Goal: Transaction & Acquisition: Purchase product/service

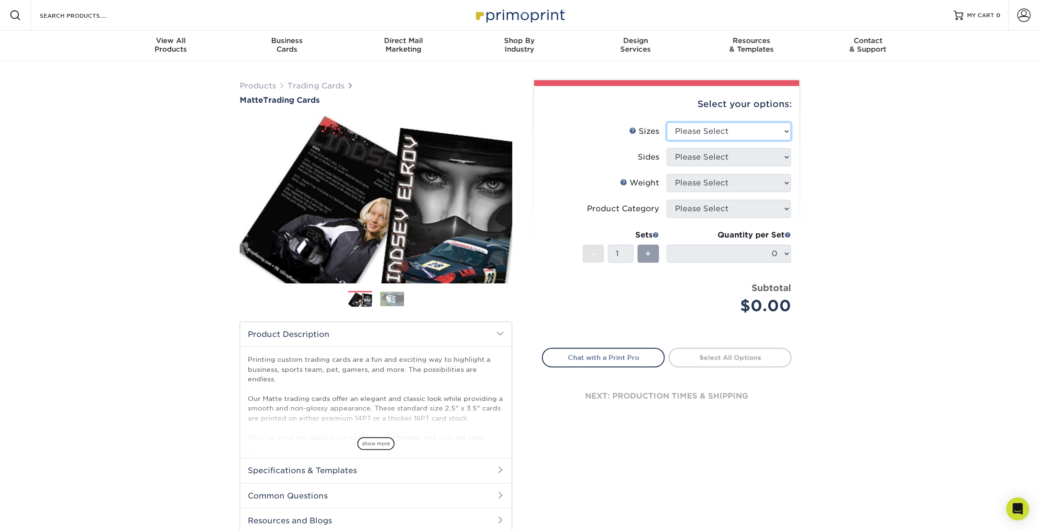
click at [512, 129] on select "Please Select 2.5" x 3.5"" at bounding box center [729, 131] width 124 height 18
select select "2.50x3.50"
click at [512, 122] on select "Please Select 2.5" x 3.5"" at bounding box center [729, 131] width 124 height 18
click at [512, 160] on select "Please Select Print Both Sides Print Front Only" at bounding box center [729, 157] width 124 height 18
select select "13abbda7-1d64-4f25-8bb2-c179b224825d"
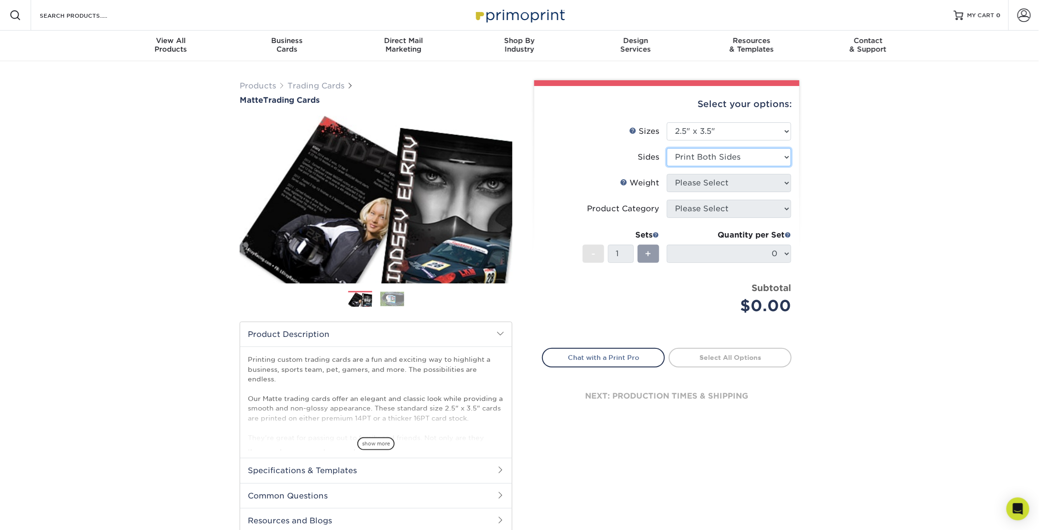
click at [512, 148] on select "Please Select Print Both Sides Print Front Only" at bounding box center [729, 157] width 124 height 18
click at [512, 183] on select "Please Select 16PT 14PT" at bounding box center [729, 183] width 124 height 18
select select "16PT"
click at [512, 174] on select "Please Select 16PT 14PT" at bounding box center [729, 183] width 124 height 18
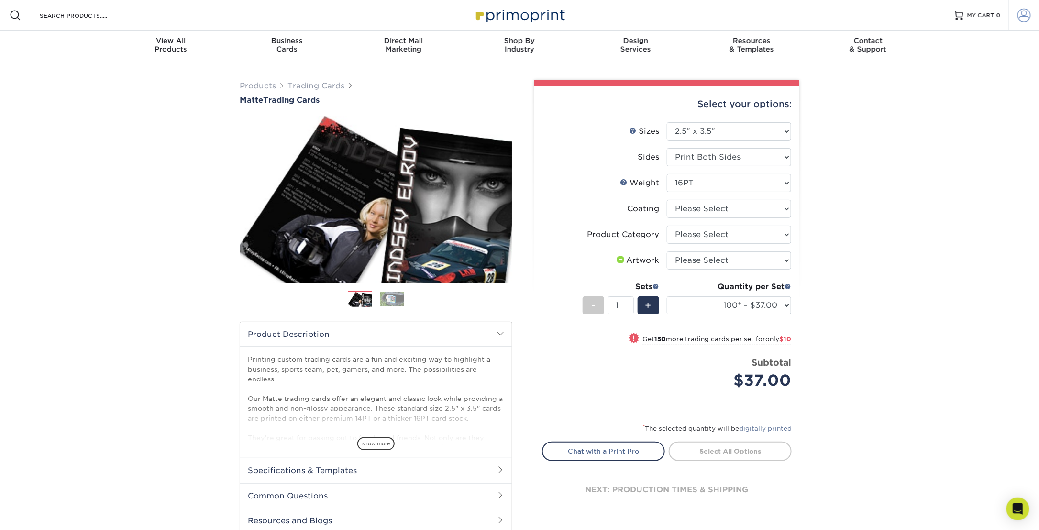
click at [512, 19] on span at bounding box center [1023, 15] width 13 height 13
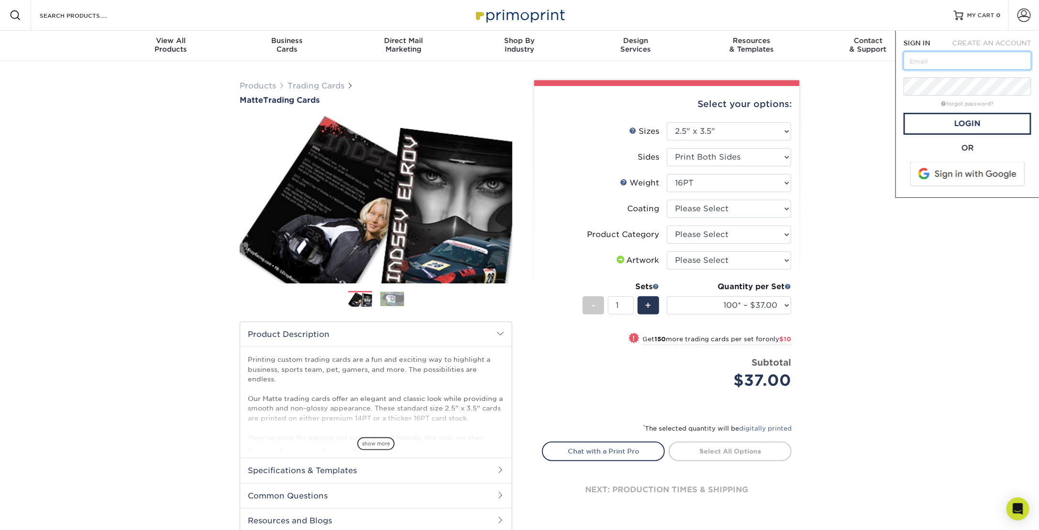
click at [512, 59] on input "text" at bounding box center [967, 61] width 128 height 18
type input "eprdfinance@gmail.com"
click at [512, 64] on input "eprdfinance@gmail.com" at bounding box center [967, 61] width 128 height 18
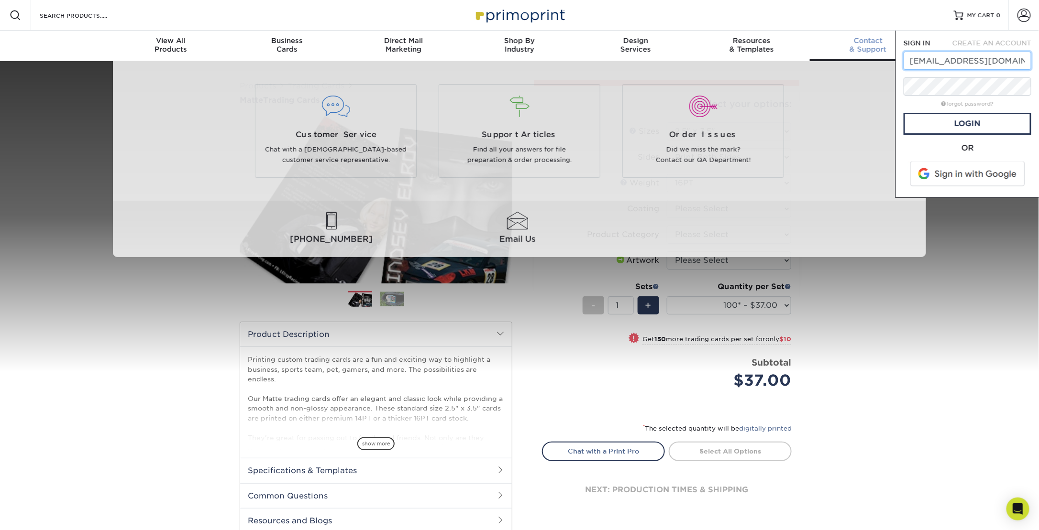
drag, startPoint x: 1008, startPoint y: 60, endPoint x: 869, endPoint y: 60, distance: 139.2
click at [512, 60] on nav "Resources Menu Search Products Account SIGN IN CREATE AN ACCOUNT eprdfinance@gm…" at bounding box center [519, 30] width 1039 height 61
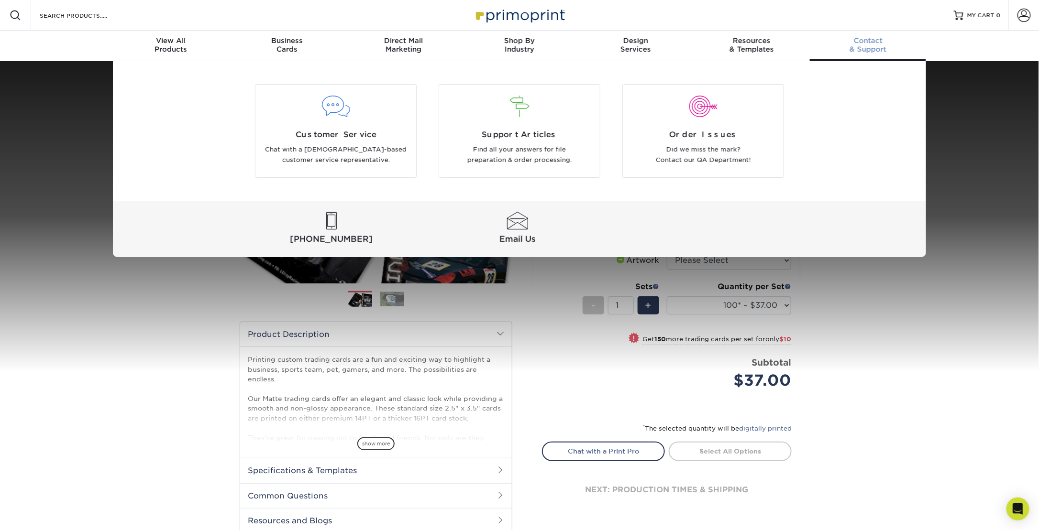
click at [512, 230] on div "Customer Service Chat with a US-based customer service representative. Support …" at bounding box center [519, 159] width 1039 height 196
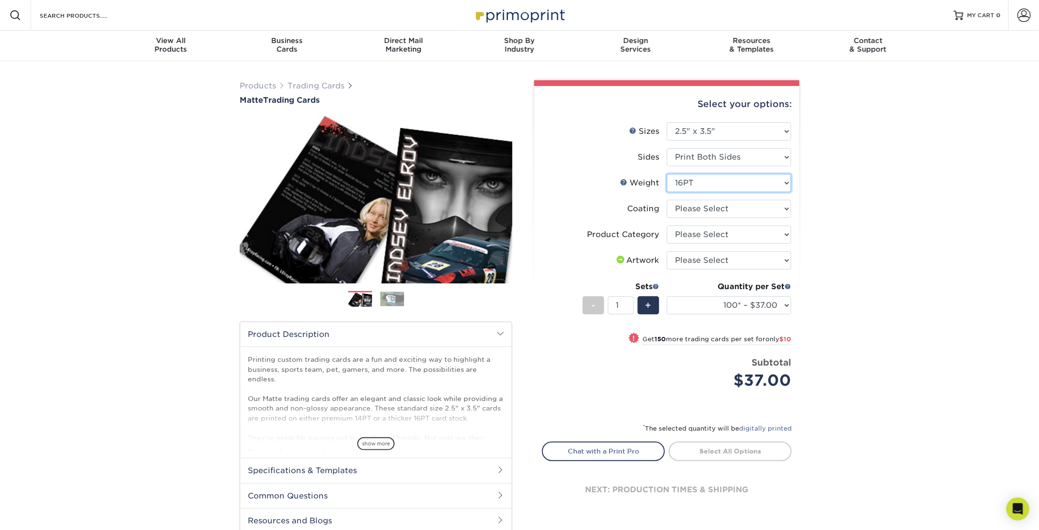
click at [512, 187] on select "Please Select 16PT 14PT" at bounding box center [729, 183] width 124 height 18
click at [512, 174] on select "Please Select 16PT 14PT" at bounding box center [729, 183] width 124 height 18
click at [512, 207] on select at bounding box center [729, 209] width 124 height 18
select select "121bb7b5-3b4d-429f-bd8d-bbf80e953313"
click at [512, 200] on select at bounding box center [729, 209] width 124 height 18
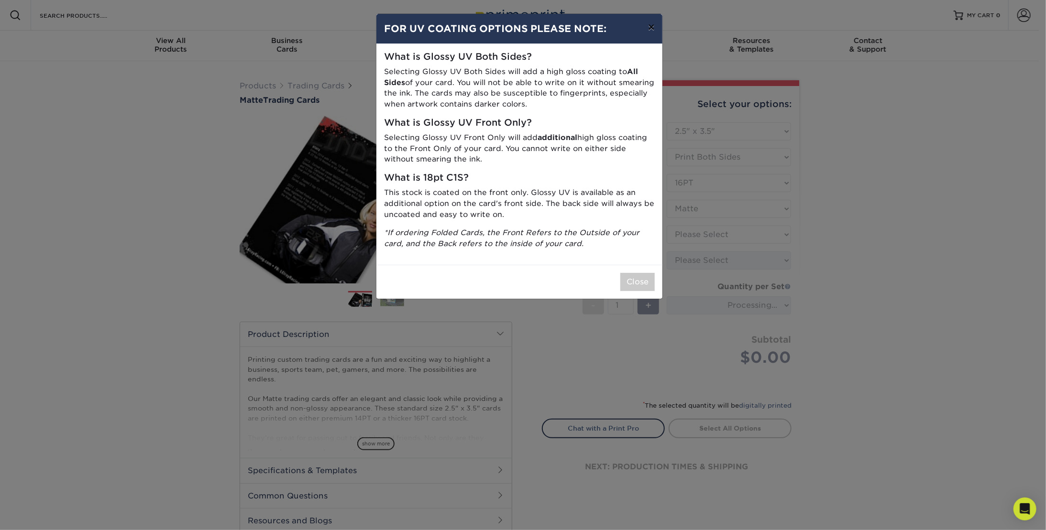
click at [512, 28] on button "×" at bounding box center [651, 27] width 22 height 27
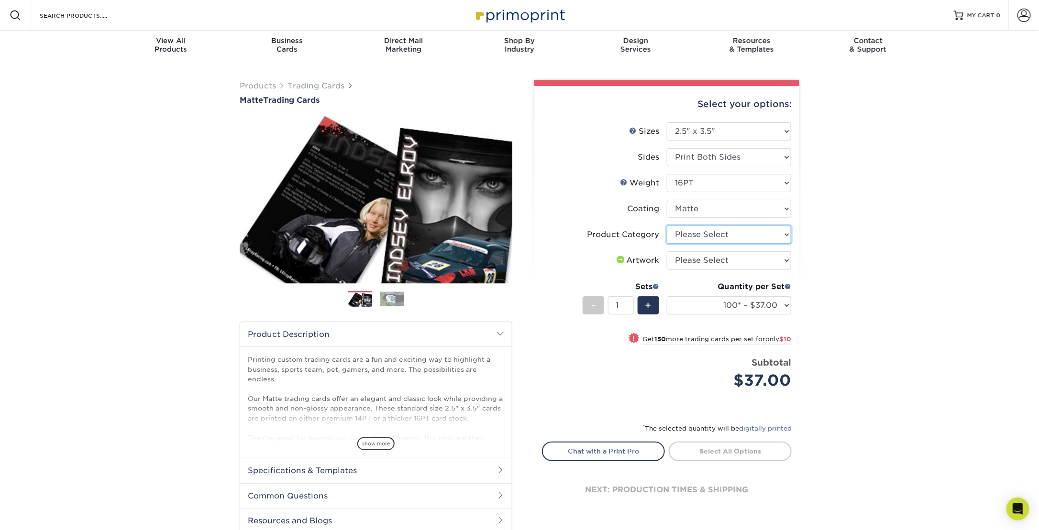
click at [512, 234] on select "Please Select Trading Cards" at bounding box center [729, 235] width 124 height 18
select select "c2f9bce9-36c2-409d-b101-c29d9d031e18"
click at [512, 226] on select "Please Select Trading Cards" at bounding box center [729, 235] width 124 height 18
click at [512, 258] on select "Please Select I will upload files I need a design - $100" at bounding box center [729, 261] width 124 height 18
select select "upload"
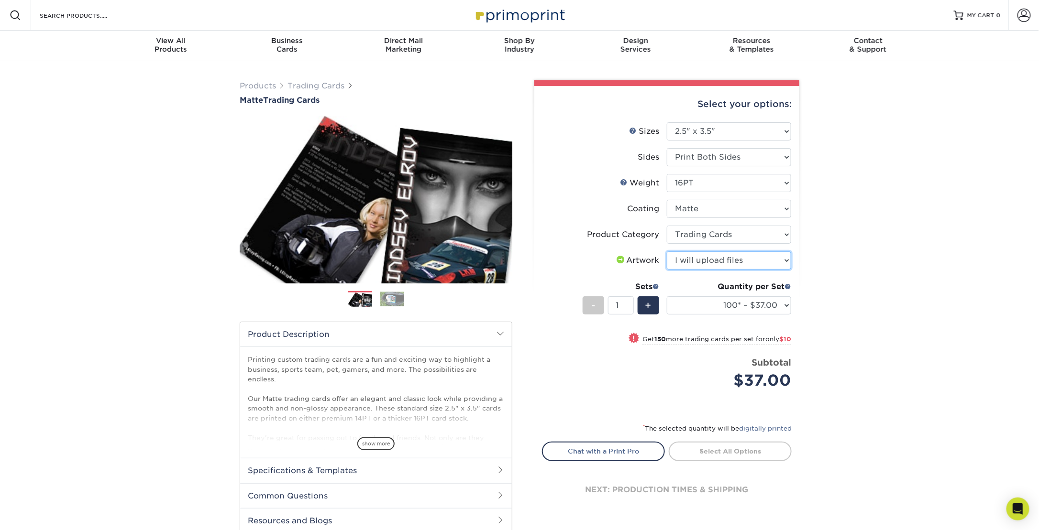
click at [512, 252] on select "Please Select I will upload files I need a design - $100" at bounding box center [729, 261] width 124 height 18
click at [512, 451] on link "Proceed to Shipping" at bounding box center [730, 450] width 123 height 17
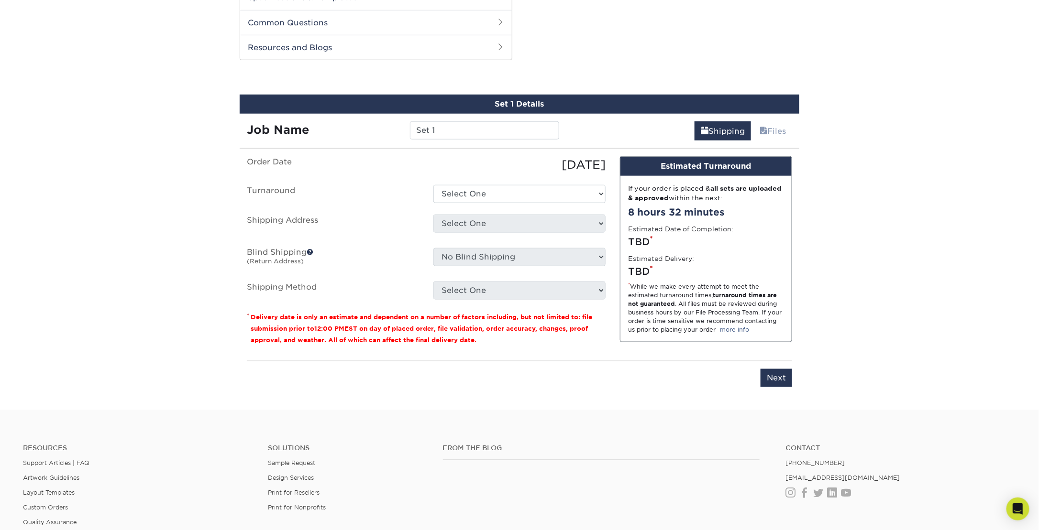
scroll to position [485, 0]
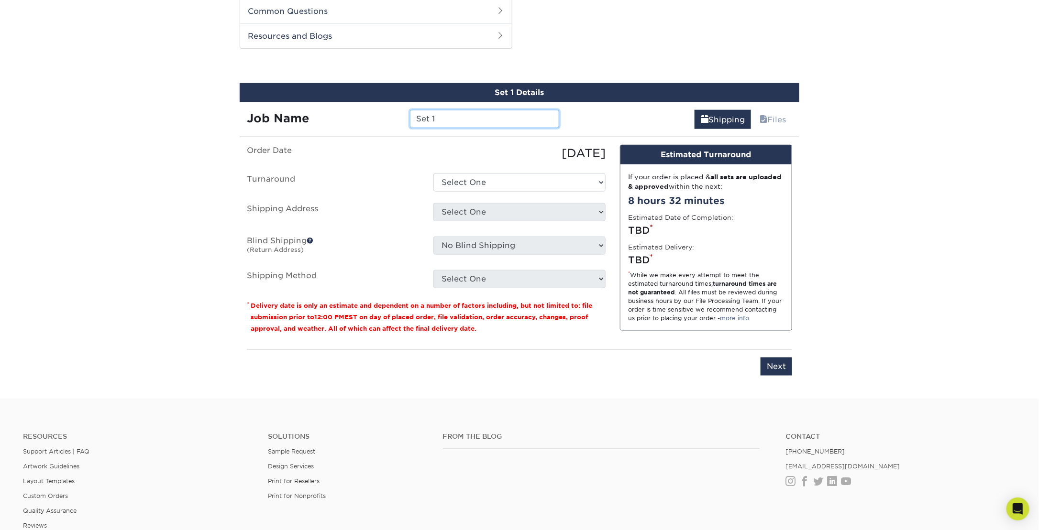
drag, startPoint x: 469, startPoint y: 118, endPoint x: 395, endPoint y: 118, distance: 74.6
click at [395, 118] on div "Job Name Set 1" at bounding box center [403, 119] width 327 height 18
type input "Fish"
click at [512, 183] on select "Select One 2-4 Business Days 2 Day Next Business Day" at bounding box center [519, 183] width 172 height 18
select select "1f58305e-e1e2-4755-8b3f-6b8067891deb"
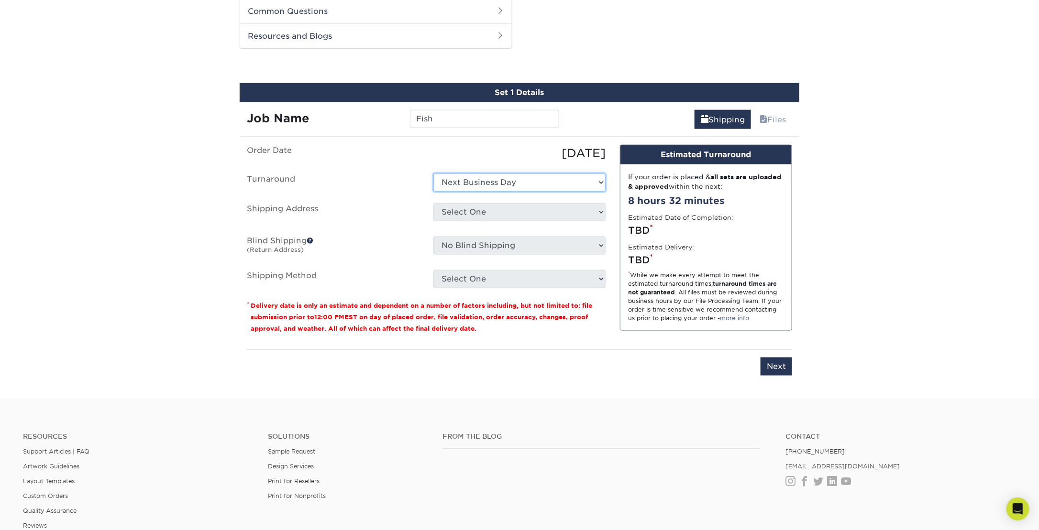
click at [433, 174] on select "Select One 2-4 Business Days 2 Day Next Business Day" at bounding box center [519, 183] width 172 height 18
click at [474, 208] on select "Select One + Add New Address - Login" at bounding box center [519, 212] width 172 height 18
select select "newaddress"
click at [433, 203] on select "Select One + Add New Address - Login" at bounding box center [519, 212] width 172 height 18
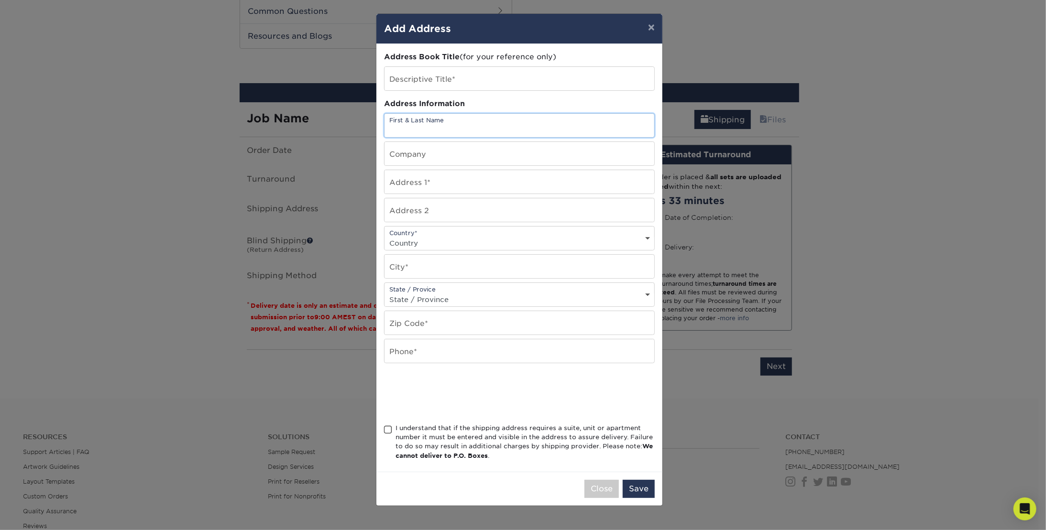
click at [429, 127] on input "text" at bounding box center [519, 125] width 270 height 23
type input "Krystal Shea"
type input "EPRD"
type input "El Paso Roller Derby"
type input "[STREET_ADDRESS][PERSON_NAME]"
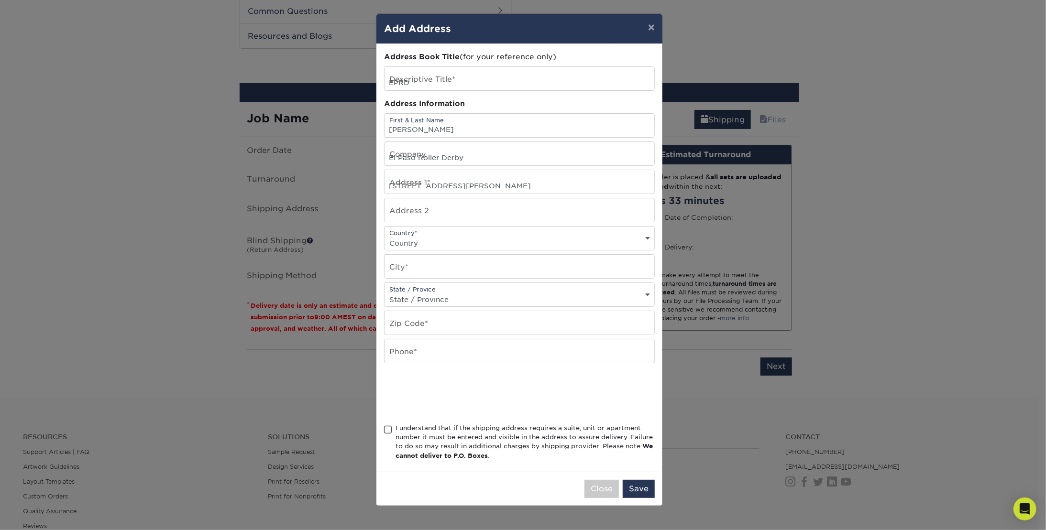
select select "US"
type input "El Paso"
select select "TX"
type input "79925"
type input "2195763852"
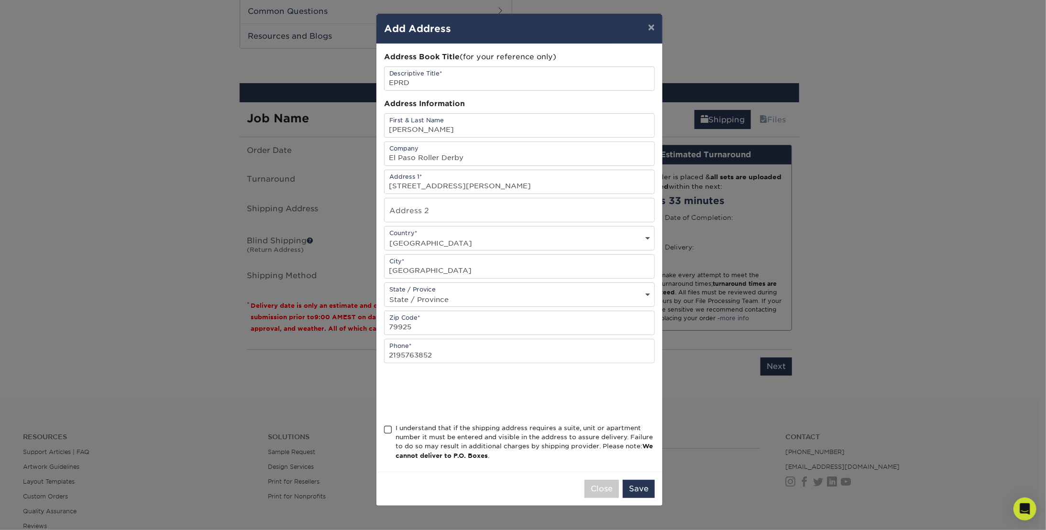
click at [389, 426] on span at bounding box center [388, 430] width 8 height 9
click at [0, 0] on input "I understand that if the shipping address requires a suite, unit or apartment n…" at bounding box center [0, 0] width 0 height 0
click at [512, 480] on button "Save" at bounding box center [639, 489] width 32 height 18
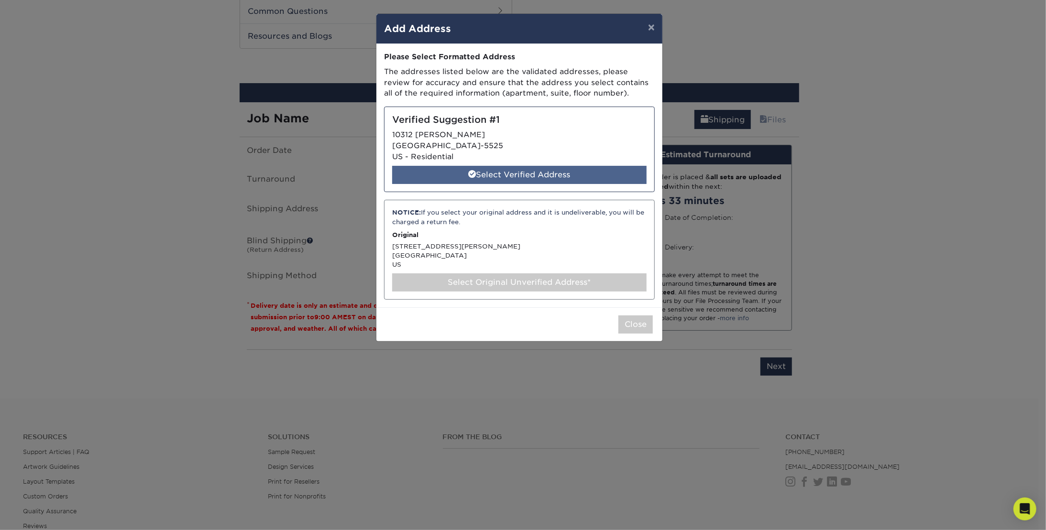
click at [512, 179] on div "Select Verified Address" at bounding box center [519, 175] width 254 height 18
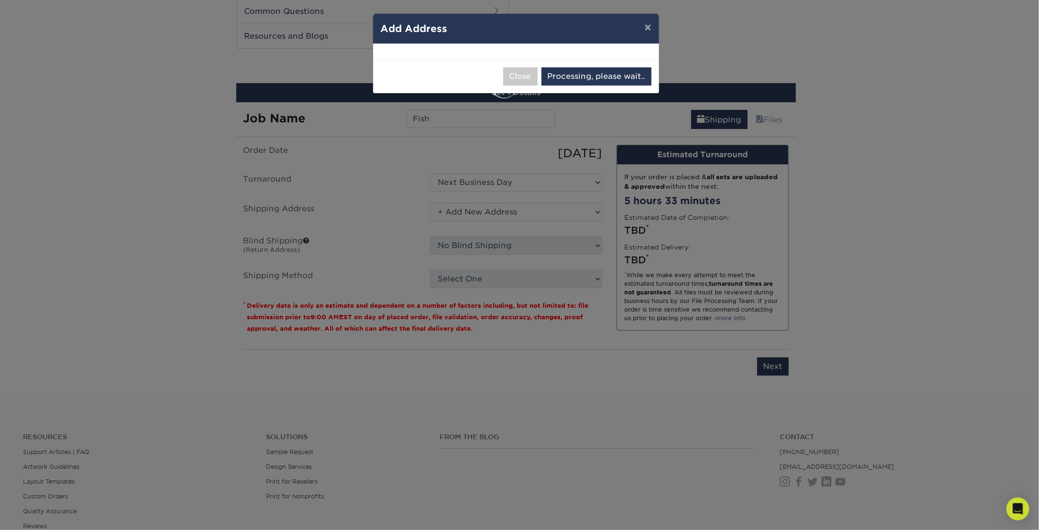
select select "285942"
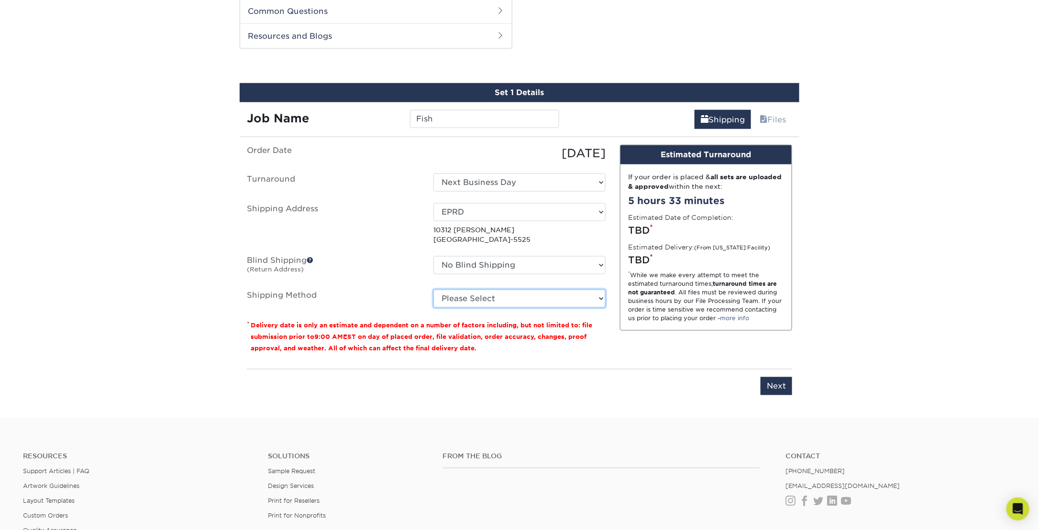
click at [512, 294] on select "Please Select Ground Shipping (+$25.02) 3 Day Shipping Service (+$31.11) 2 Day …" at bounding box center [519, 299] width 172 height 18
select select "02"
click at [433, 290] on select "Please Select Ground Shipping (+$25.02) 3 Day Shipping Service (+$31.11) 2 Day …" at bounding box center [519, 299] width 172 height 18
click at [512, 386] on input "Next" at bounding box center [776, 386] width 32 height 18
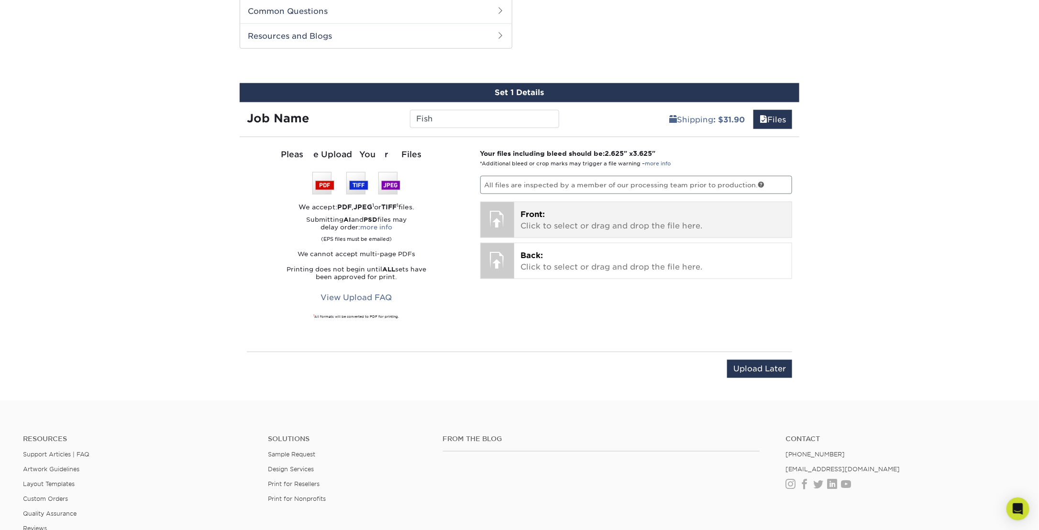
click at [512, 202] on div "Front: Click to select or drag and drop the file here. Choose file" at bounding box center [653, 219] width 278 height 35
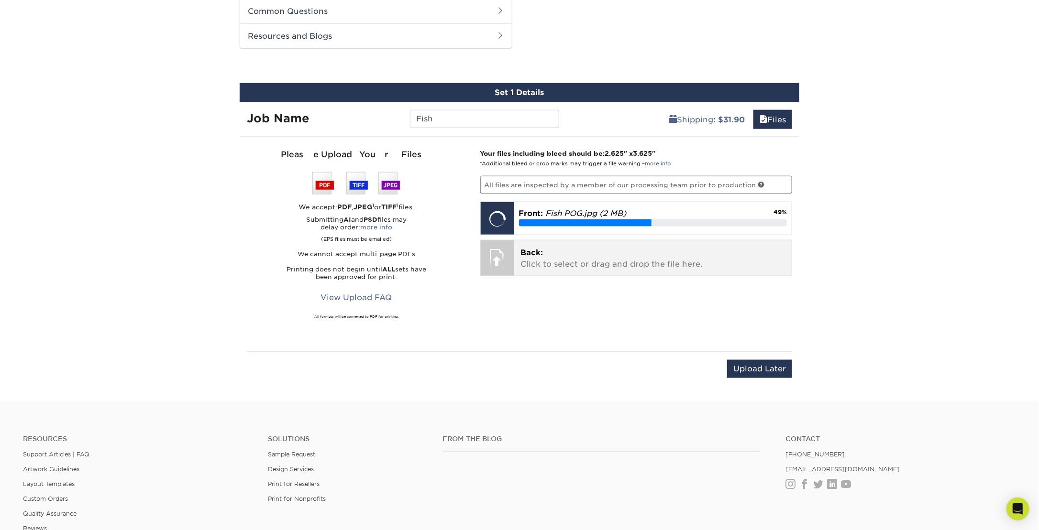
click at [512, 260] on div "Back: Click to select or drag and drop the file here. Choose file" at bounding box center [653, 258] width 278 height 35
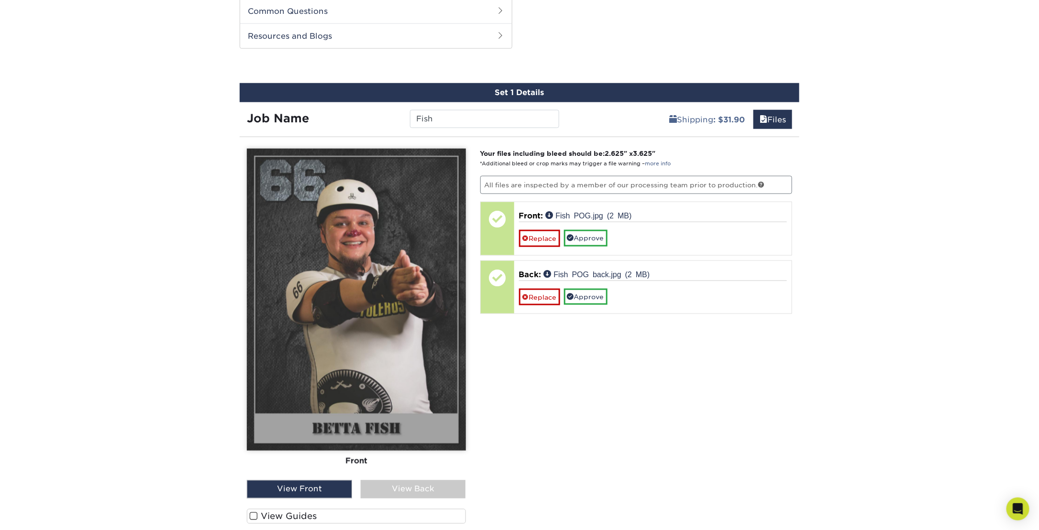
click at [389, 483] on div "View Back" at bounding box center [413, 490] width 105 height 18
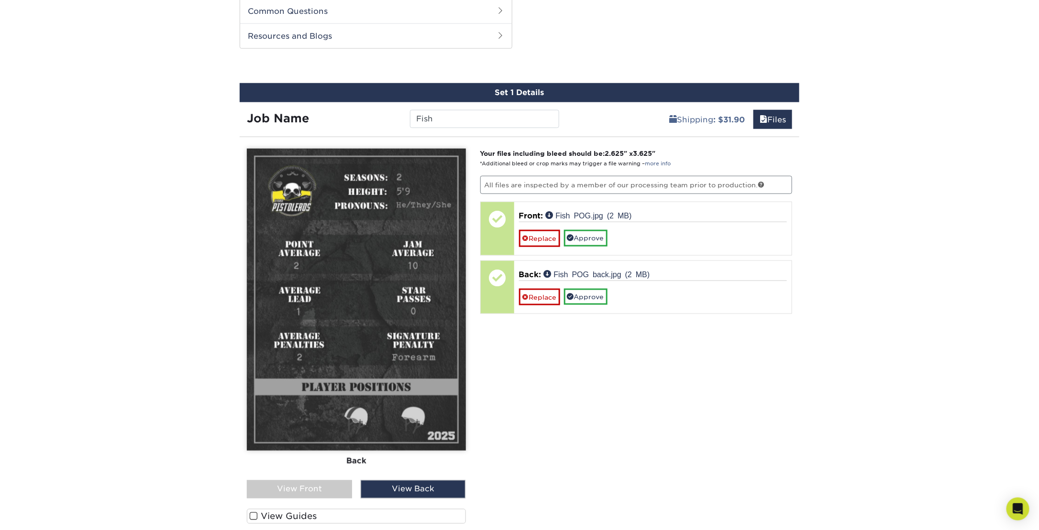
click at [320, 484] on div "View Front" at bounding box center [299, 490] width 105 height 18
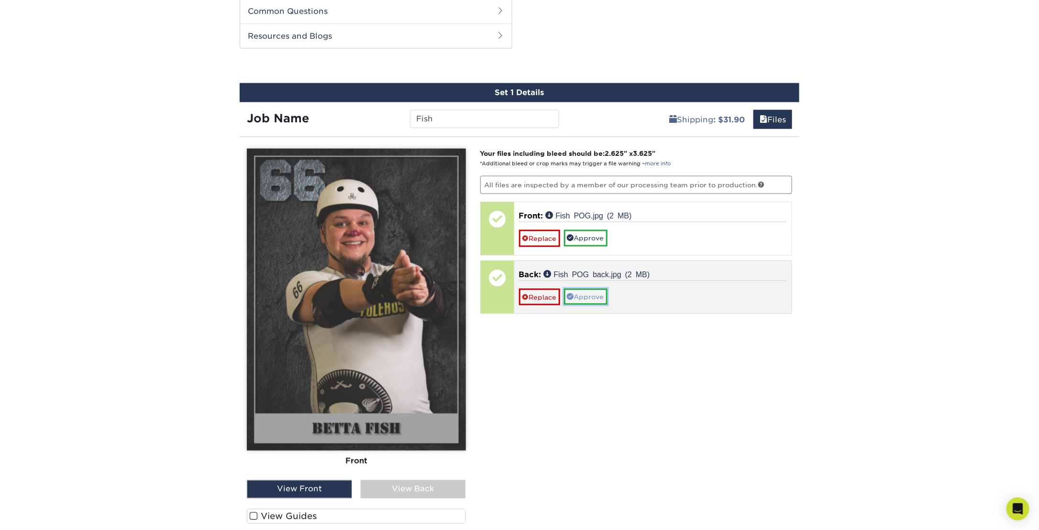
click at [512, 295] on link "Approve" at bounding box center [586, 297] width 44 height 16
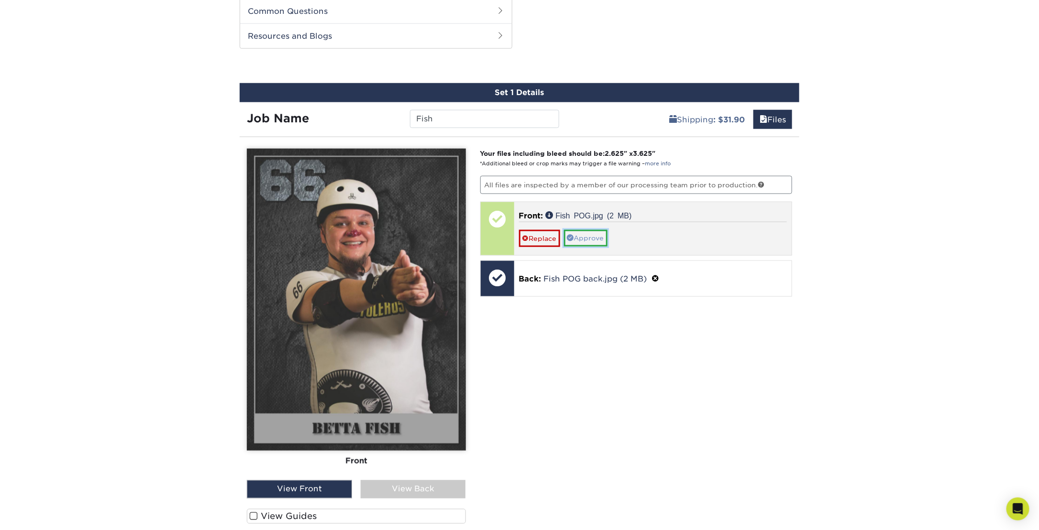
click at [512, 239] on link "Approve" at bounding box center [586, 238] width 44 height 16
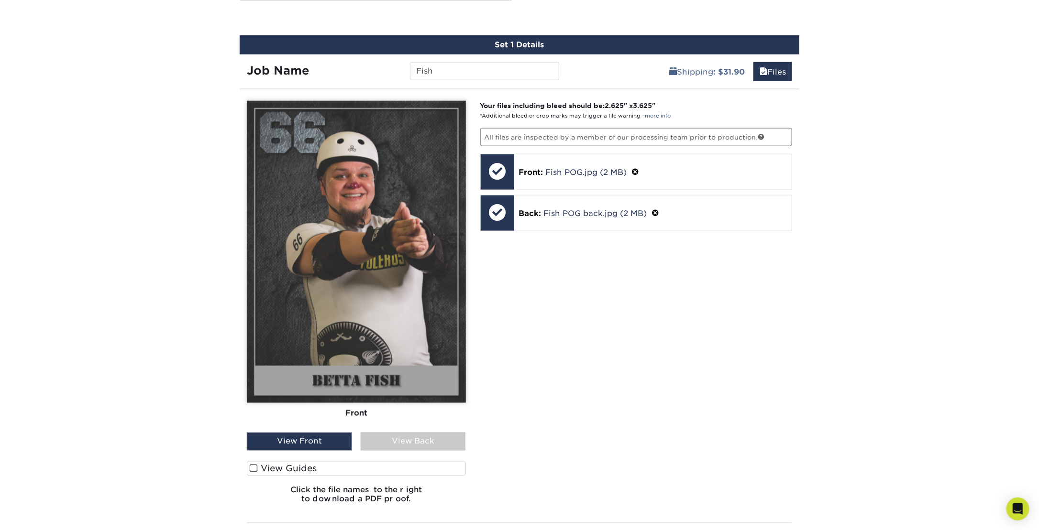
scroll to position [676, 0]
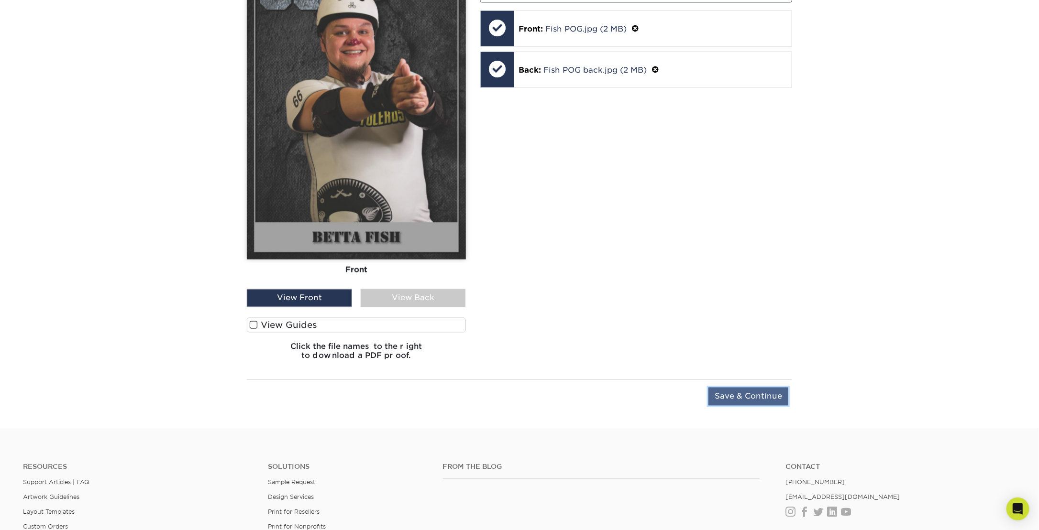
click at [512, 392] on input "Save & Continue" at bounding box center [748, 397] width 80 height 18
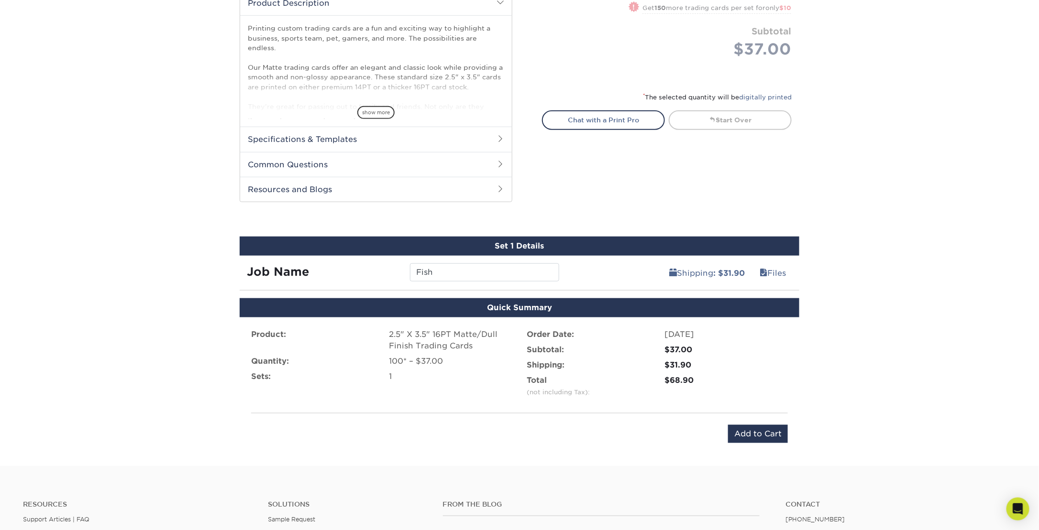
scroll to position [352, 0]
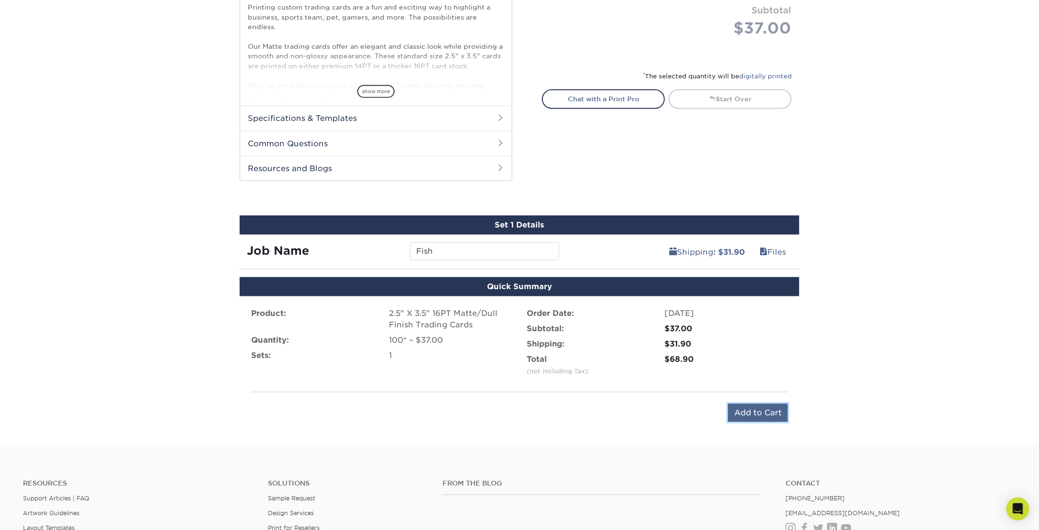
click at [512, 410] on input "Add to Cart" at bounding box center [758, 413] width 60 height 18
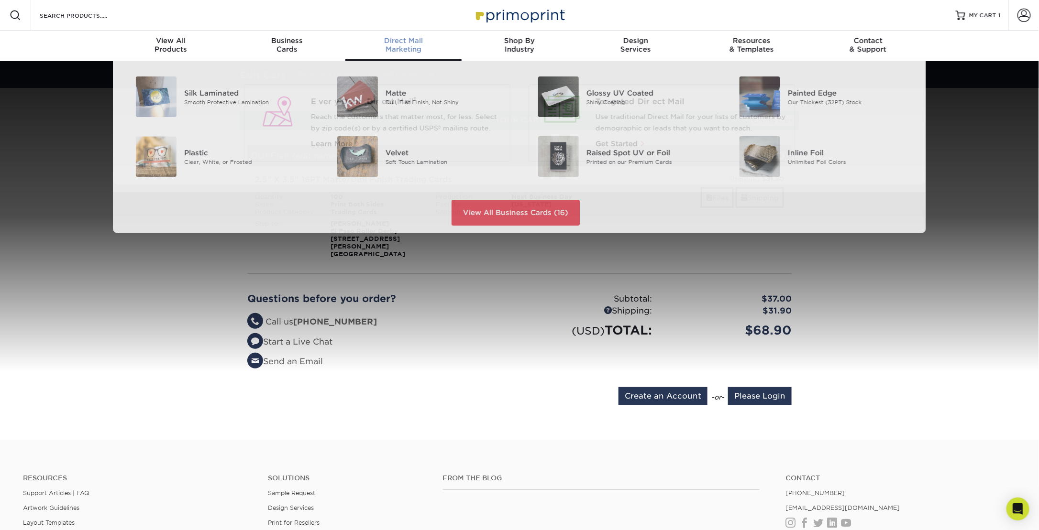
scroll to position [0, 0]
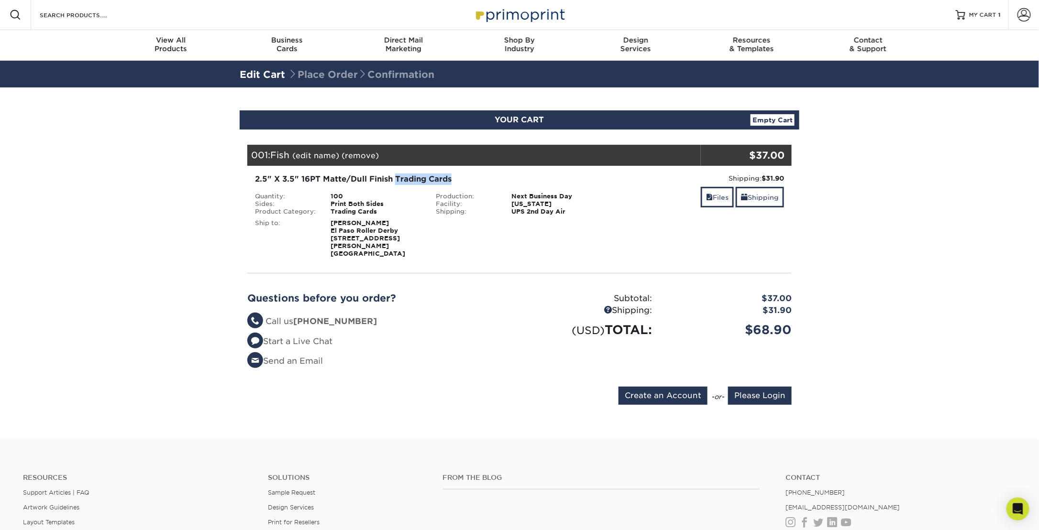
drag, startPoint x: 395, startPoint y: 178, endPoint x: 468, endPoint y: 178, distance: 72.7
click at [468, 178] on div "2.5" X 3.5" 16PT Matte/Dull Finish Trading Cards" at bounding box center [429, 179] width 348 height 11
copy div "Trading Cards"
click at [127, 16] on input "Search Products" at bounding box center [85, 14] width 93 height 11
paste input "Trading Cards"
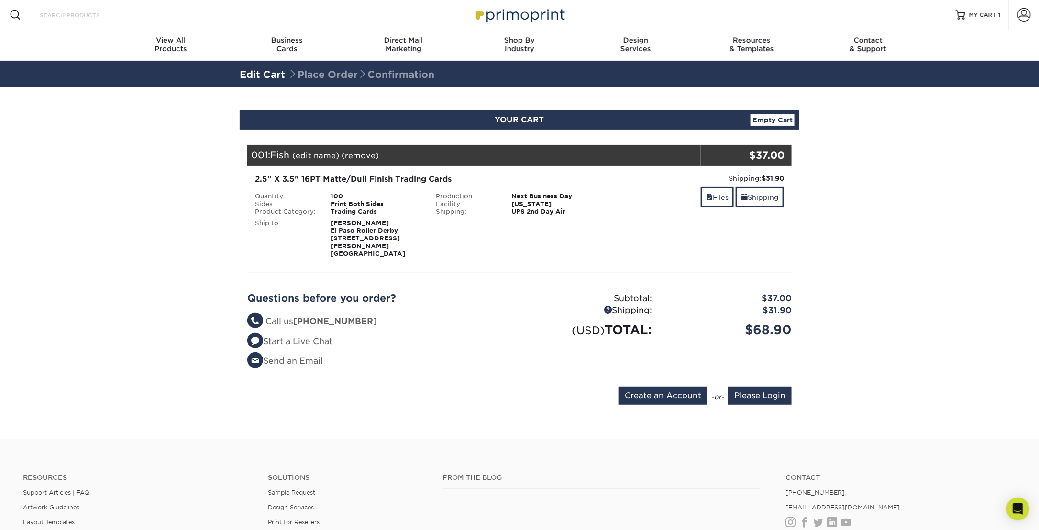
type input "Trading Cards"
click at [133, 17] on div "Resources Menu Search Products Account SIGN IN CREATE AN ACCOUNT forgot passwor…" at bounding box center [519, 15] width 1039 height 31
click at [88, 14] on input "Search Products" at bounding box center [85, 14] width 93 height 11
paste input "Trading Cards"
type input "Trading Cards"
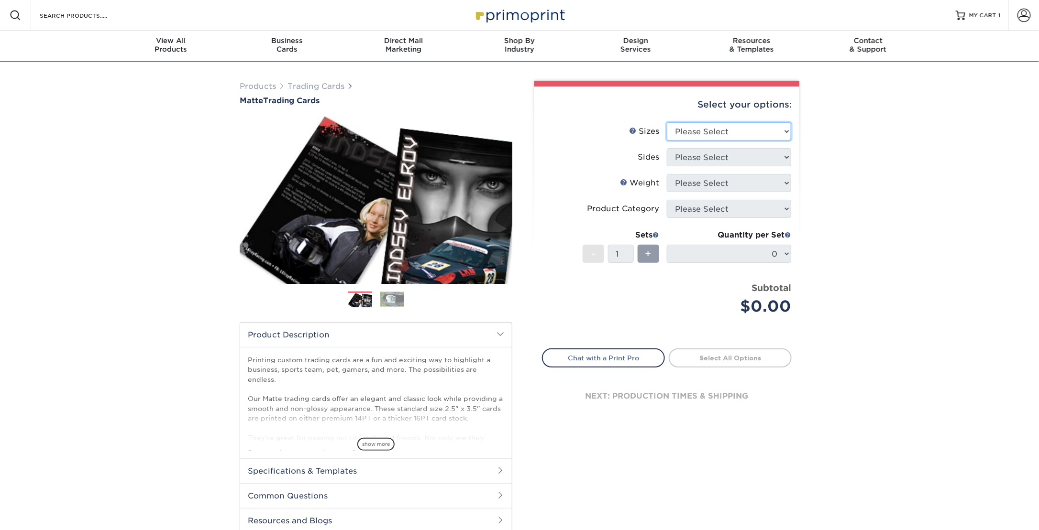
click at [764, 130] on select "Please Select 2.5" x 3.5"" at bounding box center [729, 131] width 124 height 18
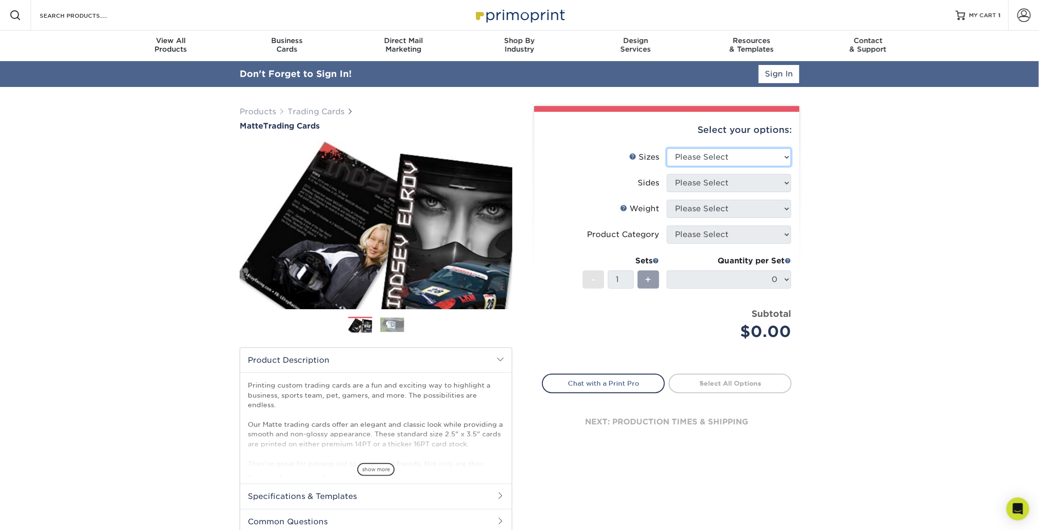
select select "2.50x3.50"
click at [667, 148] on select "Please Select 2.5" x 3.5"" at bounding box center [729, 157] width 124 height 18
click at [738, 186] on select "Please Select Print Both Sides Print Front Only" at bounding box center [729, 183] width 124 height 18
select select "13abbda7-1d64-4f25-8bb2-c179b224825d"
click at [667, 174] on select "Please Select Print Both Sides Print Front Only" at bounding box center [729, 183] width 124 height 18
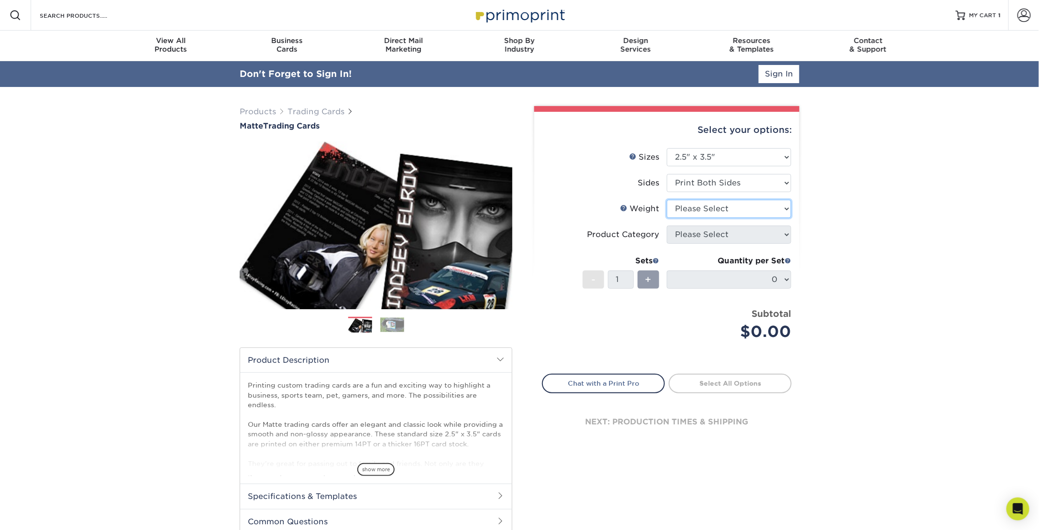
click at [734, 208] on select "Please Select 16PT 14PT" at bounding box center [729, 209] width 124 height 18
select select "16PT"
click at [667, 200] on select "Please Select 16PT 14PT" at bounding box center [729, 209] width 124 height 18
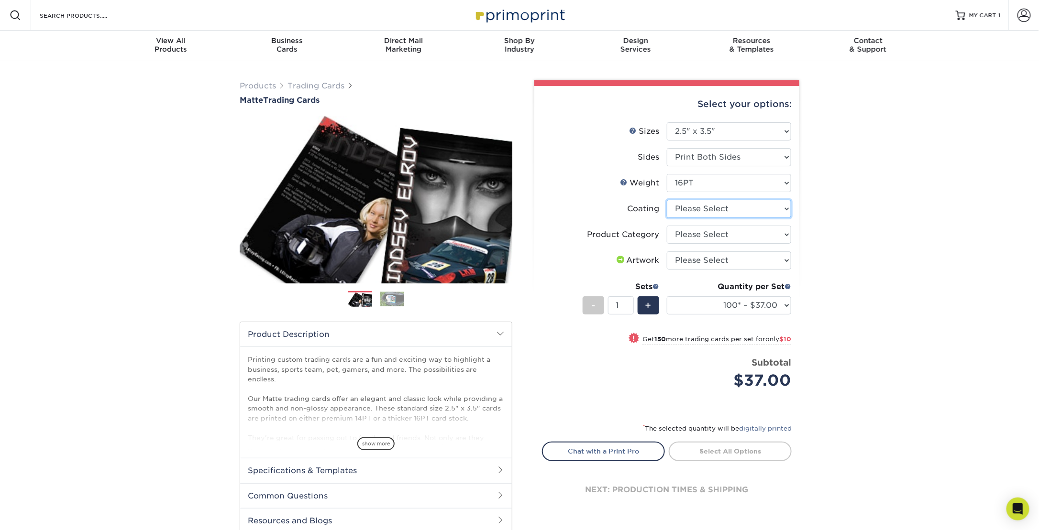
click at [735, 212] on select at bounding box center [729, 209] width 124 height 18
select select "121bb7b5-3b4d-429f-bd8d-bbf80e953313"
click at [667, 200] on select at bounding box center [729, 209] width 124 height 18
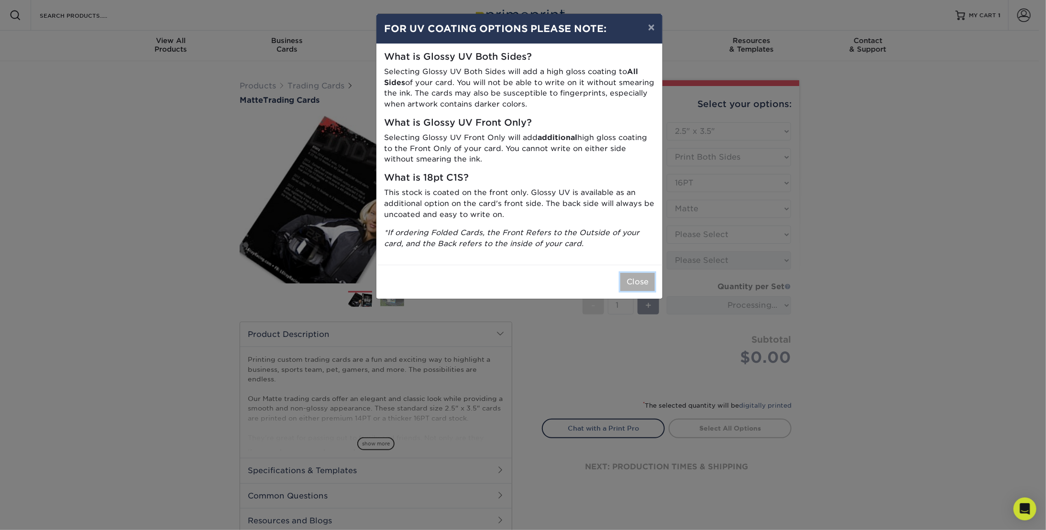
click at [639, 279] on button "Close" at bounding box center [637, 282] width 34 height 18
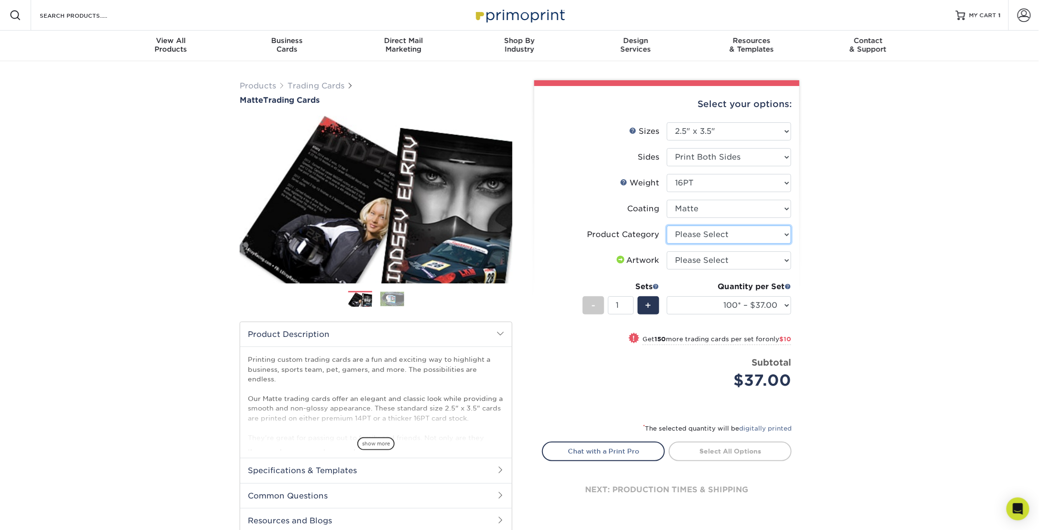
click at [720, 237] on select "Please Select Trading Cards" at bounding box center [729, 235] width 124 height 18
select select "c2f9bce9-36c2-409d-b101-c29d9d031e18"
click at [667, 226] on select "Please Select Trading Cards" at bounding box center [729, 235] width 124 height 18
click at [716, 261] on select "Please Select I will upload files I need a design - $100" at bounding box center [729, 261] width 124 height 18
select select "upload"
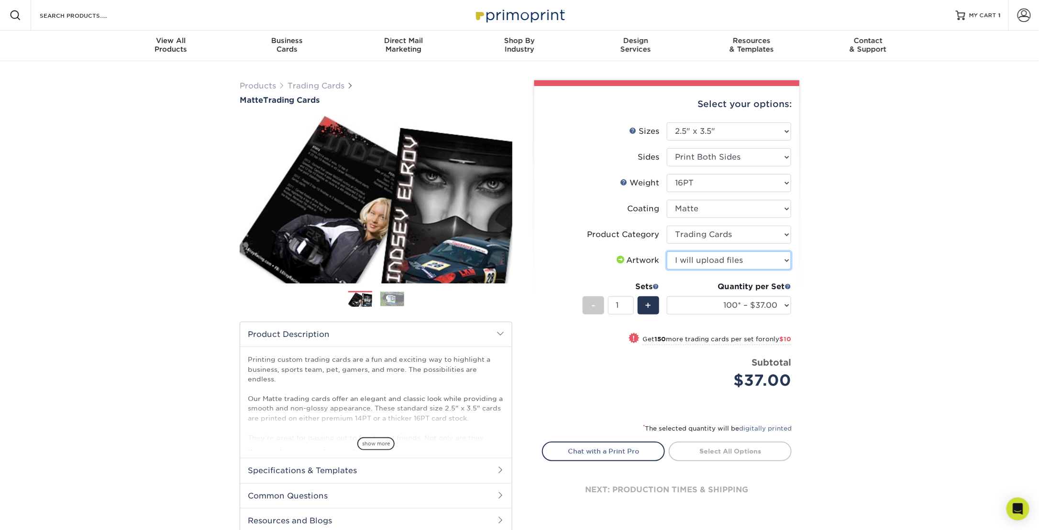
click at [667, 252] on select "Please Select I will upload files I need a design - $100" at bounding box center [729, 261] width 124 height 18
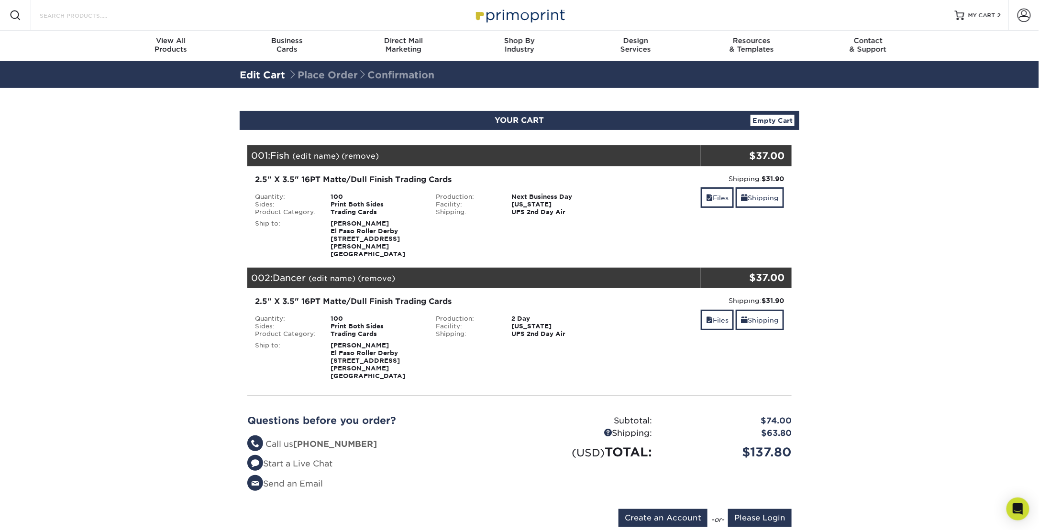
click at [105, 12] on input "Search Products" at bounding box center [85, 15] width 93 height 11
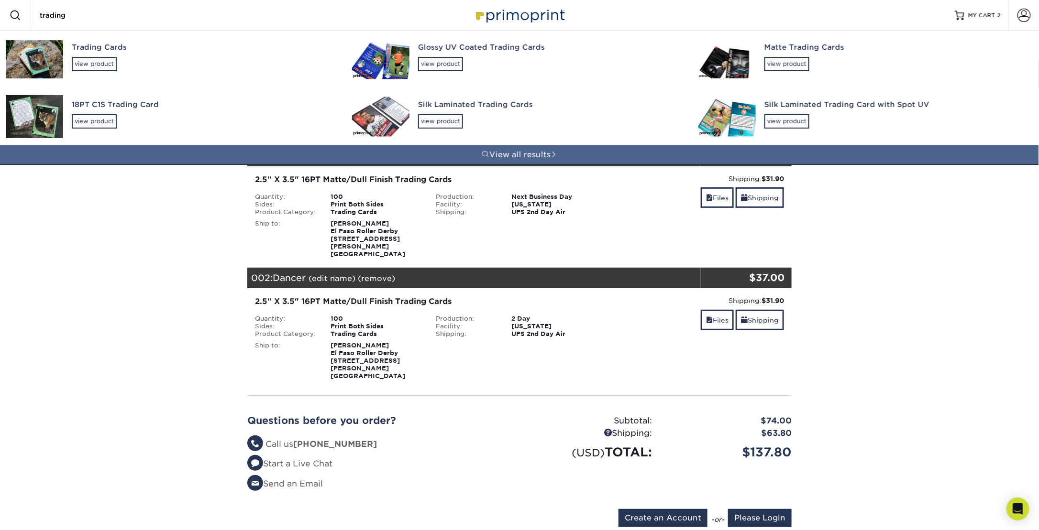
type input "trading"
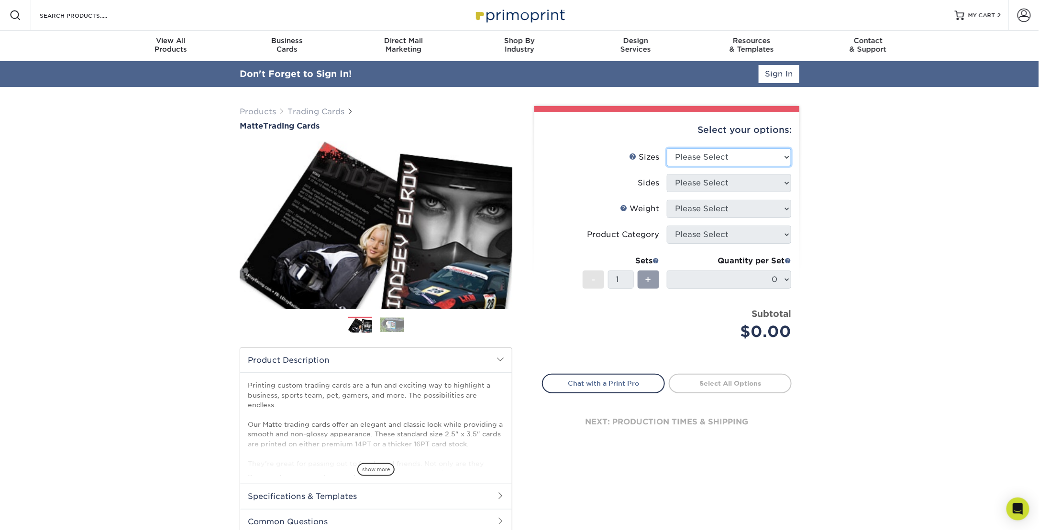
click at [754, 160] on select "Please Select 2.5" x 3.5"" at bounding box center [729, 157] width 124 height 18
select select "2.50x3.50"
click at [667, 148] on select "Please Select 2.5" x 3.5"" at bounding box center [729, 157] width 124 height 18
click at [736, 185] on select "Please Select Print Both Sides Print Front Only" at bounding box center [729, 183] width 124 height 18
select select "13abbda7-1d64-4f25-8bb2-c179b224825d"
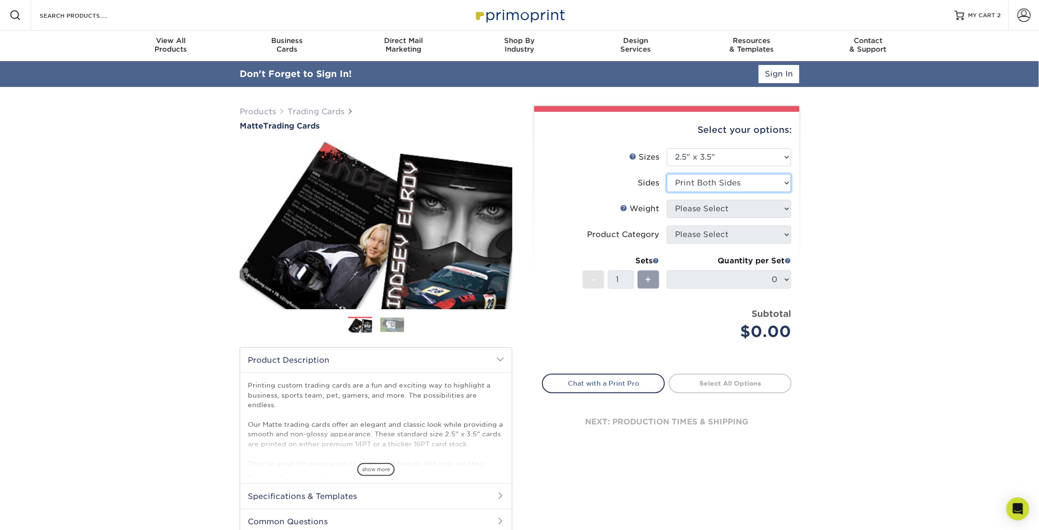
click at [667, 174] on select "Please Select Print Both Sides Print Front Only" at bounding box center [729, 183] width 124 height 18
click at [731, 213] on select "Please Select 16PT 14PT" at bounding box center [729, 209] width 124 height 18
select select "16PT"
click at [667, 200] on select "Please Select 16PT 14PT" at bounding box center [729, 209] width 124 height 18
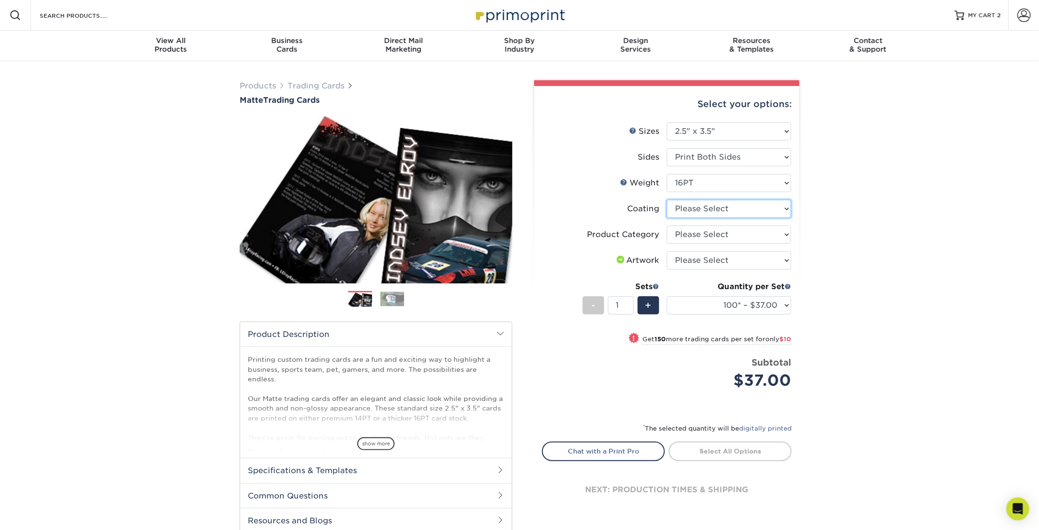
click at [719, 207] on select at bounding box center [729, 209] width 124 height 18
select select "121bb7b5-3b4d-429f-bd8d-bbf80e953313"
click at [667, 200] on select at bounding box center [729, 209] width 124 height 18
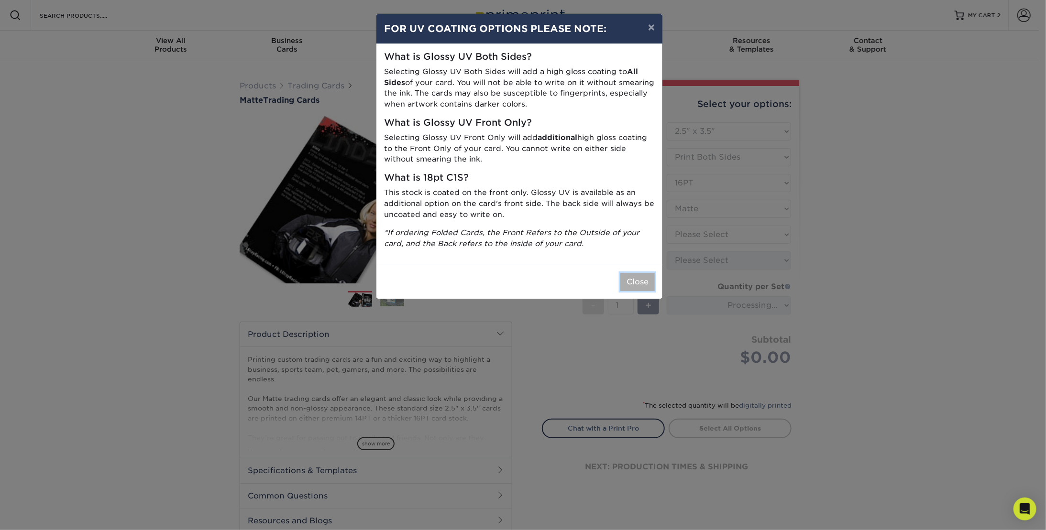
click at [637, 283] on button "Close" at bounding box center [637, 282] width 34 height 18
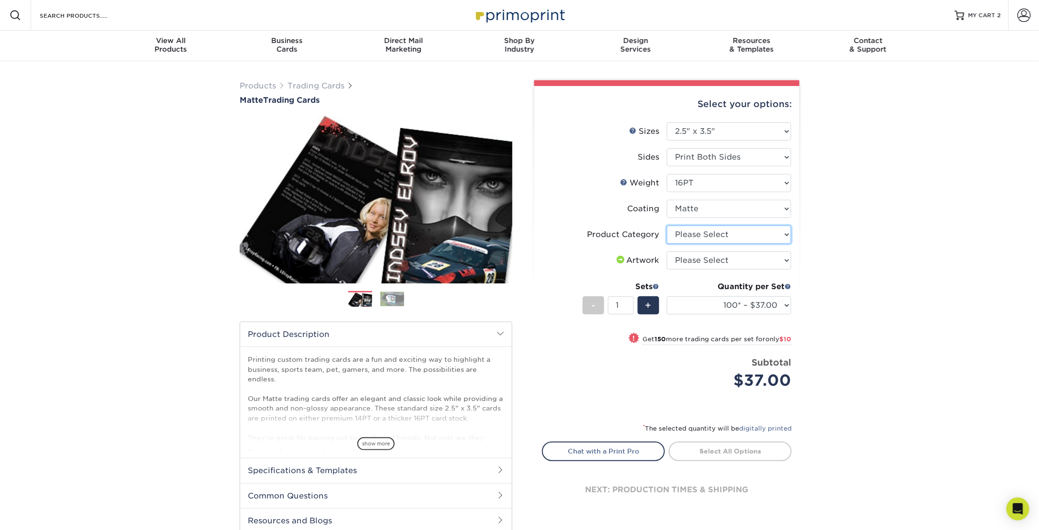
click at [711, 237] on select "Please Select Trading Cards" at bounding box center [729, 235] width 124 height 18
select select "c2f9bce9-36c2-409d-b101-c29d9d031e18"
click at [667, 226] on select "Please Select Trading Cards" at bounding box center [729, 235] width 124 height 18
click at [705, 258] on select "Please Select I will upload files I need a design - $100" at bounding box center [729, 261] width 124 height 18
select select "upload"
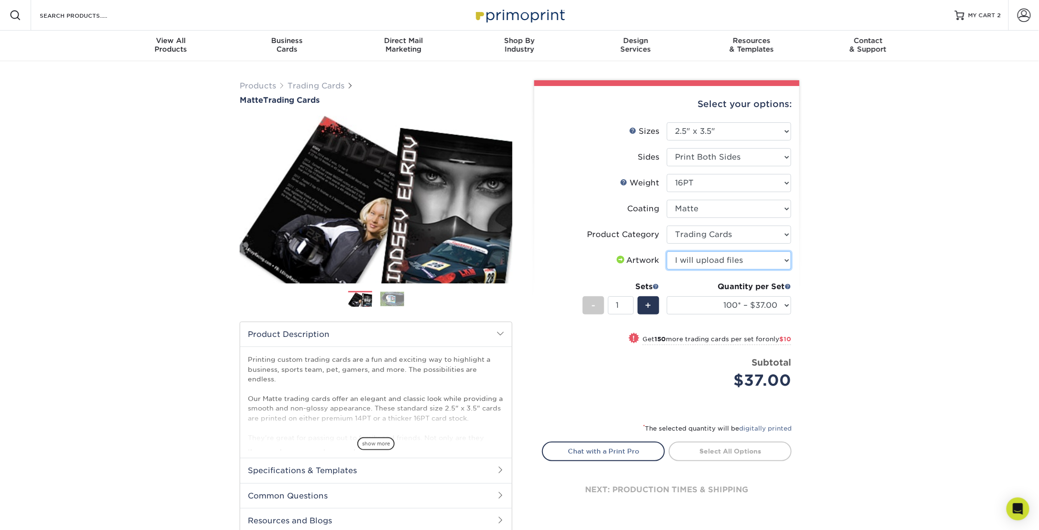
click at [667, 252] on select "Please Select I will upload files I need a design - $100" at bounding box center [729, 261] width 124 height 18
click at [695, 445] on link "Proceed to Shipping" at bounding box center [730, 450] width 123 height 17
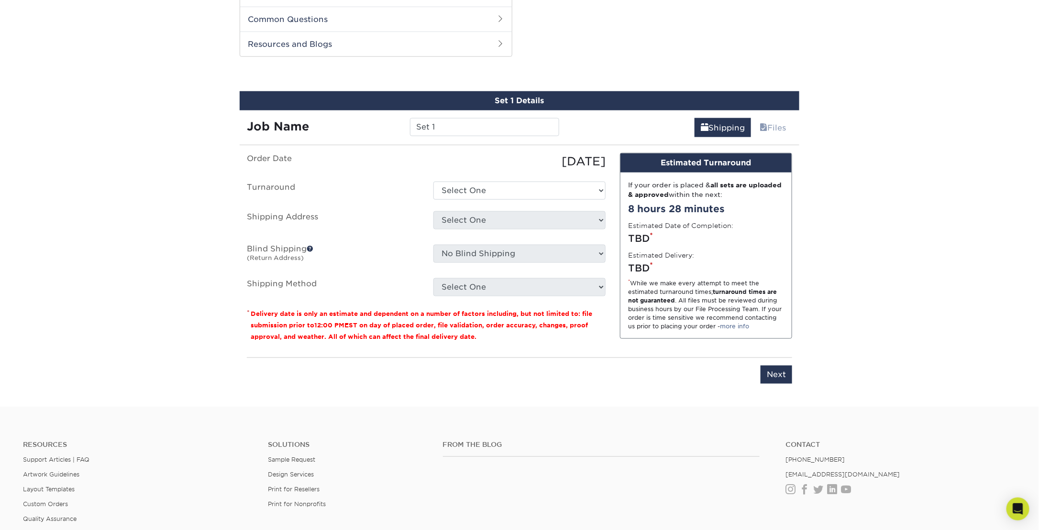
scroll to position [485, 0]
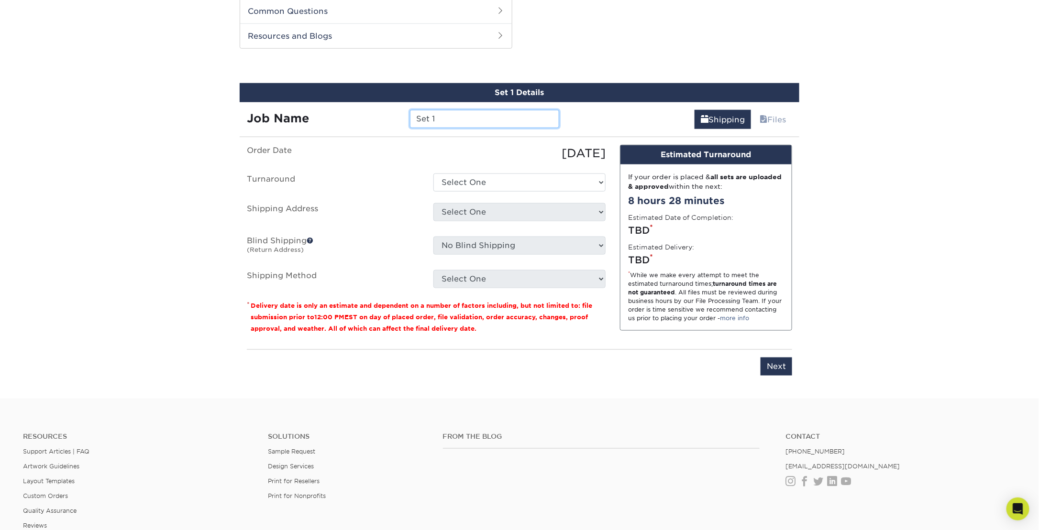
click at [512, 118] on input "Set 1" at bounding box center [484, 119] width 149 height 18
drag, startPoint x: 497, startPoint y: 119, endPoint x: 365, endPoint y: 112, distance: 132.2
click at [365, 112] on div "Job Name Set 1" at bounding box center [403, 119] width 327 height 18
type input "Jaz"
click at [528, 182] on select "Select One 2-4 Business Days 2 Day Next Business Day" at bounding box center [519, 183] width 172 height 18
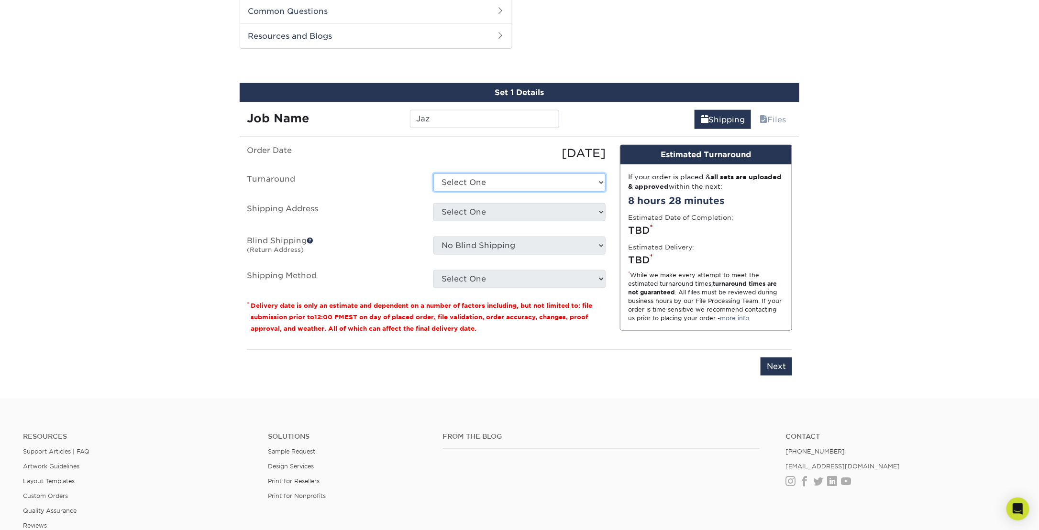
select select "e6fccf19-35d4-418a-ac33-8676f2a93148"
click at [433, 174] on select "Select One 2-4 Business Days 2 Day Next Business Day" at bounding box center [519, 183] width 172 height 18
click at [519, 216] on select "Select One EPRD + Add New Address - Login" at bounding box center [519, 212] width 172 height 18
select select "285942"
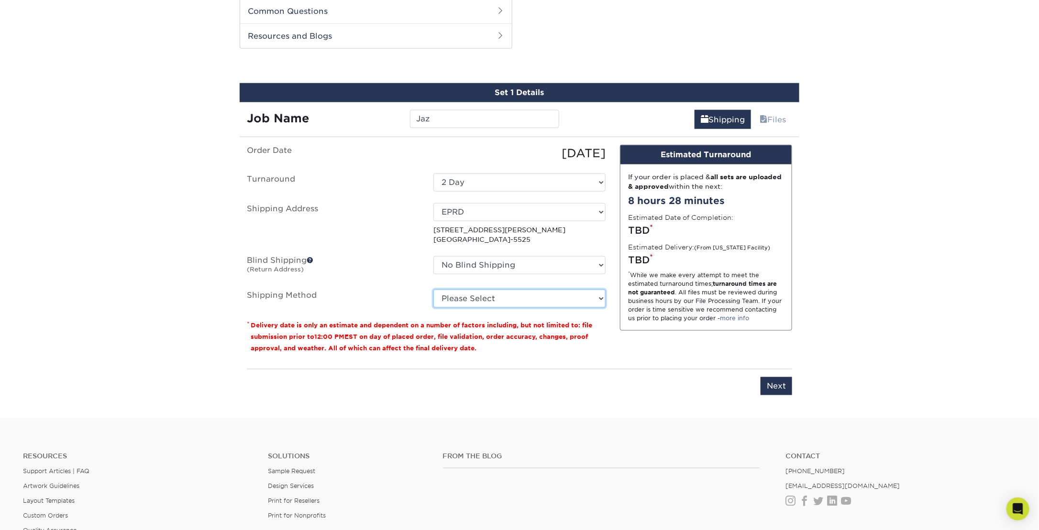
click at [533, 299] on select "Please Select Ground Shipping (+$25.02) 3 Day Shipping Service (+$31.11) 2 Day …" at bounding box center [519, 299] width 172 height 18
select select "02"
click at [433, 290] on select "Please Select Ground Shipping (+$25.02) 3 Day Shipping Service (+$31.11) 2 Day …" at bounding box center [519, 299] width 172 height 18
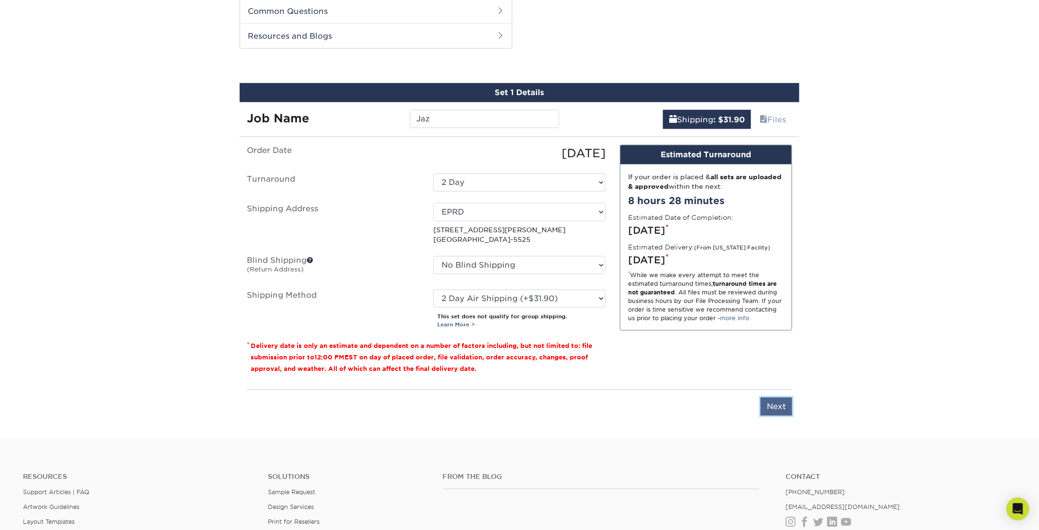
click at [776, 408] on input "Next" at bounding box center [776, 407] width 32 height 18
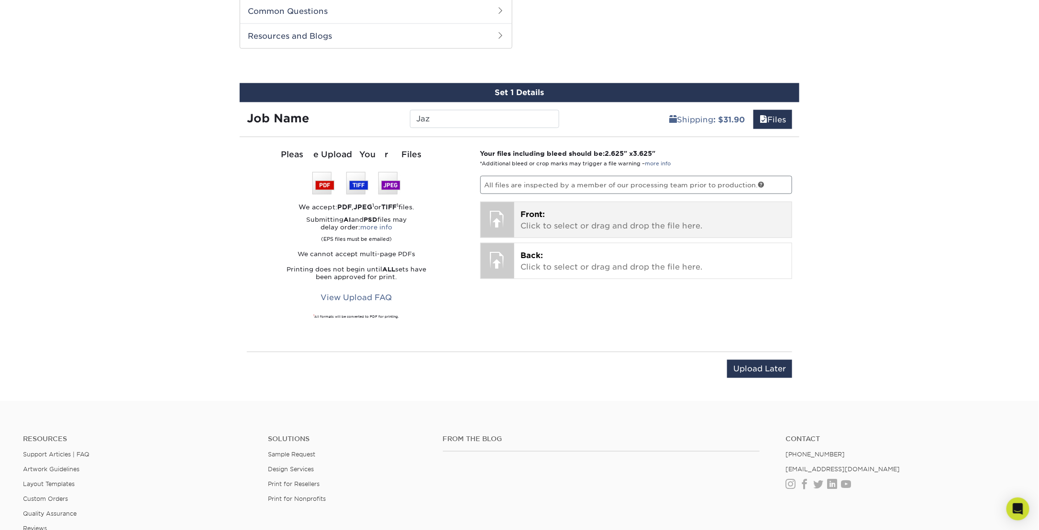
click at [553, 221] on p "Front: Click to select or drag and drop the file here." at bounding box center [653, 220] width 264 height 23
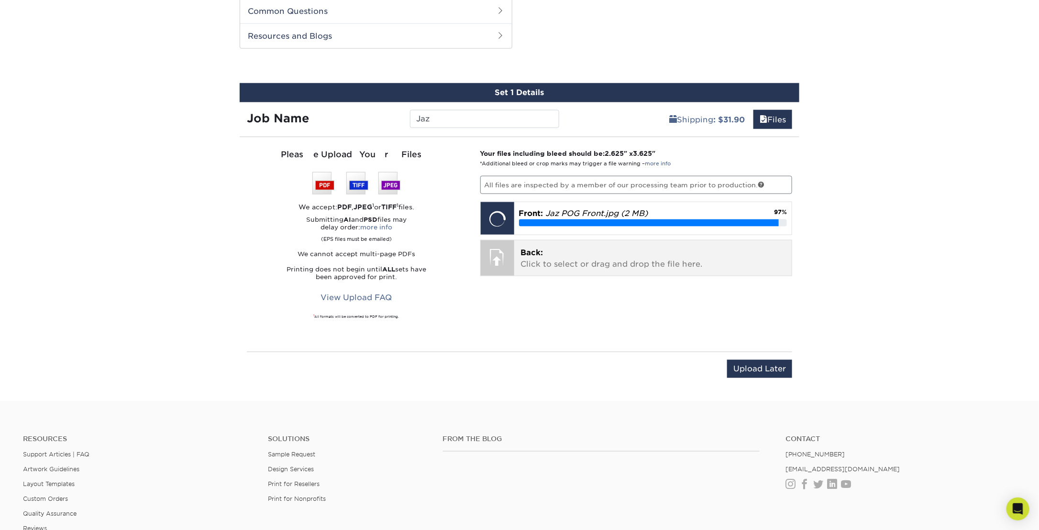
click at [624, 261] on p "Back: Click to select or drag and drop the file here." at bounding box center [653, 258] width 264 height 23
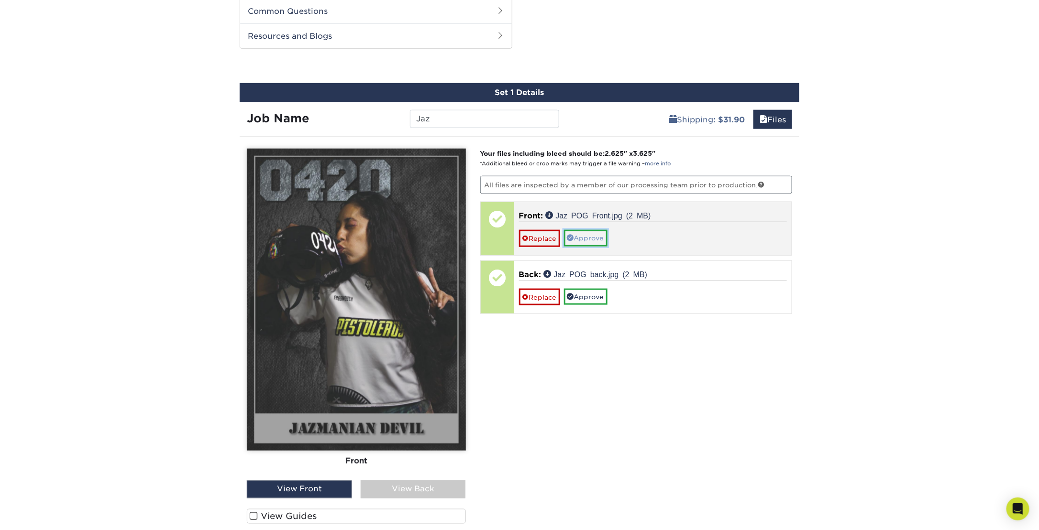
click at [582, 237] on link "Approve" at bounding box center [586, 238] width 44 height 16
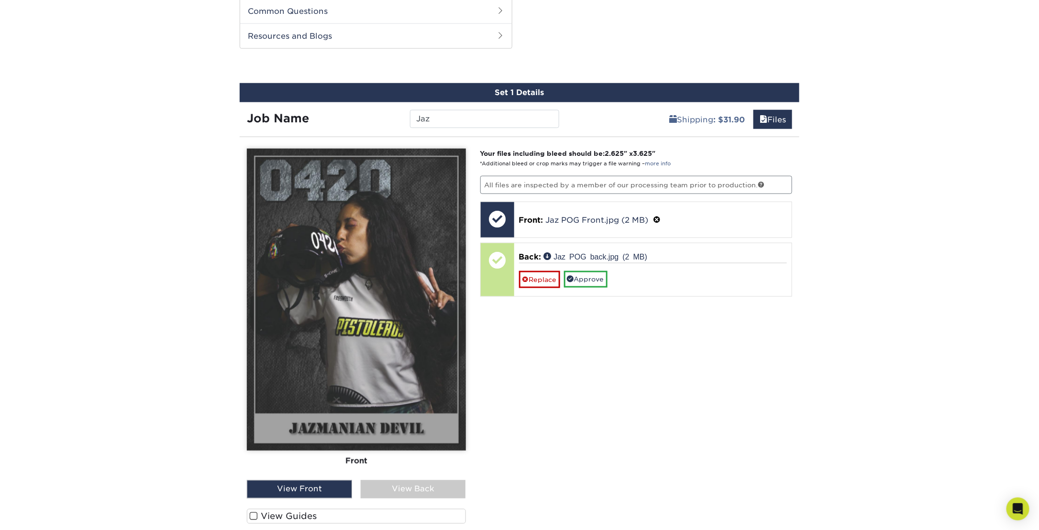
click at [401, 491] on div "View Back" at bounding box center [413, 490] width 105 height 18
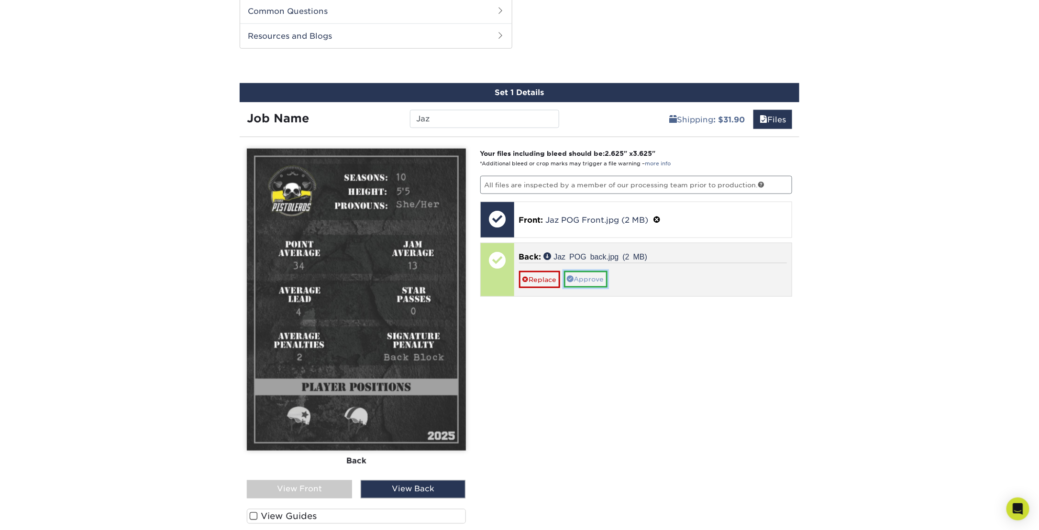
click at [582, 278] on link "Approve" at bounding box center [586, 279] width 44 height 16
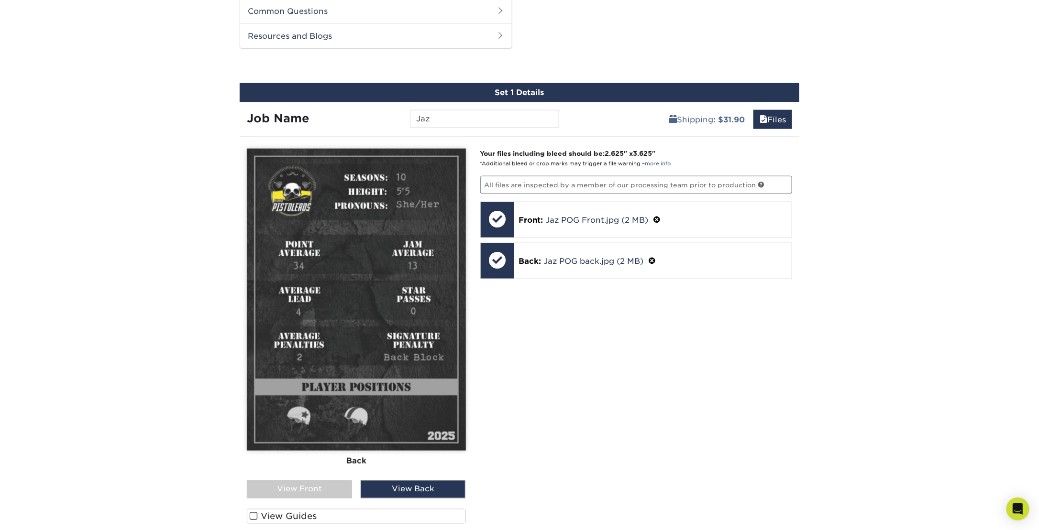
scroll to position [581, 0]
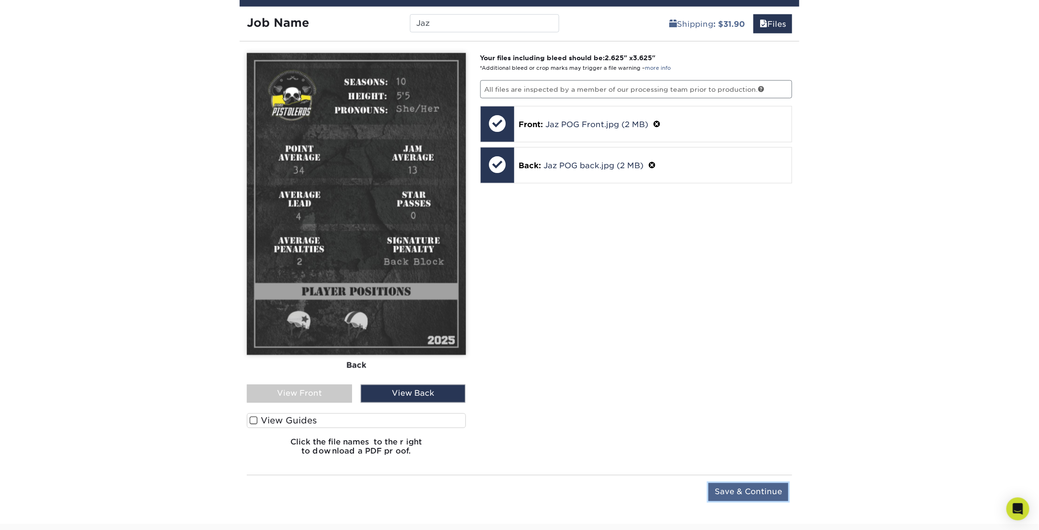
click at [746, 491] on input "Save & Continue" at bounding box center [748, 492] width 80 height 18
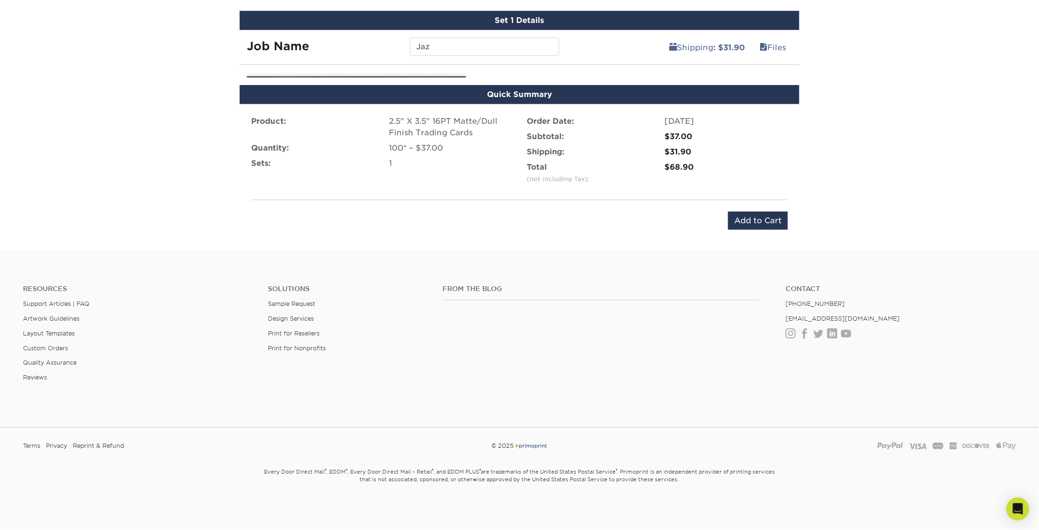
scroll to position [544, 0]
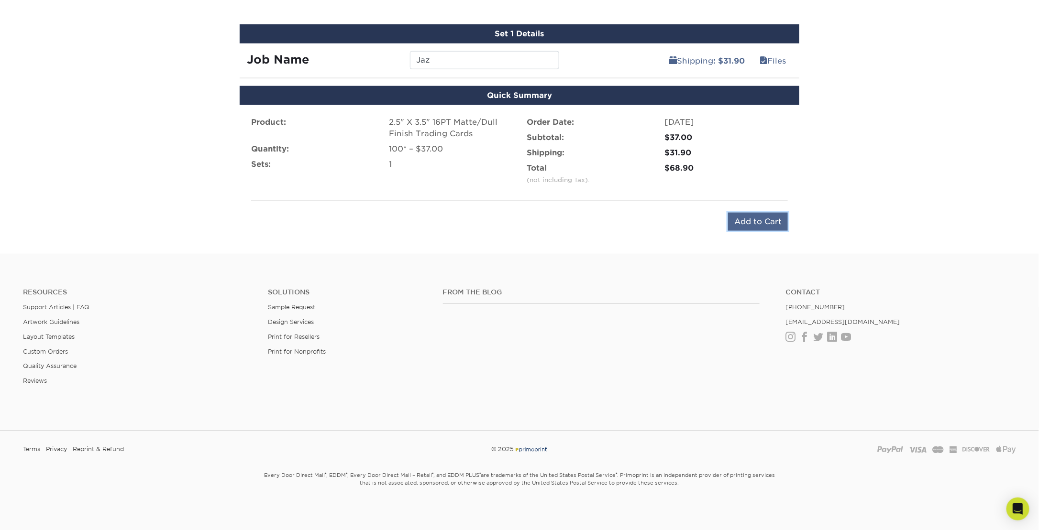
click at [744, 216] on input "Add to Cart" at bounding box center [758, 222] width 60 height 18
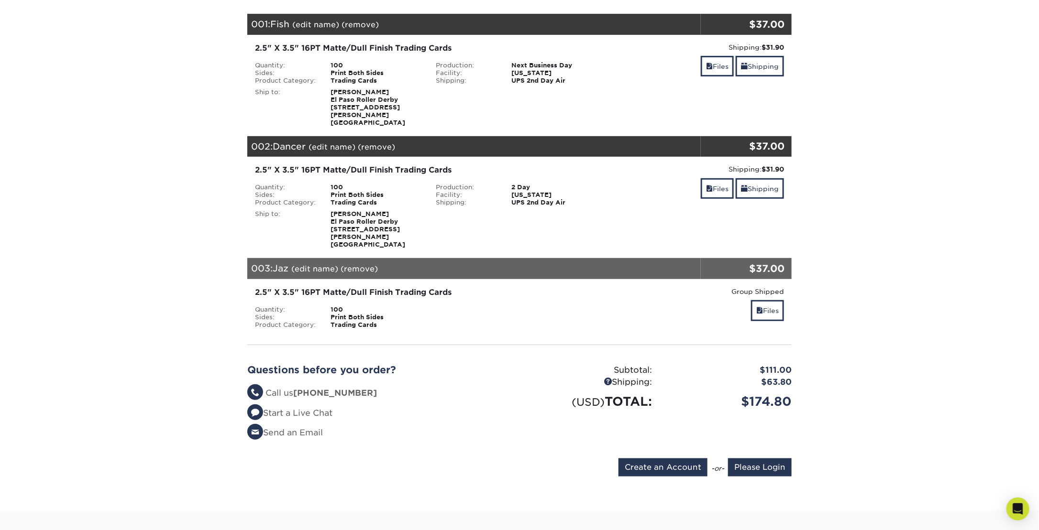
scroll to position [191, 0]
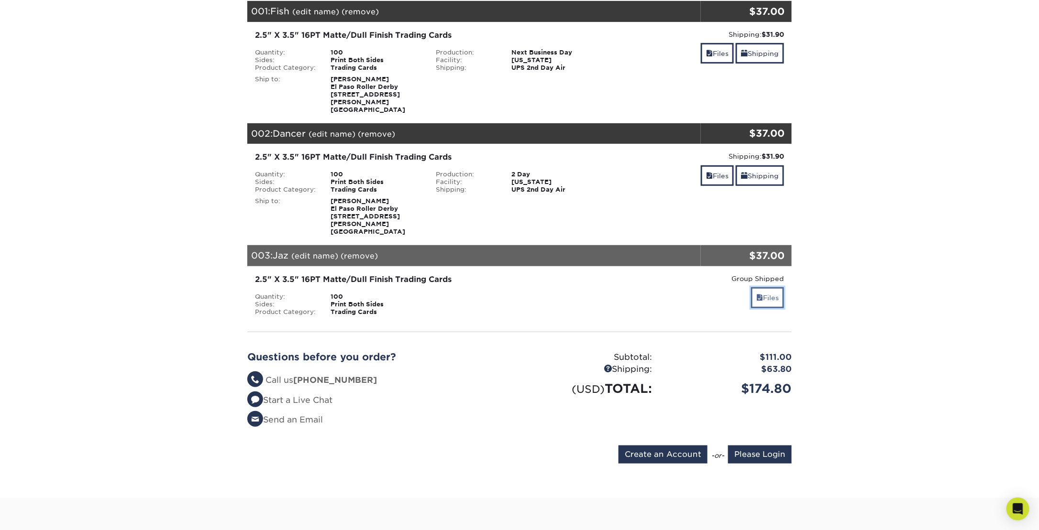
click at [774, 287] on link "Files" at bounding box center [767, 297] width 33 height 21
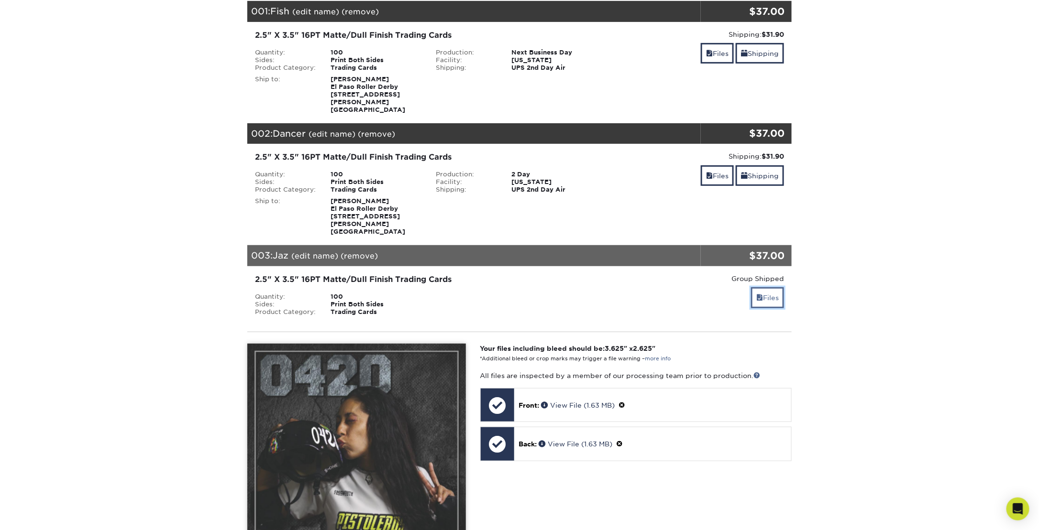
click at [774, 287] on link "Files" at bounding box center [767, 297] width 33 height 21
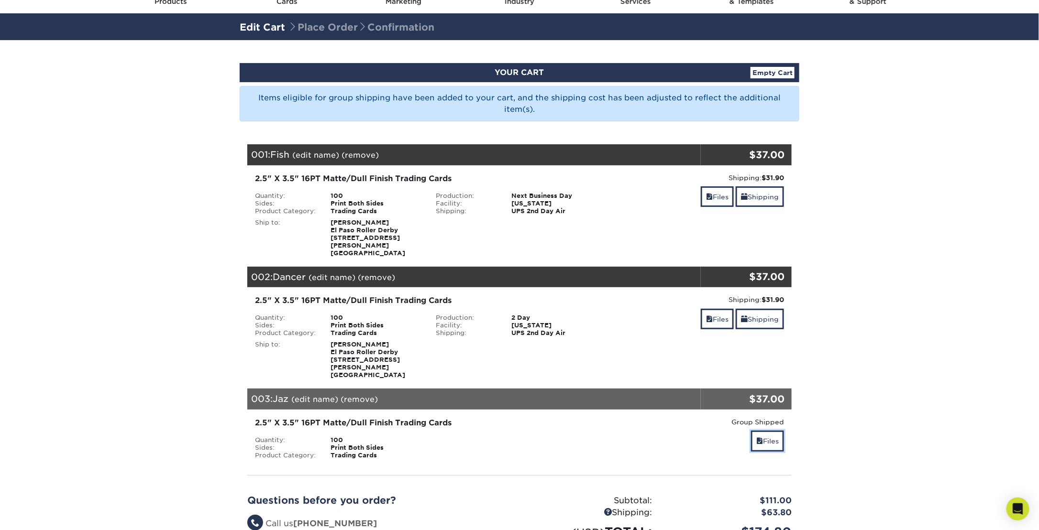
scroll to position [0, 0]
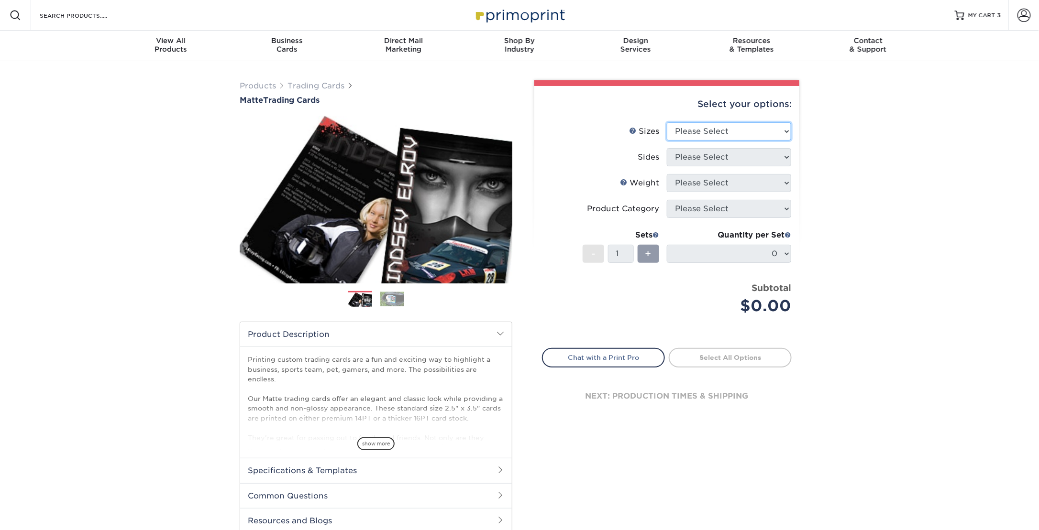
click at [726, 129] on select "Please Select 2.5" x 3.5"" at bounding box center [729, 131] width 124 height 18
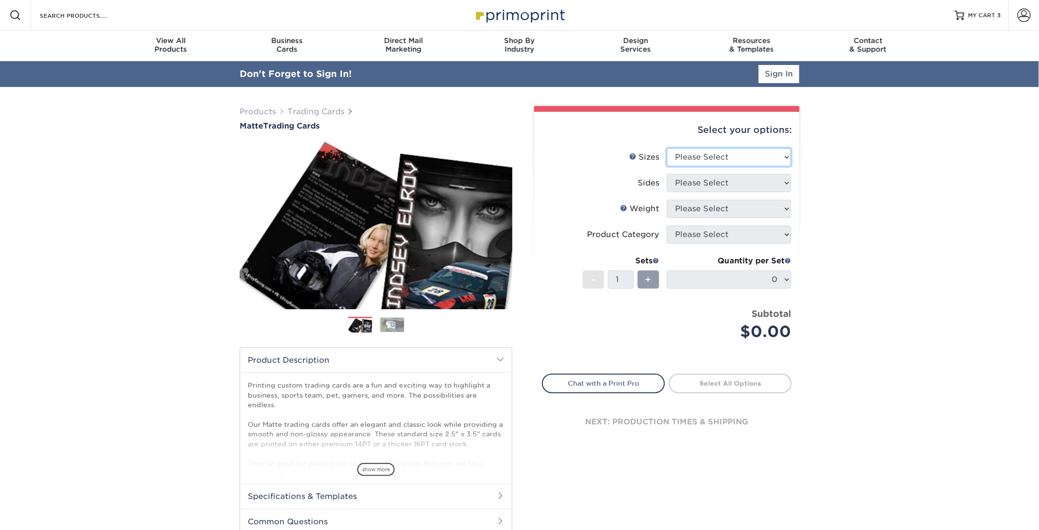
select select "2.50x3.50"
click at [667, 148] on select "Please Select 2.5" x 3.5"" at bounding box center [729, 157] width 124 height 18
click at [723, 181] on select "Please Select Print Both Sides Print Front Only" at bounding box center [729, 183] width 124 height 18
select select "13abbda7-1d64-4f25-8bb2-c179b224825d"
click at [667, 174] on select "Please Select Print Both Sides Print Front Only" at bounding box center [729, 183] width 124 height 18
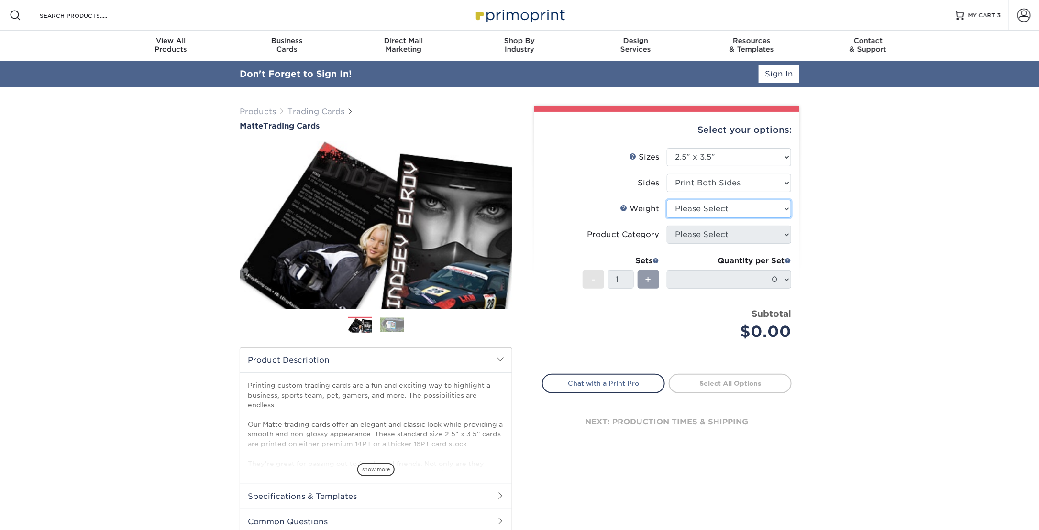
click at [731, 208] on select "Please Select 16PT 14PT" at bounding box center [729, 209] width 124 height 18
select select "16PT"
click at [667, 200] on select "Please Select 16PT 14PT" at bounding box center [729, 209] width 124 height 18
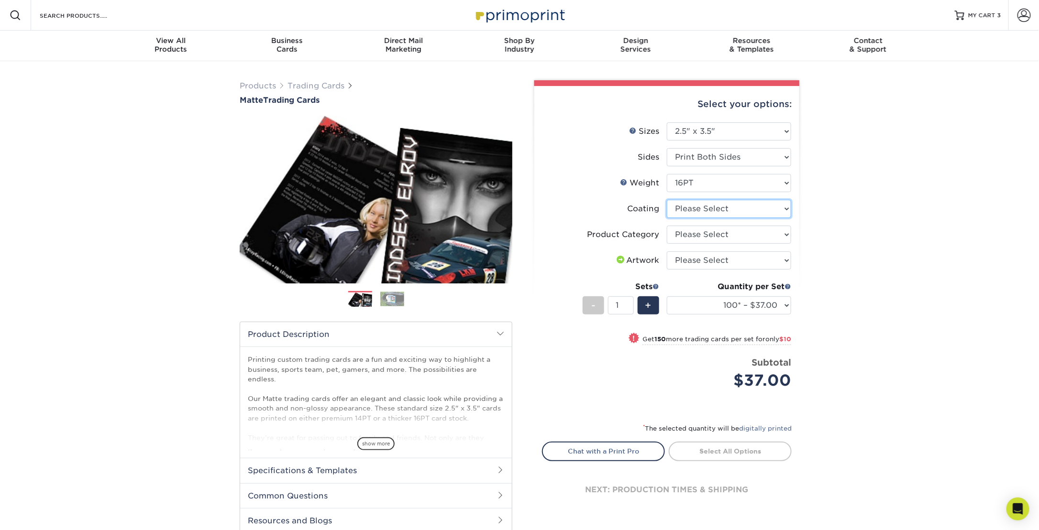
click at [742, 208] on select at bounding box center [729, 209] width 124 height 18
select select "121bb7b5-3b4d-429f-bd8d-bbf80e953313"
click at [667, 200] on select at bounding box center [729, 209] width 124 height 18
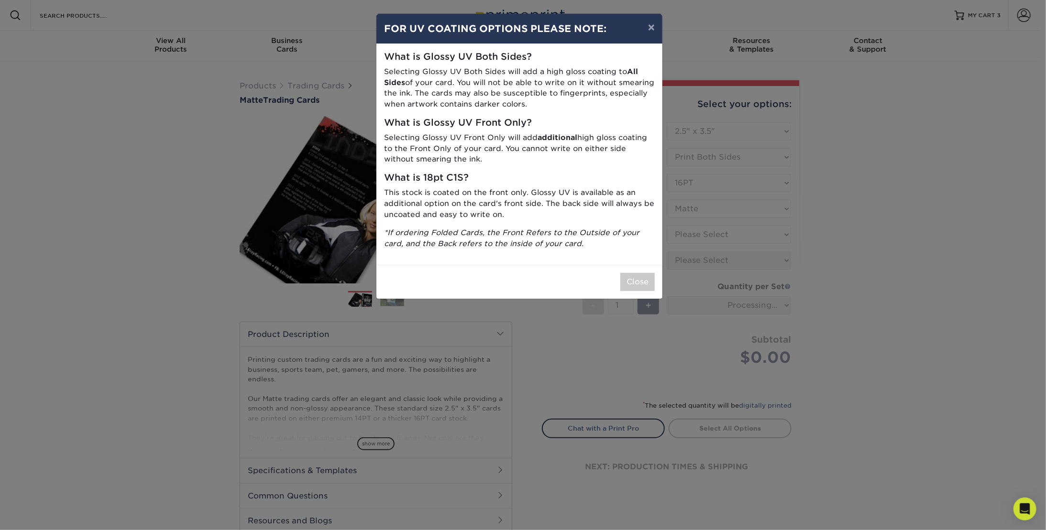
click at [657, 279] on div "Close" at bounding box center [519, 282] width 286 height 34
click at [653, 281] on button "Close" at bounding box center [637, 282] width 34 height 18
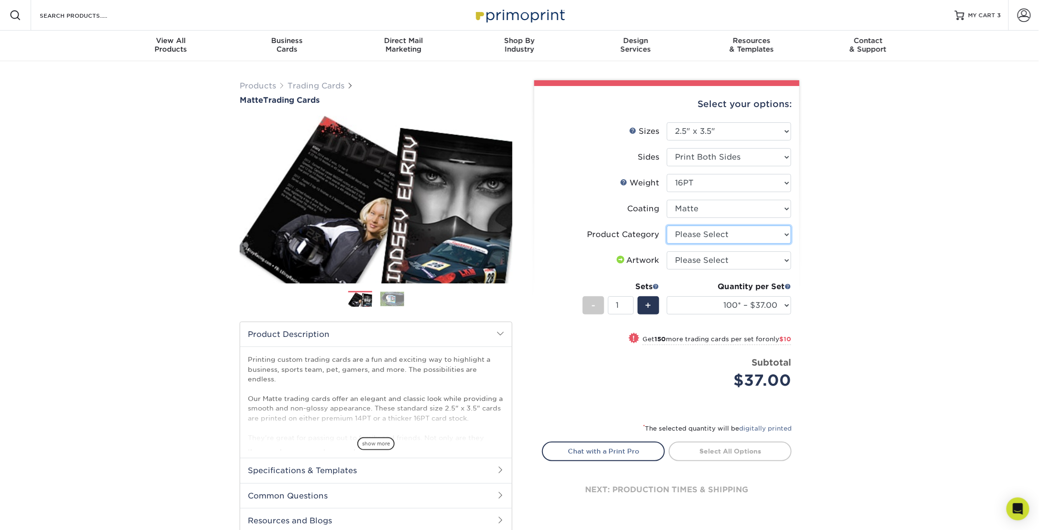
click at [718, 238] on select "Please Select Trading Cards" at bounding box center [729, 235] width 124 height 18
select select "c2f9bce9-36c2-409d-b101-c29d9d031e18"
click at [667, 226] on select "Please Select Trading Cards" at bounding box center [729, 235] width 124 height 18
click at [714, 259] on select "Please Select I will upload files I need a design - $100" at bounding box center [729, 261] width 124 height 18
select select "upload"
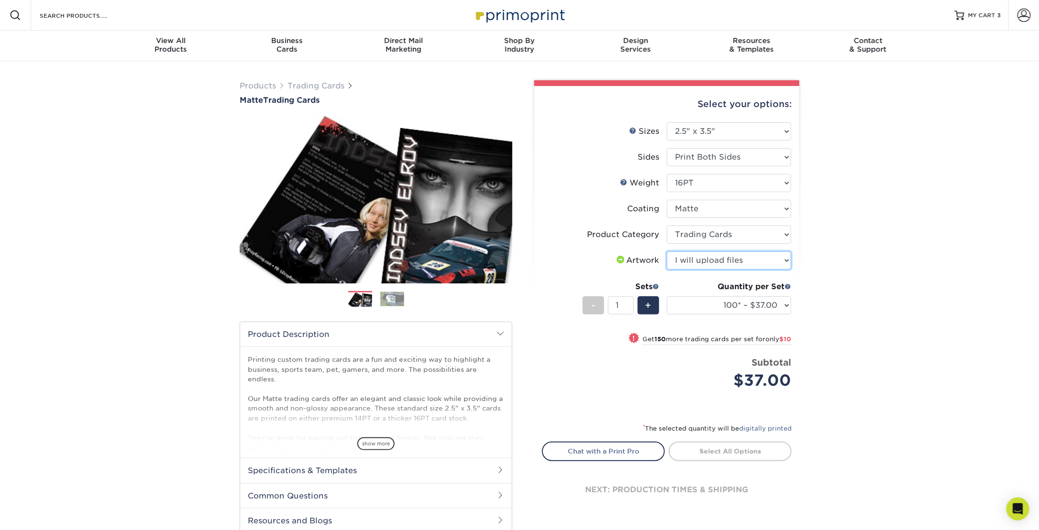
click at [667, 252] on select "Please Select I will upload files I need a design - $100" at bounding box center [729, 261] width 124 height 18
click at [728, 444] on link "Proceed to Shipping" at bounding box center [730, 450] width 123 height 17
type input "Set 1"
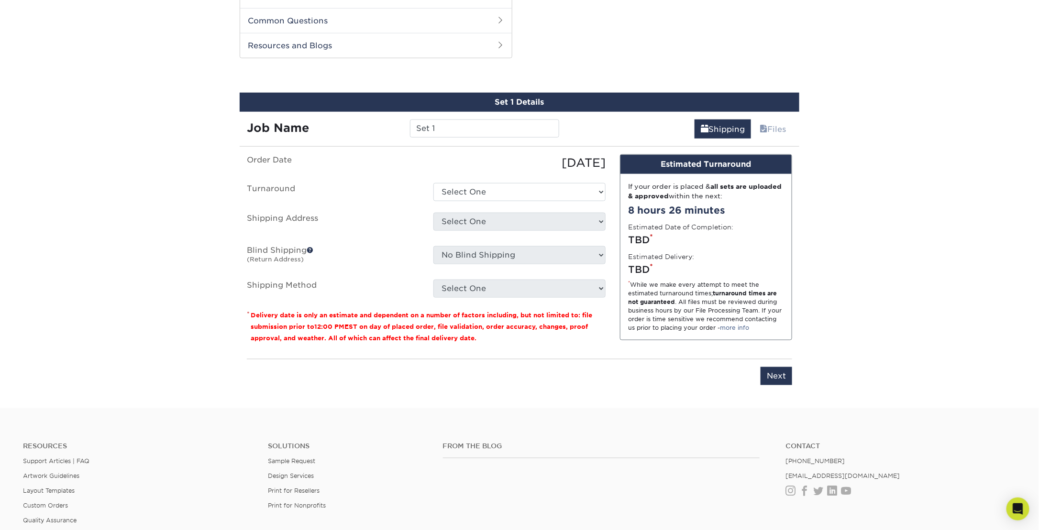
scroll to position [485, 0]
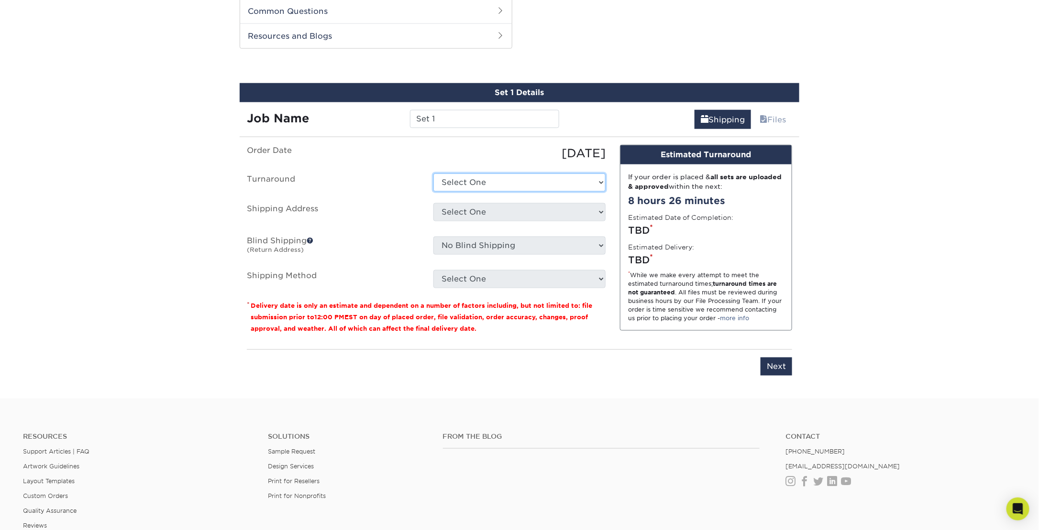
click at [488, 176] on select "Select One 2-4 Business Days 2 Day Next Business Day" at bounding box center [519, 183] width 172 height 18
select select "e6fccf19-35d4-418a-ac33-8676f2a93148"
click at [433, 174] on select "Select One 2-4 Business Days 2 Day Next Business Day" at bounding box center [519, 183] width 172 height 18
click at [475, 115] on input "Set 1" at bounding box center [484, 119] width 149 height 18
drag, startPoint x: 475, startPoint y: 115, endPoint x: 400, endPoint y: 113, distance: 75.1
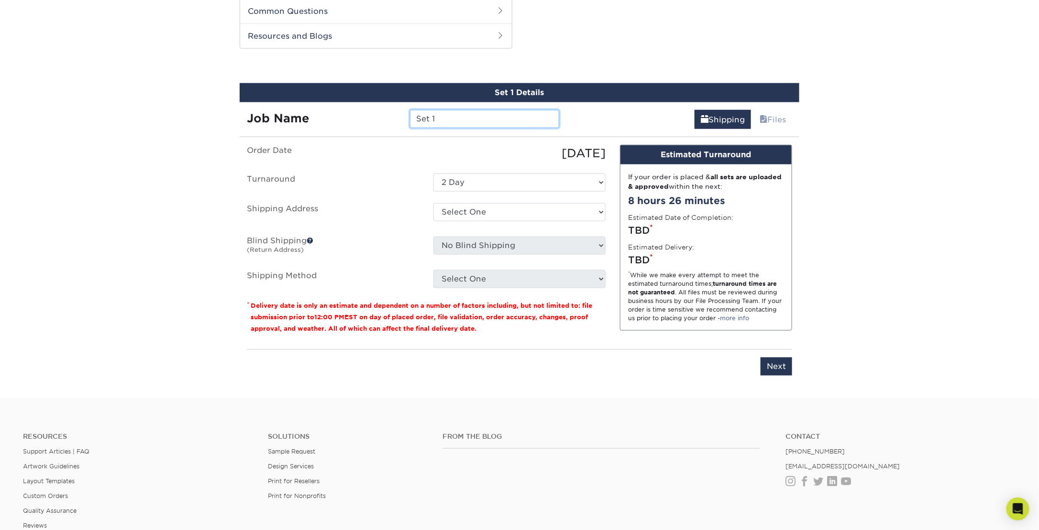
click at [400, 113] on div "Job Name Set 1" at bounding box center [403, 119] width 327 height 18
type input "Kitty"
click at [566, 212] on select "Select One EPRD + Add New Address - Login" at bounding box center [519, 212] width 172 height 18
select select "285942"
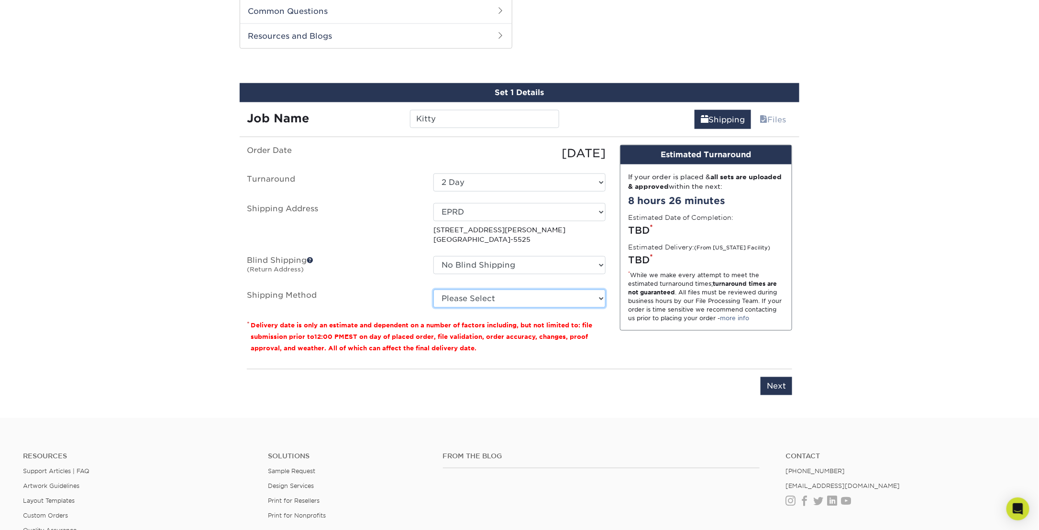
click at [543, 293] on select "Please Select Ground Shipping (+$25.02) 3 Day Shipping Service (+$31.11) 2 Day …" at bounding box center [519, 299] width 172 height 18
select select "02"
click at [433, 290] on select "Please Select Ground Shipping (+$25.02) 3 Day Shipping Service (+$31.11) 2 Day …" at bounding box center [519, 299] width 172 height 18
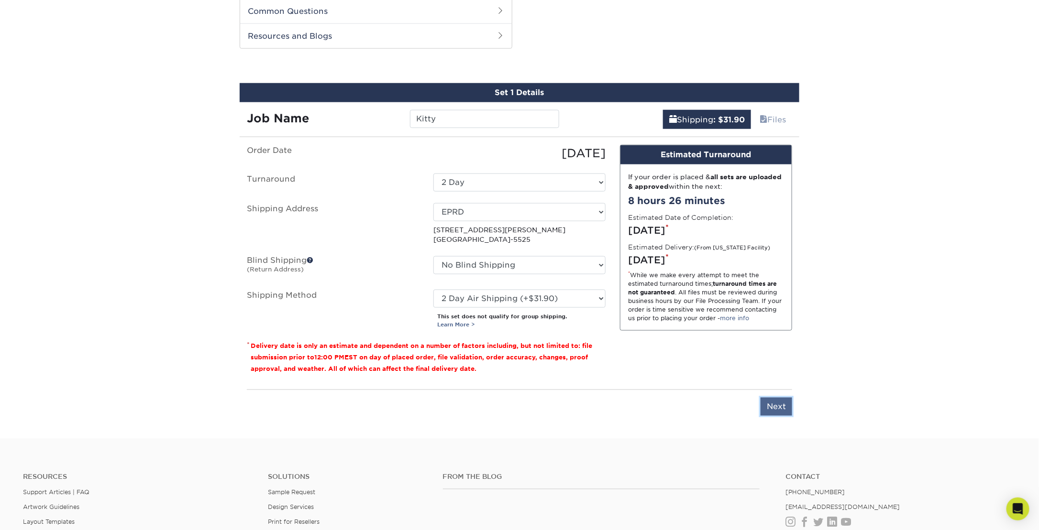
click at [786, 406] on input "Next" at bounding box center [776, 407] width 32 height 18
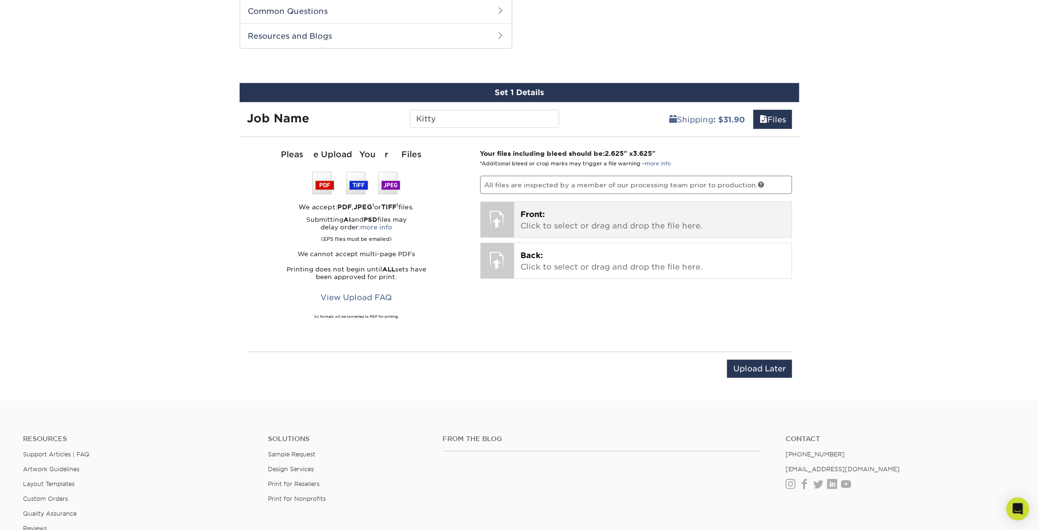
click at [534, 219] on p "Front: Click to select or drag and drop the file here." at bounding box center [653, 220] width 264 height 23
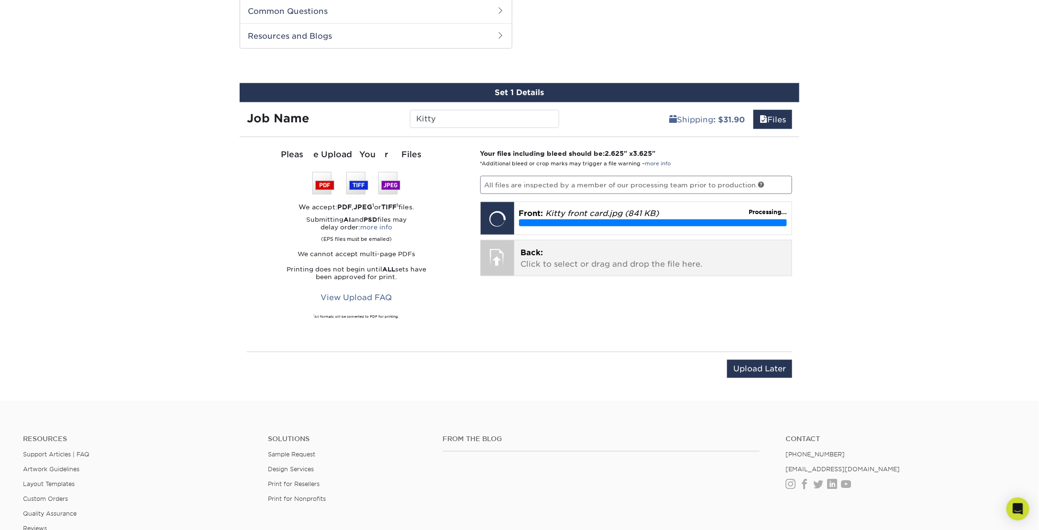
click at [551, 260] on p "Back: Click to select or drag and drop the file here." at bounding box center [653, 258] width 264 height 23
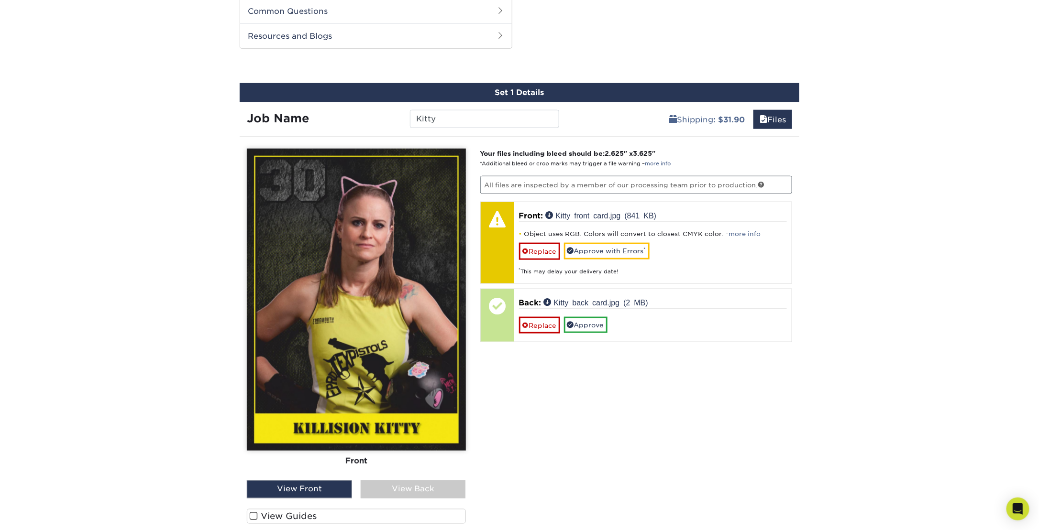
click at [400, 483] on div "View Back" at bounding box center [413, 490] width 105 height 18
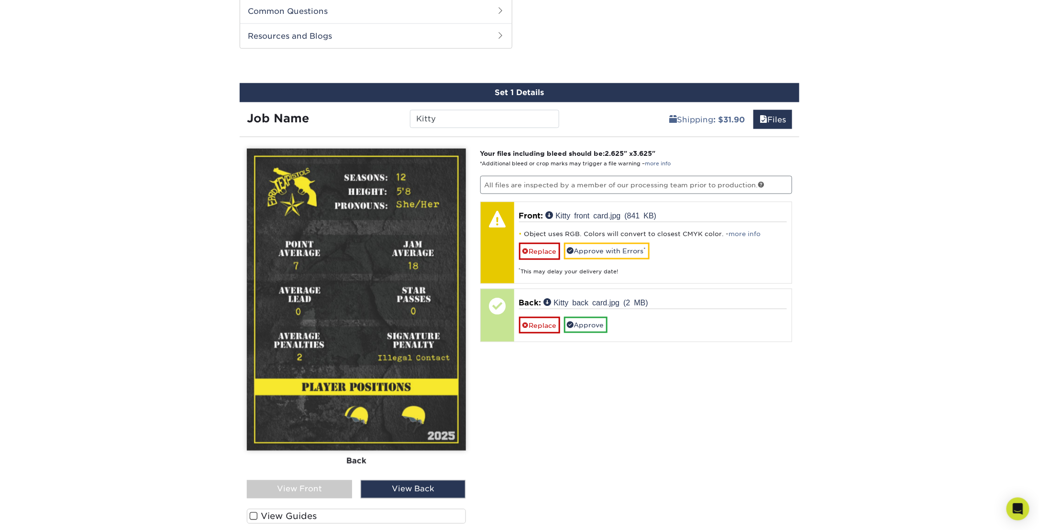
click at [341, 481] on div "View Front" at bounding box center [299, 490] width 105 height 18
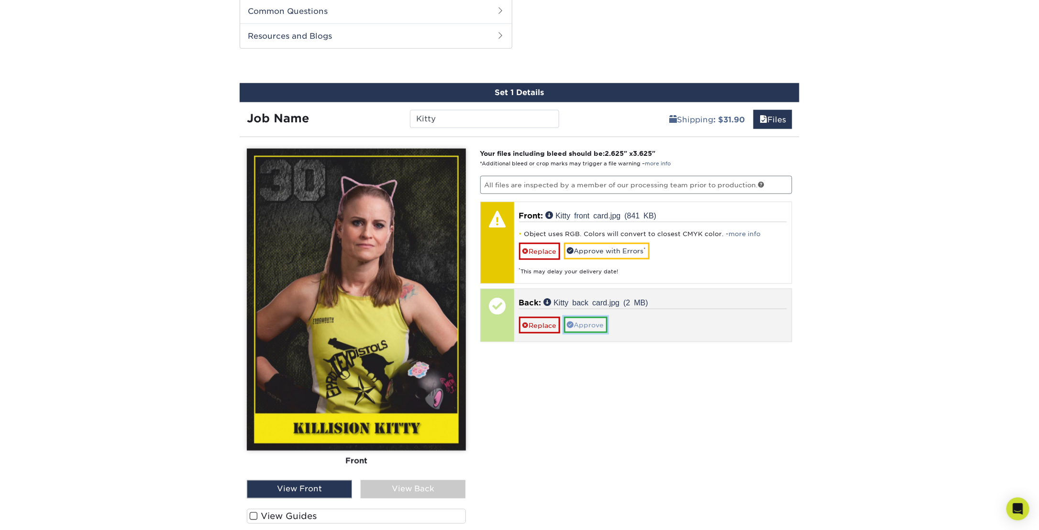
click at [584, 321] on link "Approve" at bounding box center [586, 325] width 44 height 16
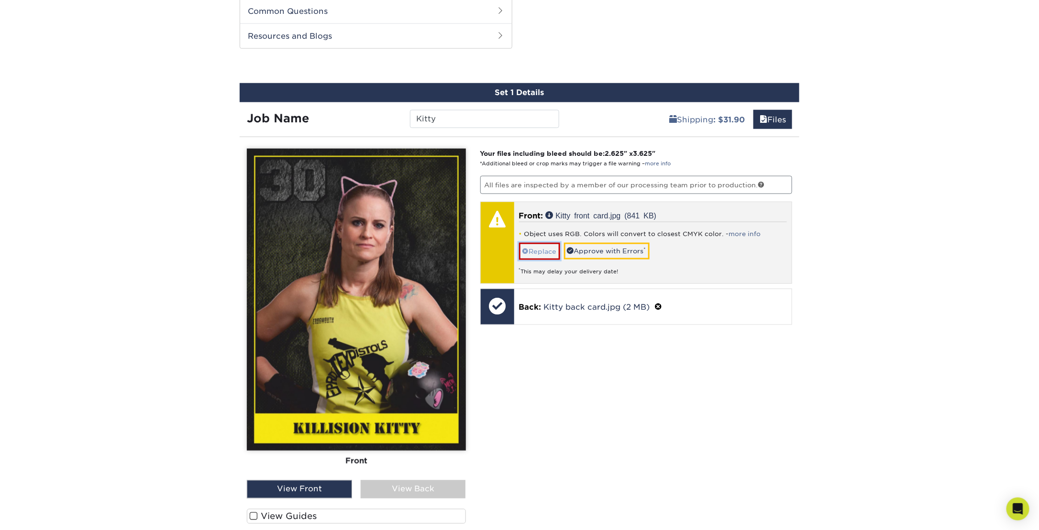
click at [553, 251] on link "Replace" at bounding box center [539, 251] width 41 height 17
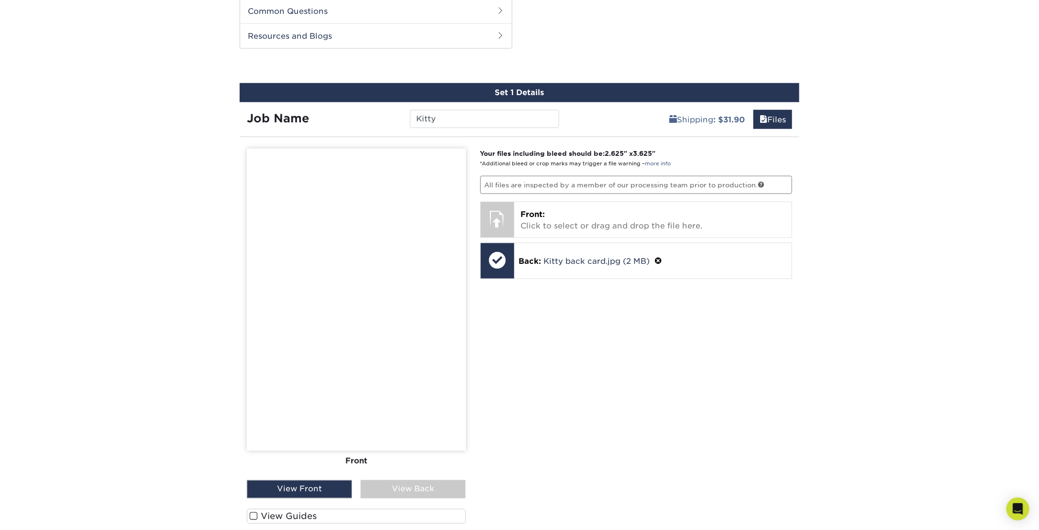
drag, startPoint x: 210, startPoint y: 125, endPoint x: 218, endPoint y: 124, distance: 7.2
click at [210, 125] on div "Products Trading Cards Matte Trading Cards" at bounding box center [519, 98] width 1039 height 1044
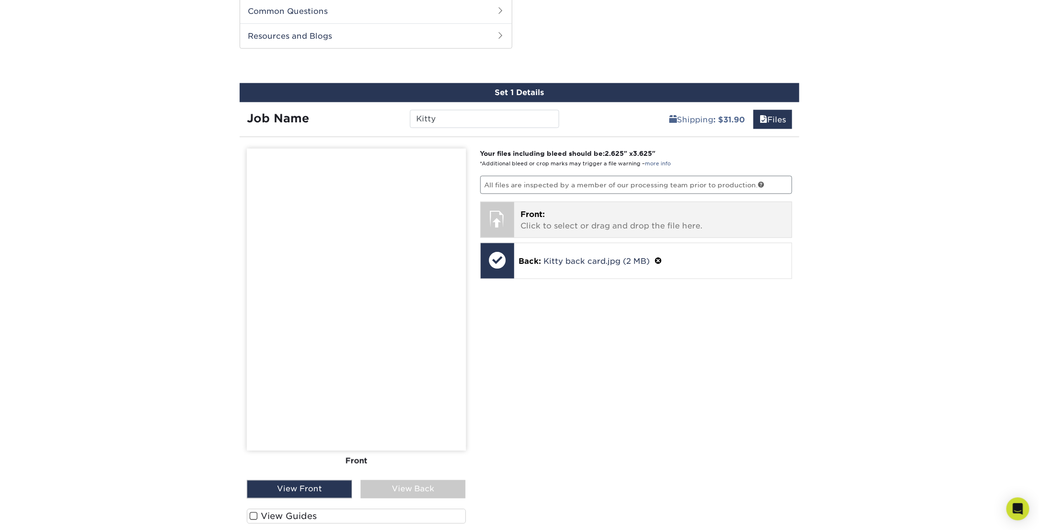
click at [555, 209] on p "Front: Click to select or drag and drop the file here." at bounding box center [653, 220] width 264 height 23
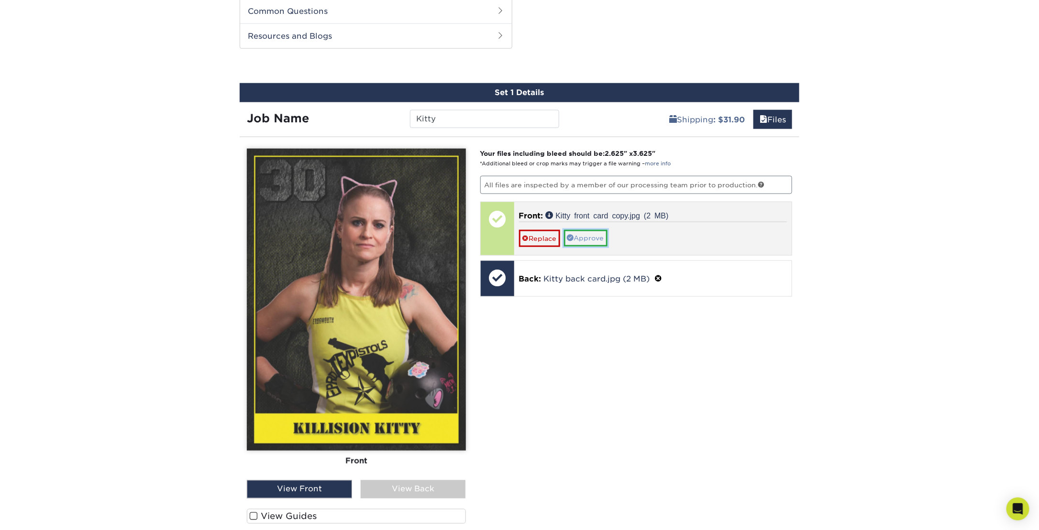
click at [585, 237] on link "Approve" at bounding box center [586, 238] width 44 height 16
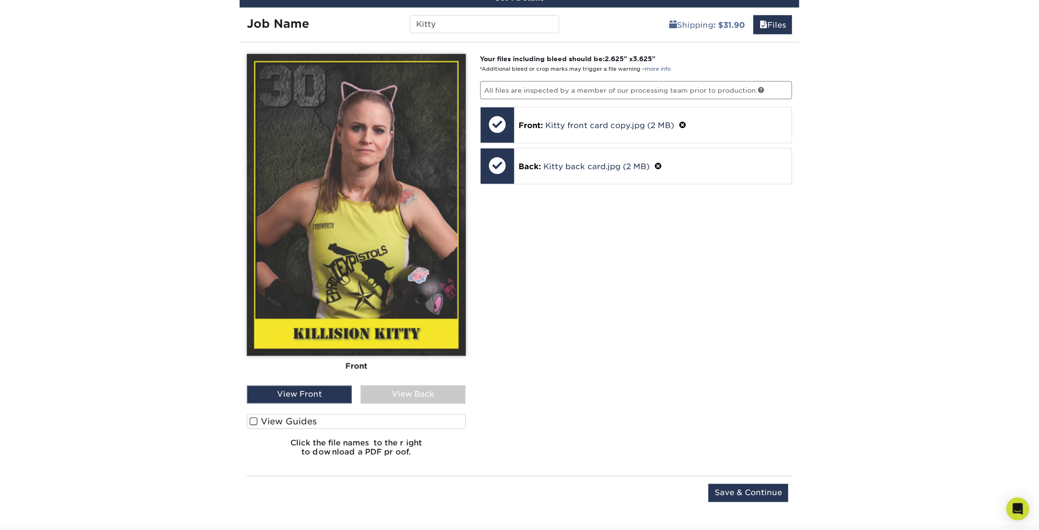
scroll to position [581, 0]
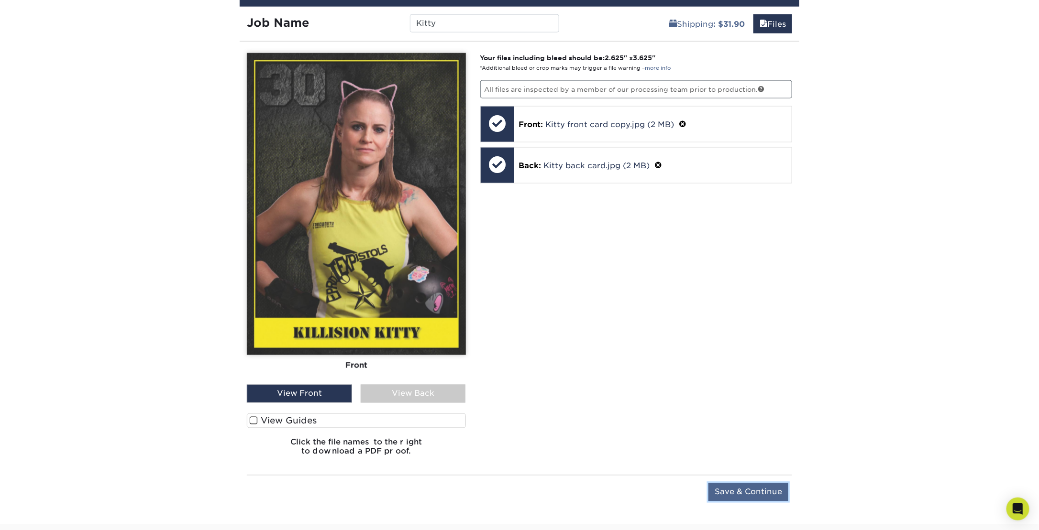
click at [732, 489] on input "Save & Continue" at bounding box center [748, 492] width 80 height 18
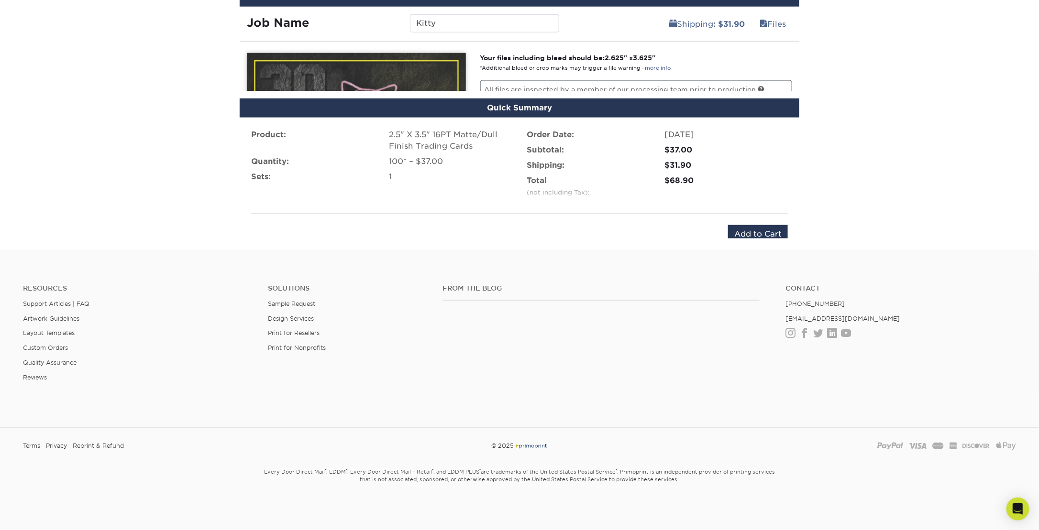
scroll to position [544, 0]
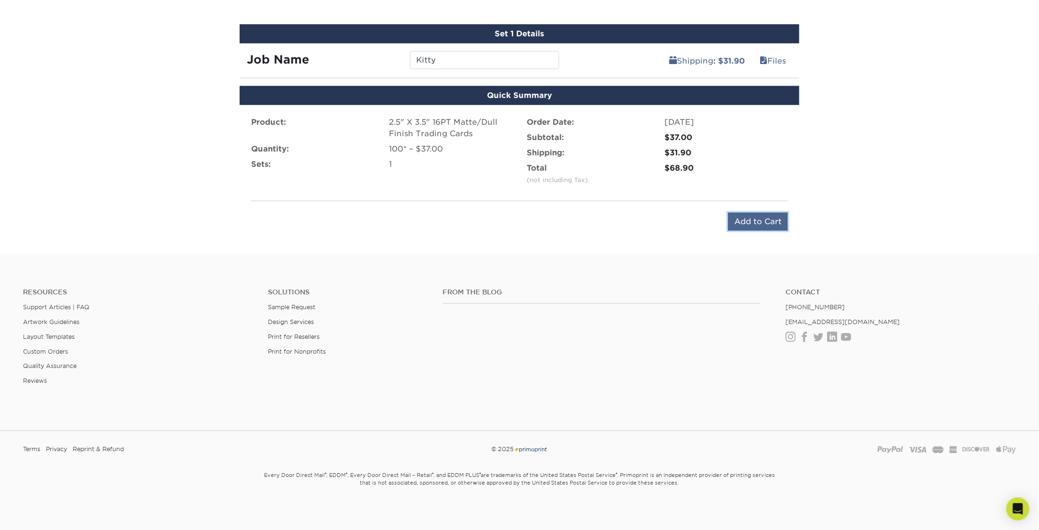
click at [771, 219] on input "Add to Cart" at bounding box center [758, 222] width 60 height 18
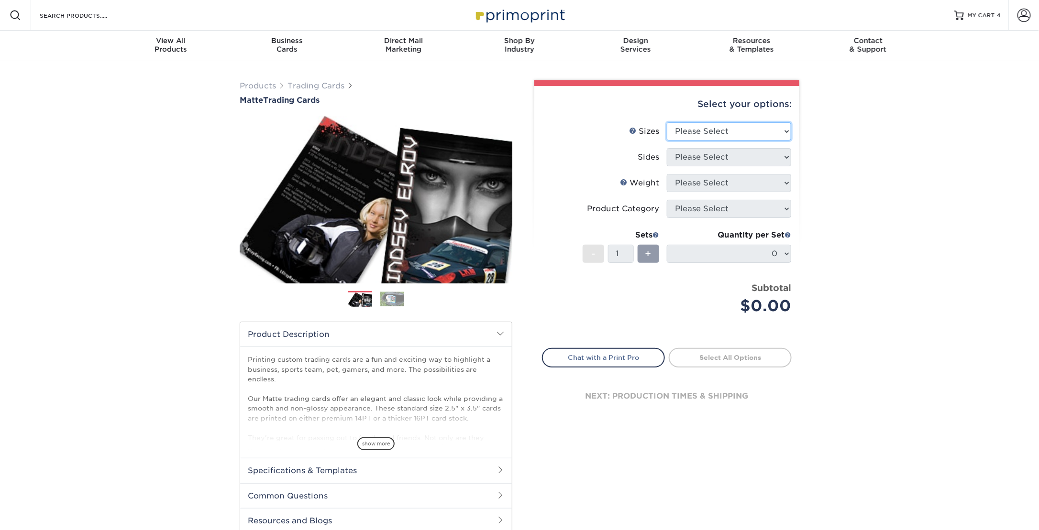
click at [695, 129] on select "Please Select 2.5" x 3.5"" at bounding box center [729, 131] width 124 height 18
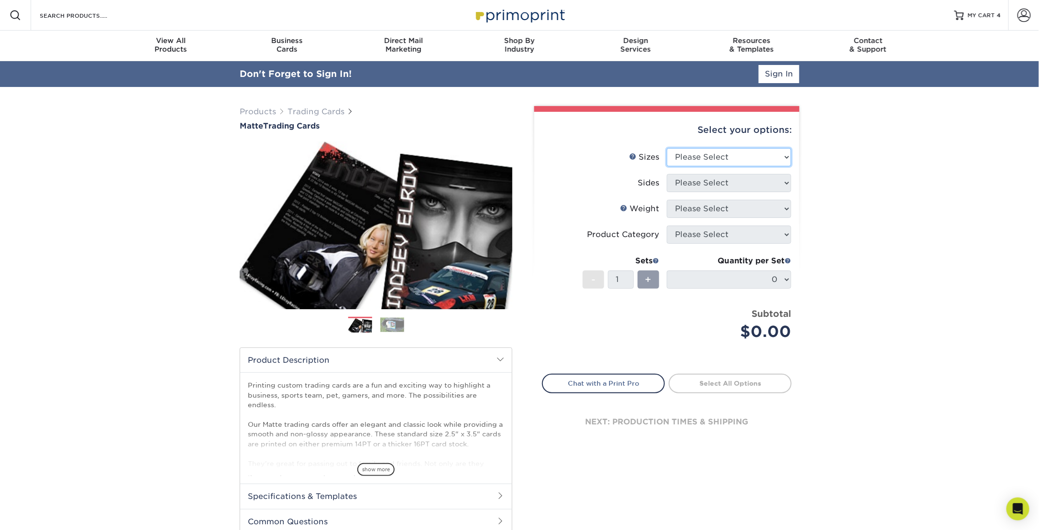
select select "2.50x3.50"
click at [667, 148] on select "Please Select 2.5" x 3.5"" at bounding box center [729, 157] width 124 height 18
click at [709, 184] on select "Please Select Print Both Sides Print Front Only" at bounding box center [729, 183] width 124 height 18
select select "13abbda7-1d64-4f25-8bb2-c179b224825d"
click at [667, 174] on select "Please Select Print Both Sides Print Front Only" at bounding box center [729, 183] width 124 height 18
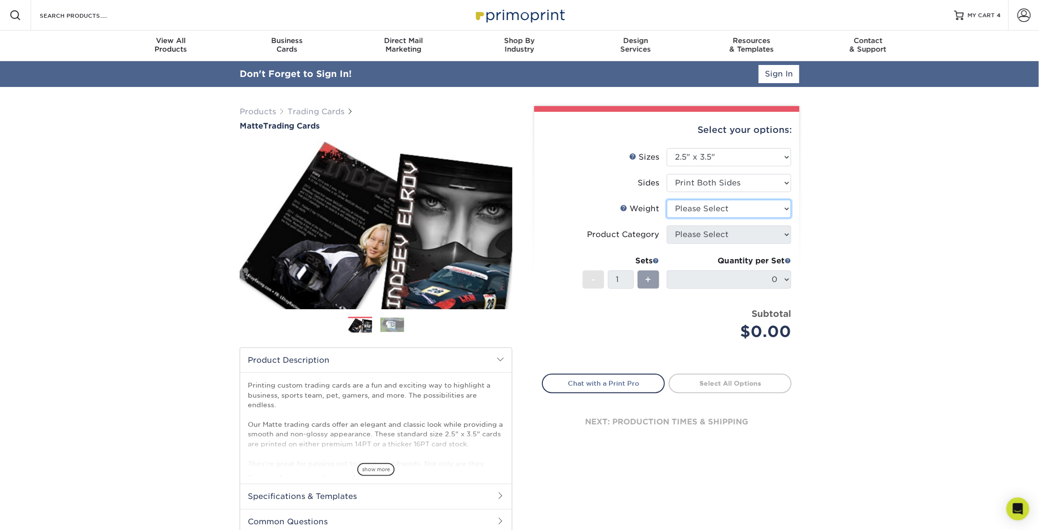
click at [713, 208] on select "Please Select 16PT 14PT" at bounding box center [729, 209] width 124 height 18
select select "16PT"
click at [667, 200] on select "Please Select 16PT 14PT" at bounding box center [729, 209] width 124 height 18
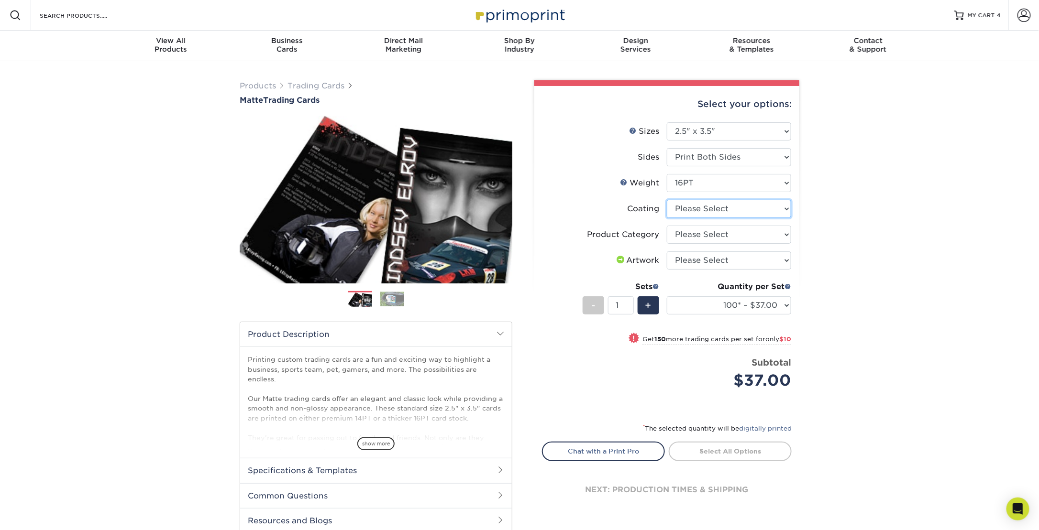
click at [779, 208] on select at bounding box center [729, 209] width 124 height 18
select select "121bb7b5-3b4d-429f-bd8d-bbf80e953313"
click at [667, 200] on select at bounding box center [729, 209] width 124 height 18
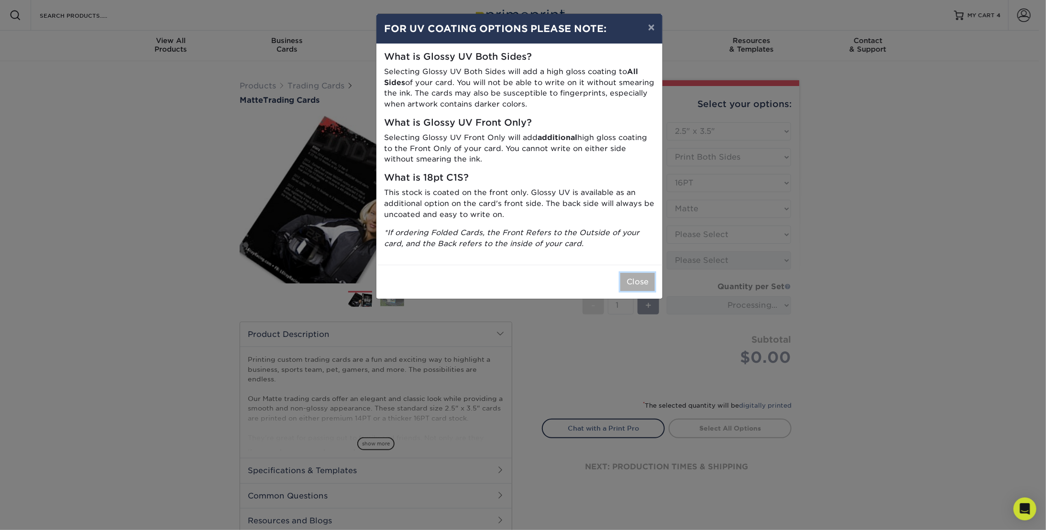
click at [629, 281] on button "Close" at bounding box center [637, 282] width 34 height 18
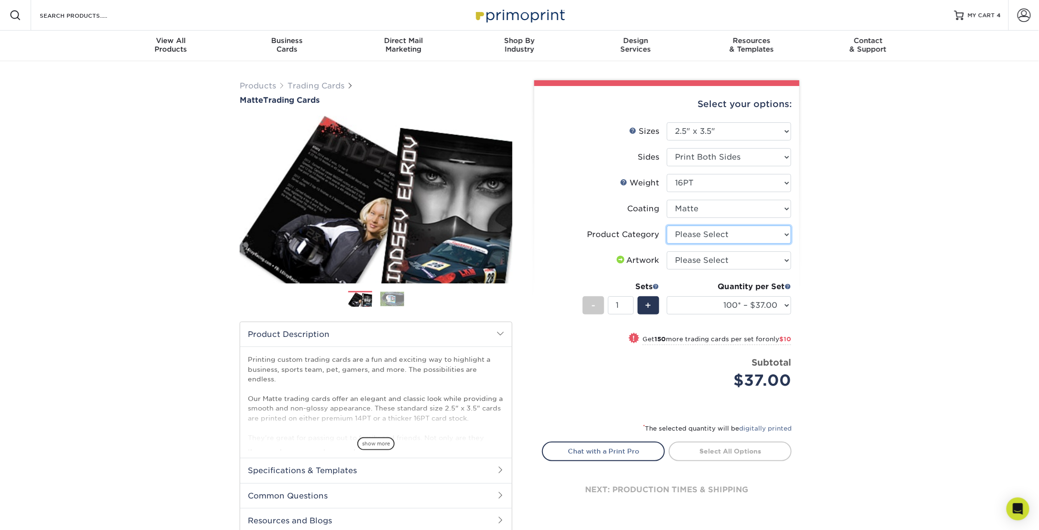
click at [781, 236] on select "Please Select Trading Cards" at bounding box center [729, 235] width 124 height 18
select select "c2f9bce9-36c2-409d-b101-c29d9d031e18"
click at [667, 226] on select "Please Select Trading Cards" at bounding box center [729, 235] width 124 height 18
click at [764, 260] on select "Please Select I will upload files I need a design - $100" at bounding box center [729, 261] width 124 height 18
select select "upload"
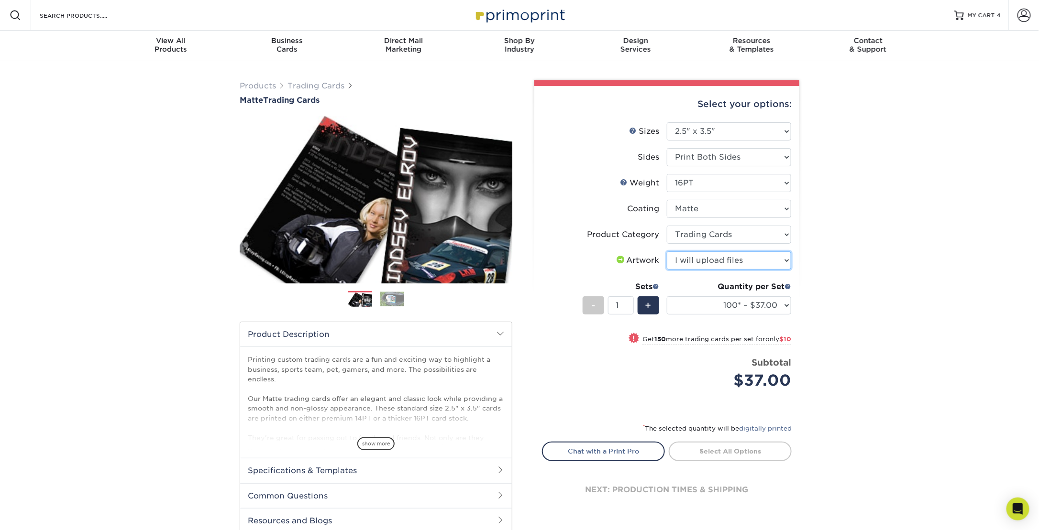
click at [667, 252] on select "Please Select I will upload files I need a design - $100" at bounding box center [729, 261] width 124 height 18
click at [711, 451] on link "Proceed to Shipping" at bounding box center [730, 450] width 123 height 17
type input "Set 1"
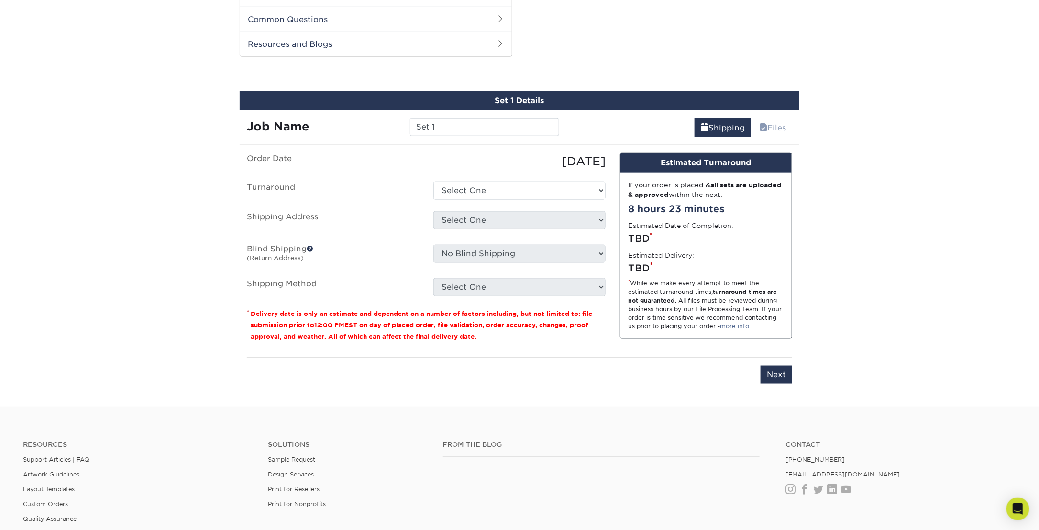
scroll to position [485, 0]
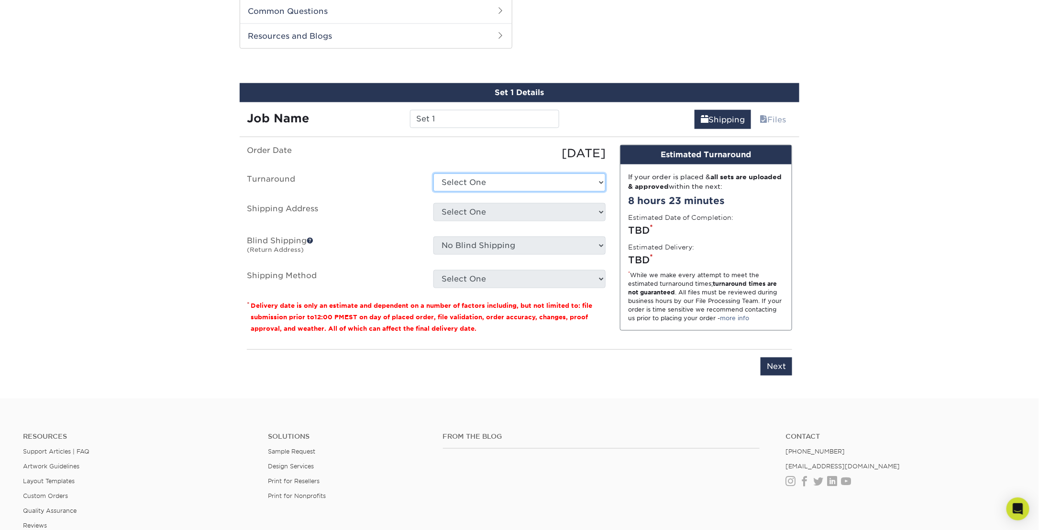
click at [532, 180] on select "Select One 2-4 Business Days 2 Day Next Business Day" at bounding box center [519, 183] width 172 height 18
select select "e6fccf19-35d4-418a-ac33-8676f2a93148"
click at [433, 174] on select "Select One 2-4 Business Days 2 Day Next Business Day" at bounding box center [519, 183] width 172 height 18
drag, startPoint x: 456, startPoint y: 118, endPoint x: 406, endPoint y: 117, distance: 50.2
click at [406, 117] on div "Set 1" at bounding box center [484, 119] width 163 height 18
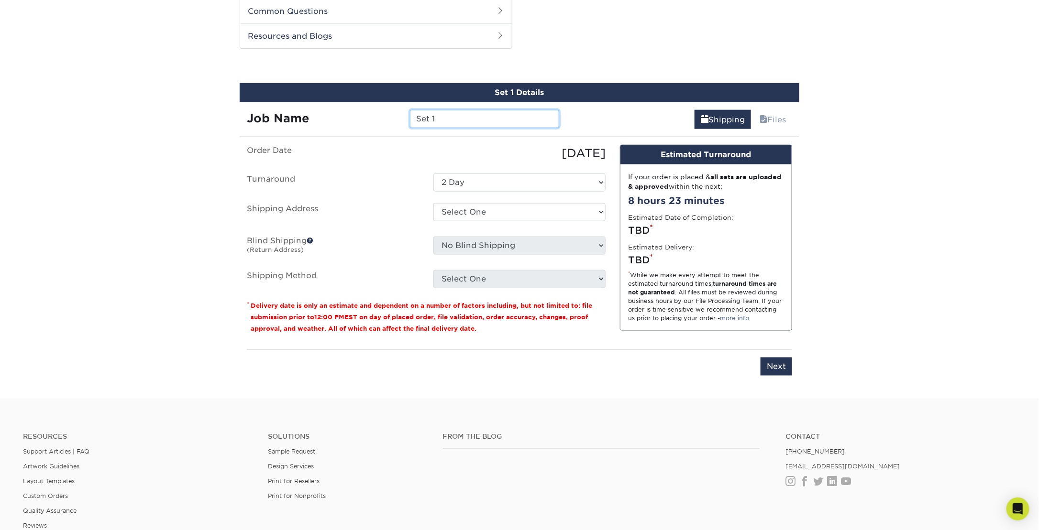
click at [454, 119] on input "Set 1" at bounding box center [484, 119] width 149 height 18
drag, startPoint x: 454, startPoint y: 119, endPoint x: 406, endPoint y: 117, distance: 48.3
click at [406, 117] on div "Set 1" at bounding box center [484, 119] width 163 height 18
click at [424, 118] on input "BRuxa" at bounding box center [484, 119] width 149 height 18
type input "Bruxa"
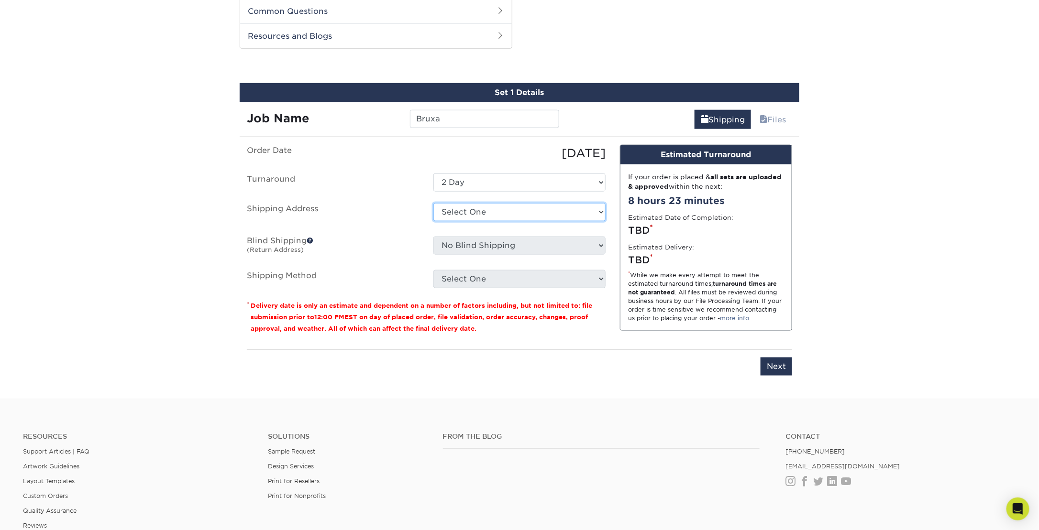
click at [543, 212] on select "Select One EPRD + Add New Address - Login" at bounding box center [519, 212] width 172 height 18
select select "285942"
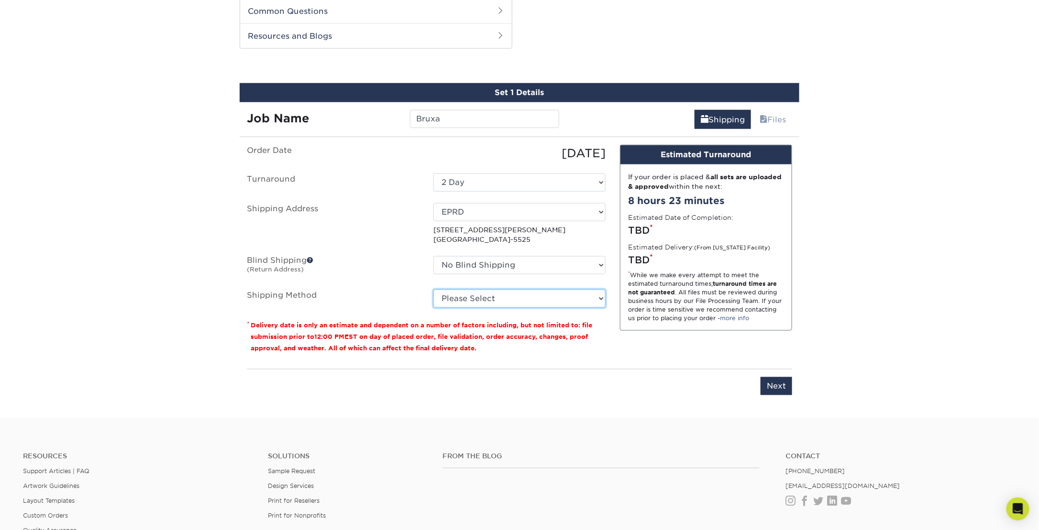
click at [537, 301] on select "Please Select Ground Shipping (+$25.02) 3 Day Shipping Service (+$31.11) 2 Day …" at bounding box center [519, 299] width 172 height 18
select select "02"
click at [433, 290] on select "Please Select Ground Shipping (+$25.02) 3 Day Shipping Service (+$31.11) 2 Day …" at bounding box center [519, 299] width 172 height 18
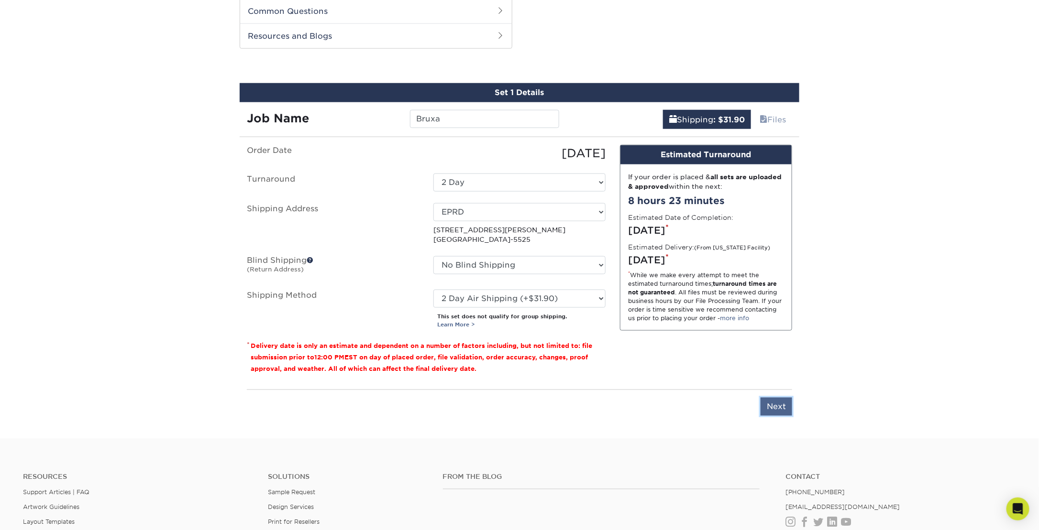
click at [774, 404] on input "Next" at bounding box center [776, 407] width 32 height 18
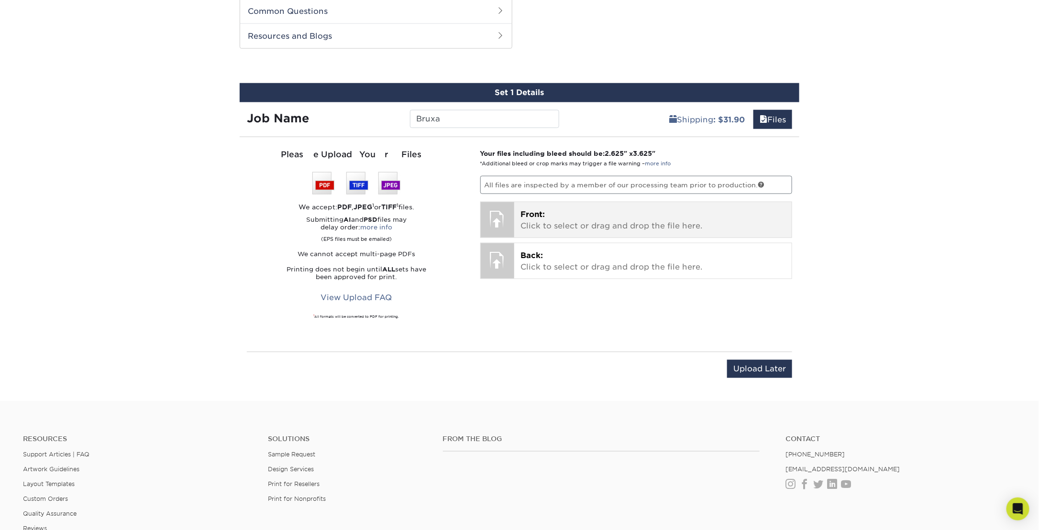
click at [562, 219] on p "Front: Click to select or drag and drop the file here." at bounding box center [653, 220] width 264 height 23
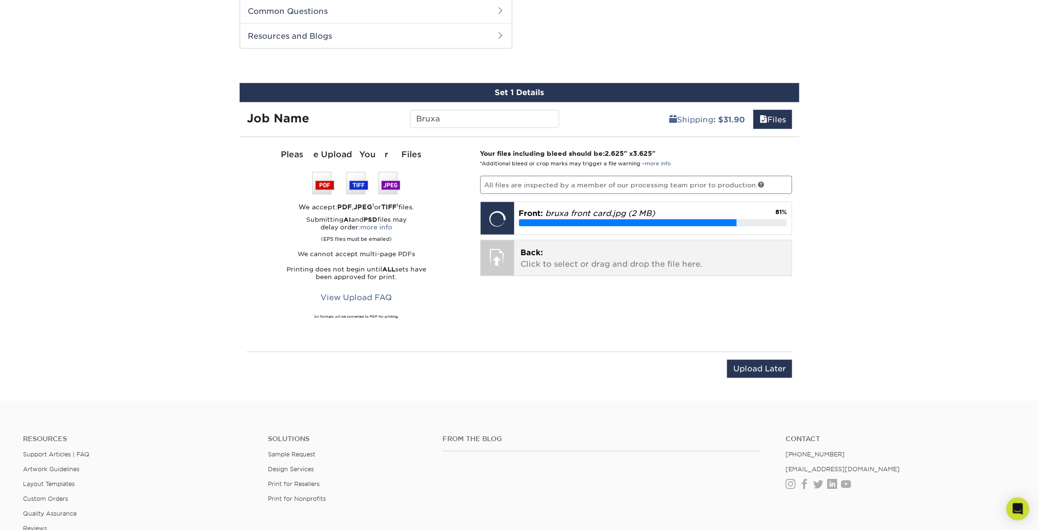
click at [630, 263] on p "Back: Click to select or drag and drop the file here." at bounding box center [653, 258] width 264 height 23
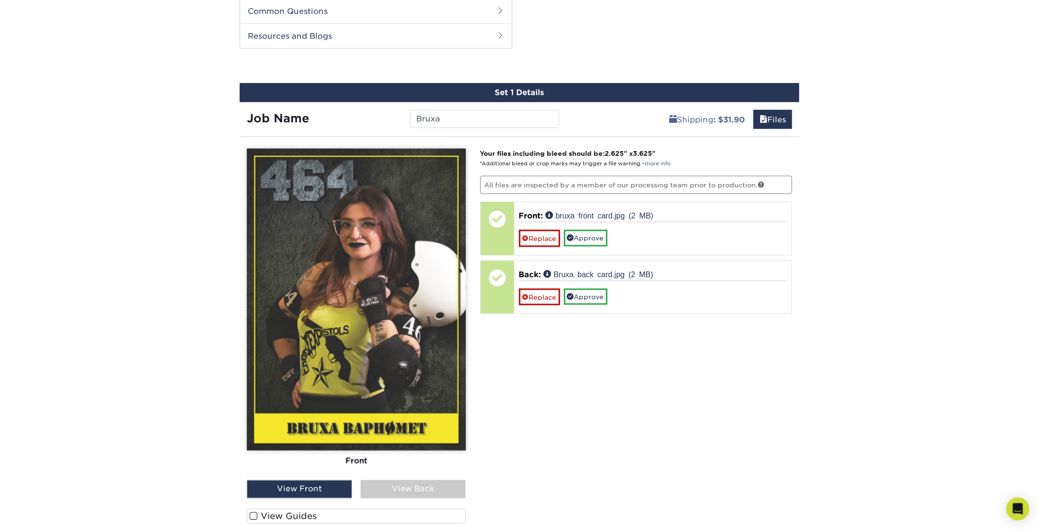
click at [409, 484] on div "View Back" at bounding box center [413, 490] width 105 height 18
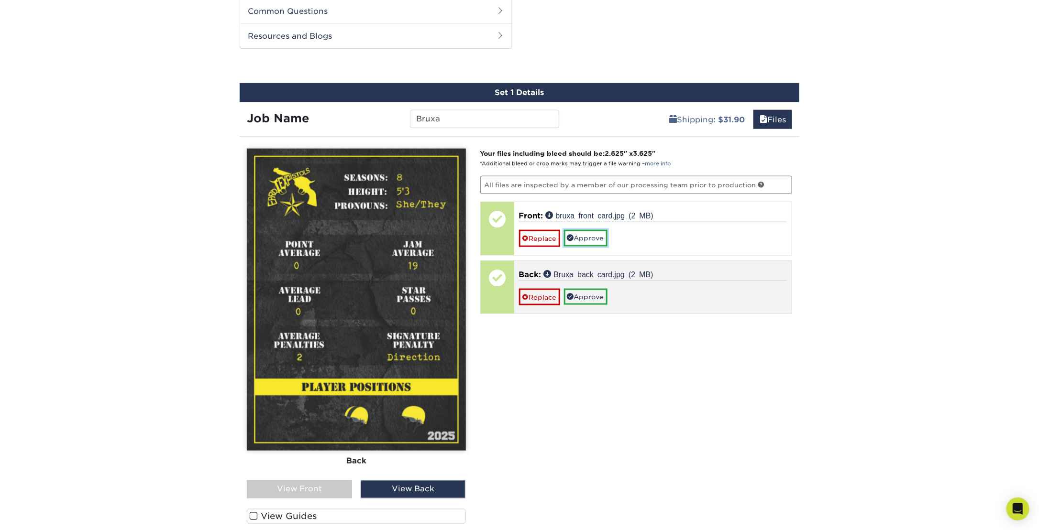
drag, startPoint x: 577, startPoint y: 234, endPoint x: 579, endPoint y: 243, distance: 9.3
click at [577, 234] on link "Approve" at bounding box center [586, 238] width 44 height 16
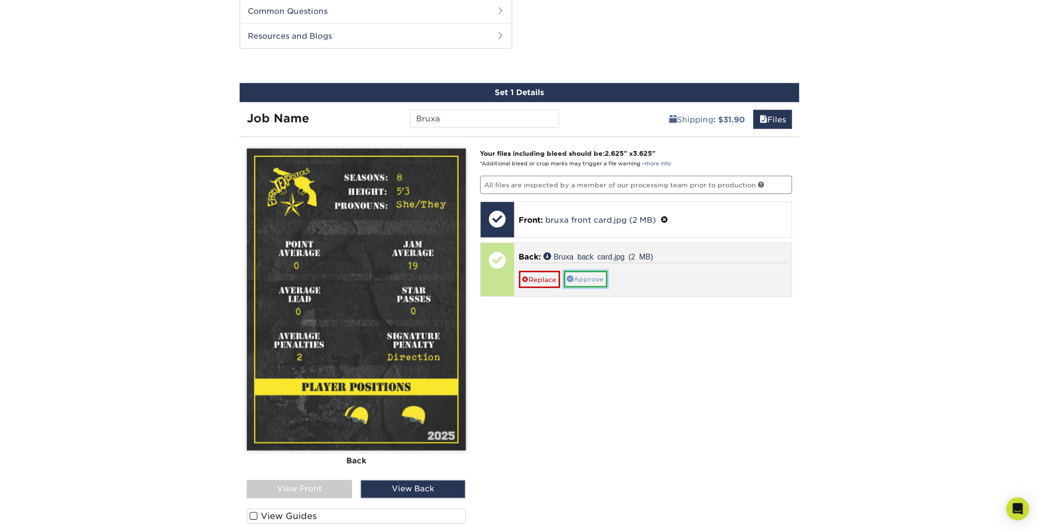
click at [588, 278] on link "Approve" at bounding box center [586, 279] width 44 height 16
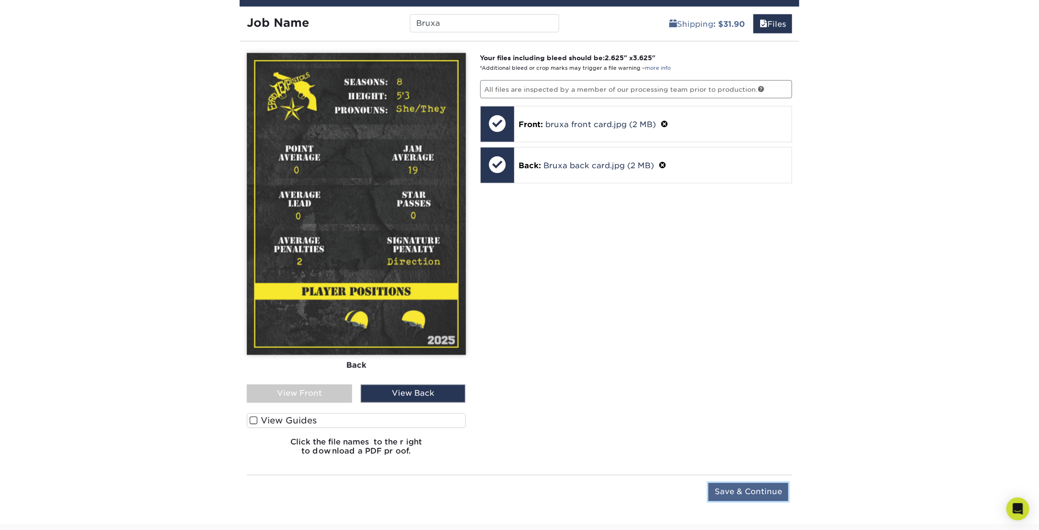
click at [742, 486] on input "Save & Continue" at bounding box center [748, 492] width 80 height 18
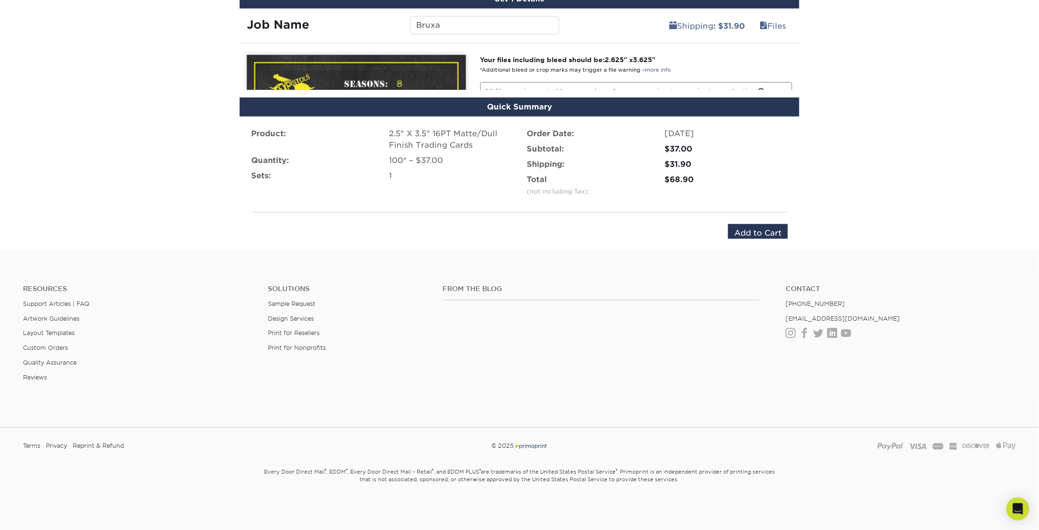
scroll to position [544, 0]
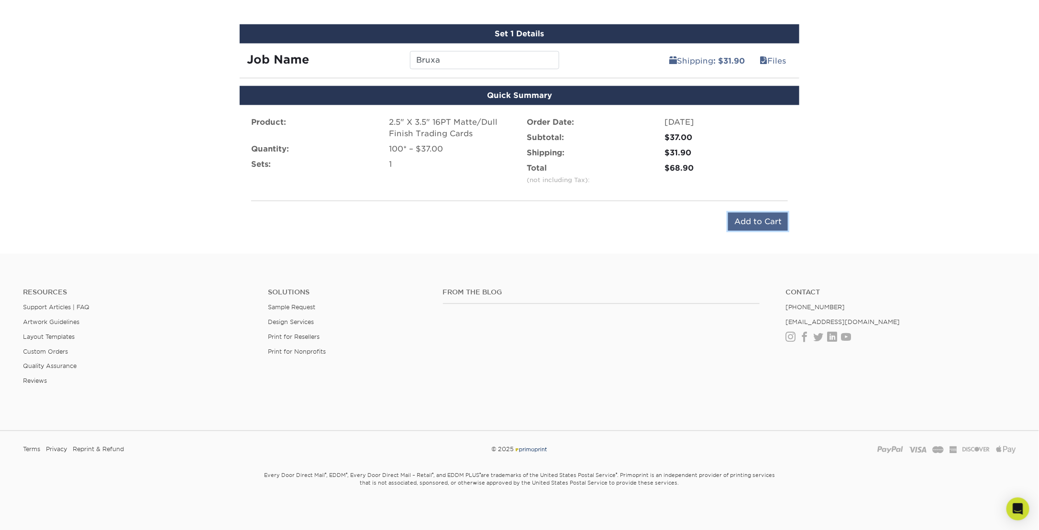
click at [760, 218] on input "Add to Cart" at bounding box center [758, 222] width 60 height 18
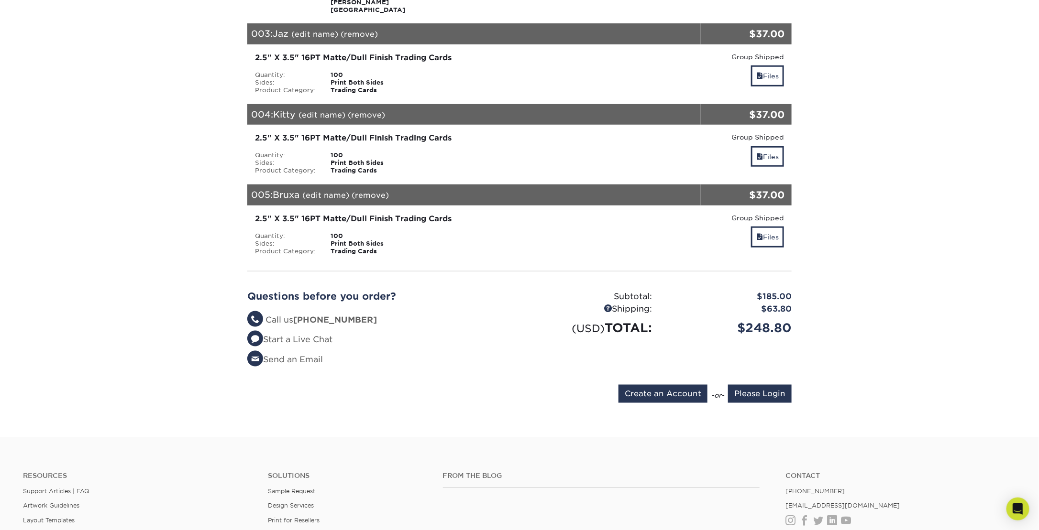
scroll to position [430, 0]
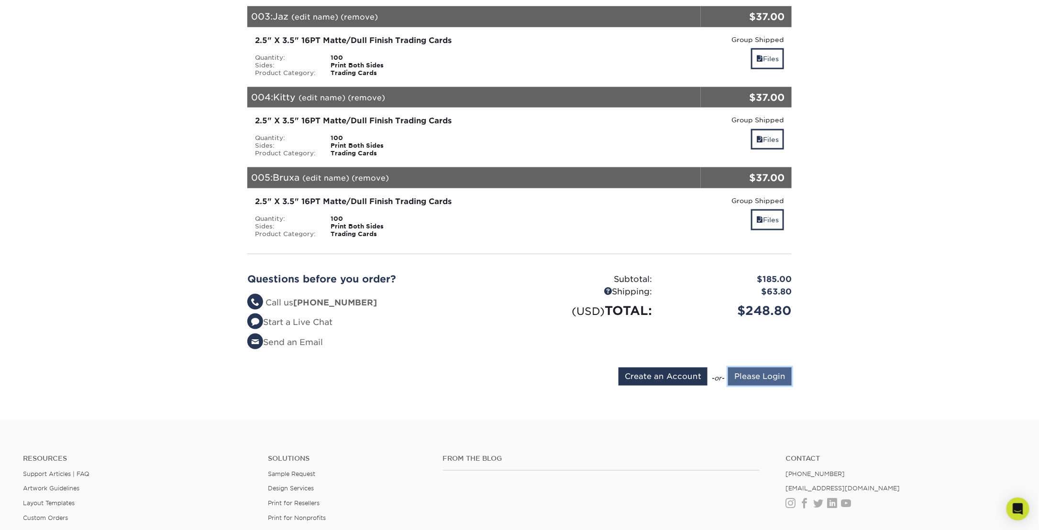
click at [767, 368] on input "Please Login" at bounding box center [760, 377] width 64 height 18
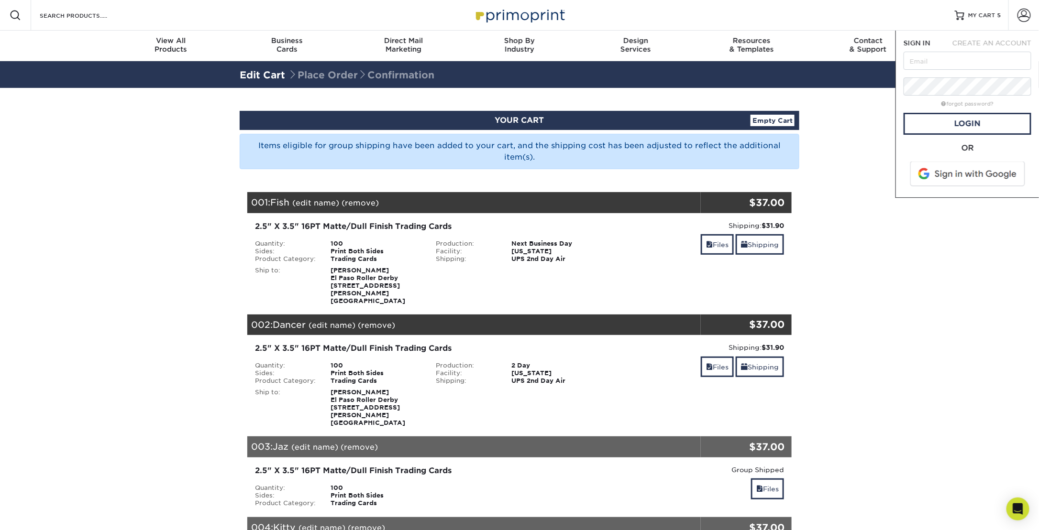
scroll to position [0, 0]
click at [935, 66] on input "text" at bounding box center [967, 61] width 128 height 18
click at [932, 60] on input "text" at bounding box center [967, 61] width 128 height 18
click at [952, 66] on input "text" at bounding box center [967, 61] width 128 height 18
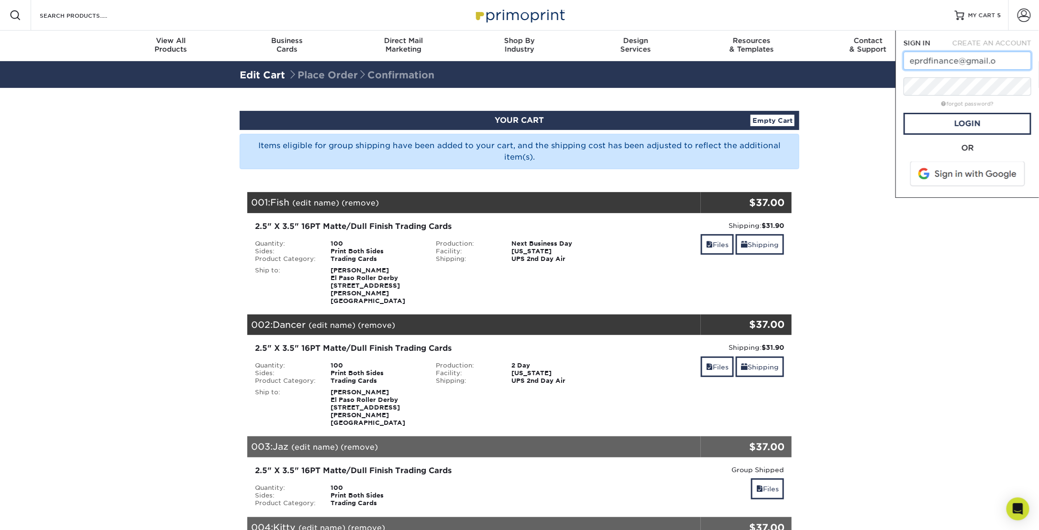
type input "eprdfinance@gmail.o"
click at [960, 169] on span at bounding box center [968, 174] width 122 height 25
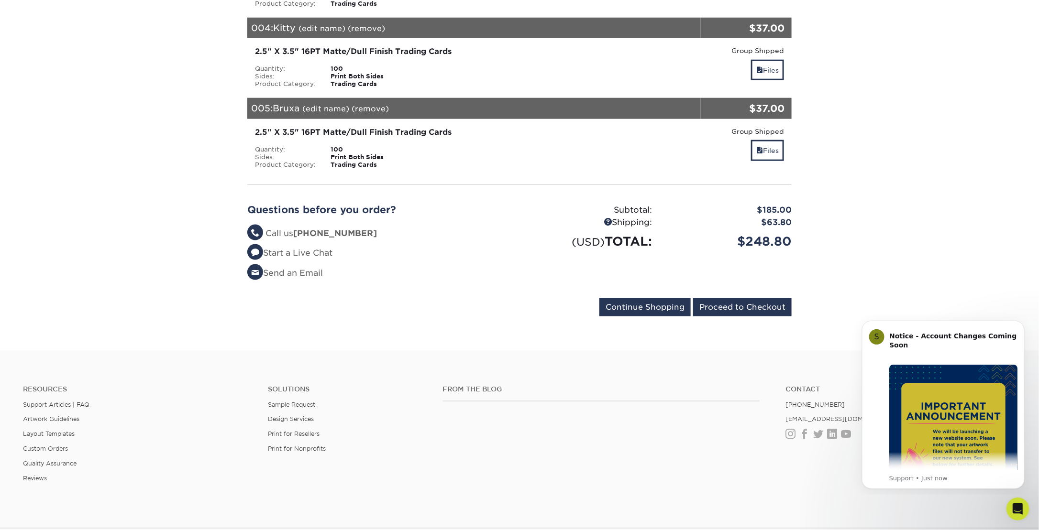
scroll to position [574, 0]
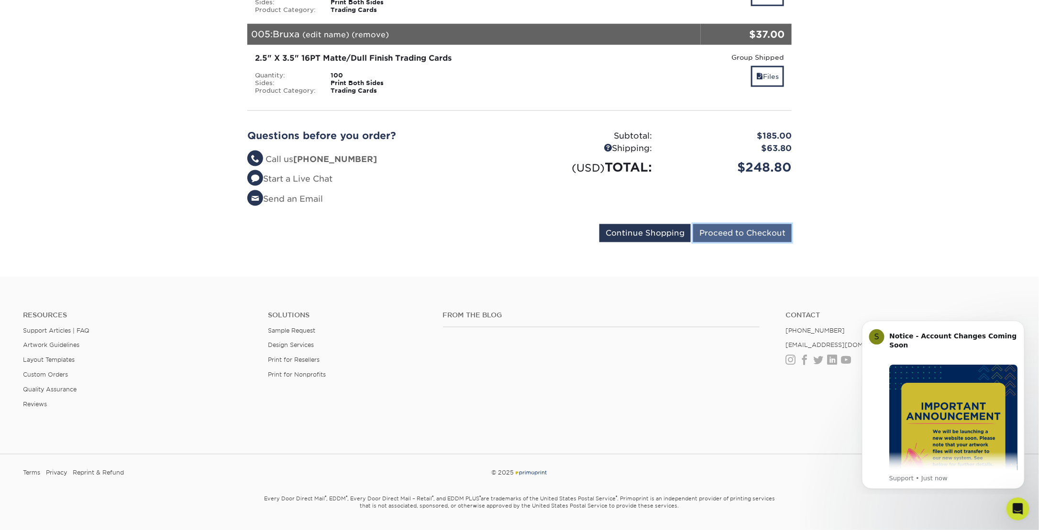
click at [770, 224] on input "Proceed to Checkout" at bounding box center [742, 233] width 99 height 18
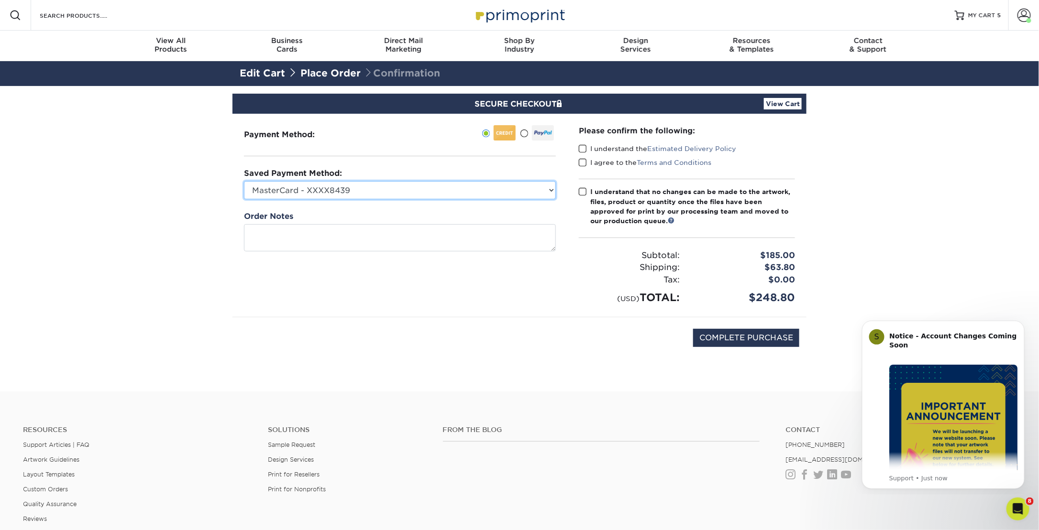
click at [549, 189] on select "MasterCard - XXXX8439 New Credit Card" at bounding box center [400, 190] width 312 height 18
click at [561, 185] on div "Payment Method:" at bounding box center [399, 215] width 335 height 203
click at [1020, 326] on icon "Dismiss notification" at bounding box center [1021, 322] width 5 height 5
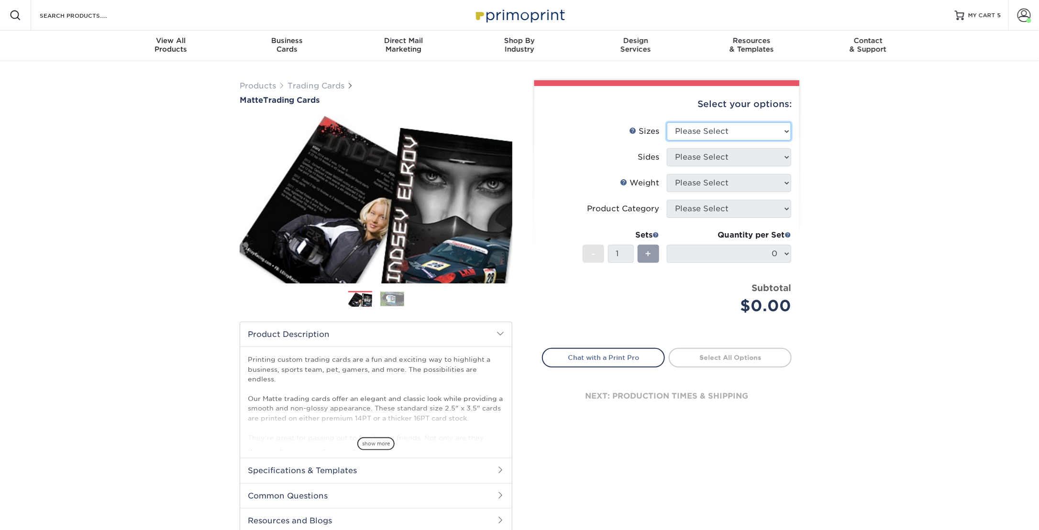
click at [737, 125] on select "Please Select 2.5" x 3.5"" at bounding box center [729, 131] width 124 height 18
select select "2.50x3.50"
click at [667, 122] on select "Please Select 2.5" x 3.5"" at bounding box center [729, 131] width 124 height 18
click at [733, 160] on select "Please Select Print Both Sides Print Front Only" at bounding box center [729, 157] width 124 height 18
select select "13abbda7-1d64-4f25-8bb2-c179b224825d"
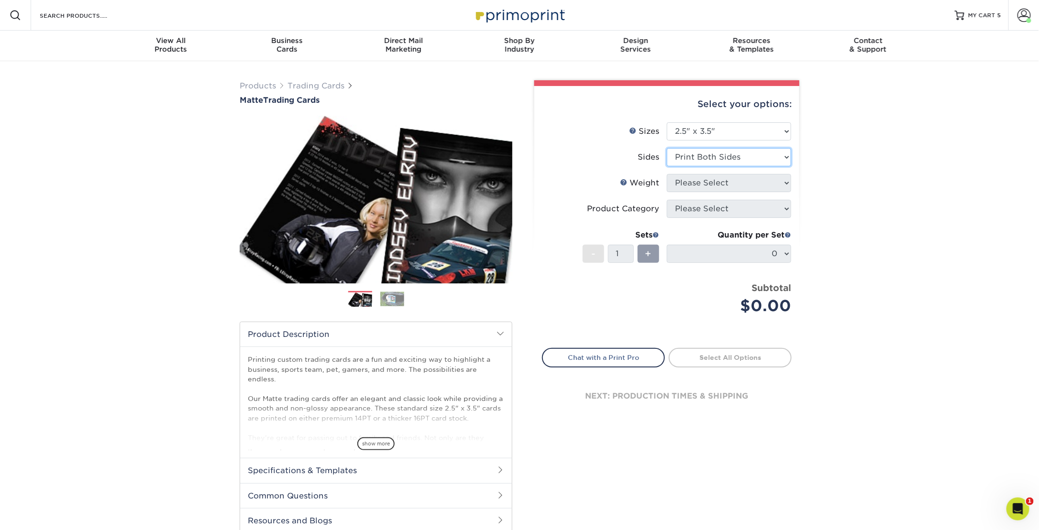
click at [667, 148] on select "Please Select Print Both Sides Print Front Only" at bounding box center [729, 157] width 124 height 18
click at [737, 174] on select "Please Select 16PT 14PT" at bounding box center [729, 183] width 124 height 18
select select "16PT"
click at [667, 174] on select "Please Select 16PT 14PT" at bounding box center [729, 183] width 124 height 18
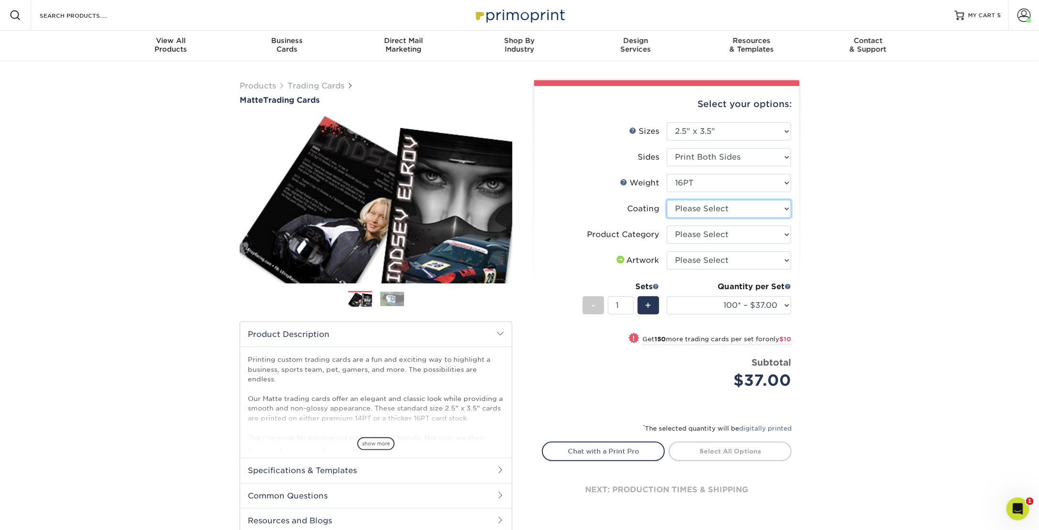
click at [724, 211] on select at bounding box center [729, 209] width 124 height 18
select select "121bb7b5-3b4d-429f-bd8d-bbf80e953313"
click at [667, 200] on select at bounding box center [729, 209] width 124 height 18
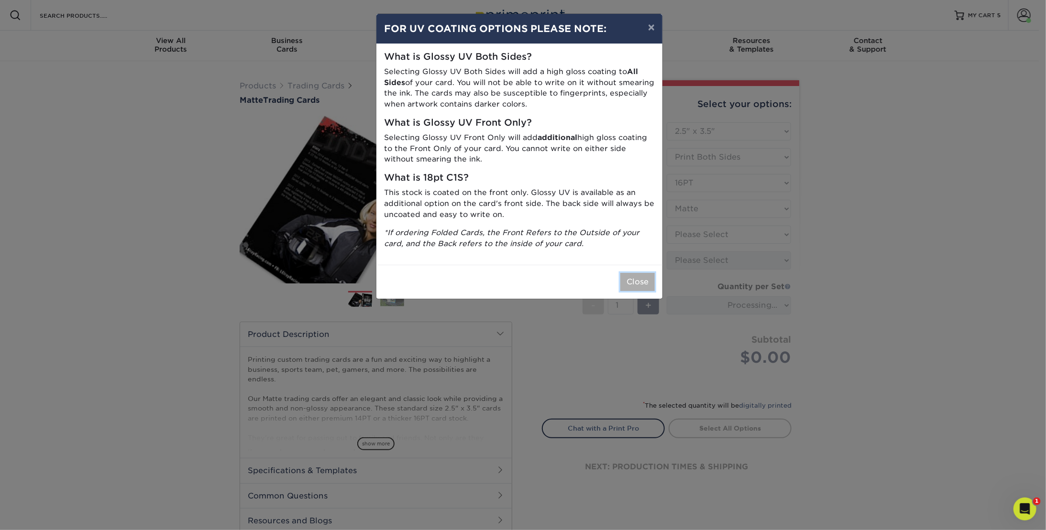
click at [645, 284] on button "Close" at bounding box center [637, 282] width 34 height 18
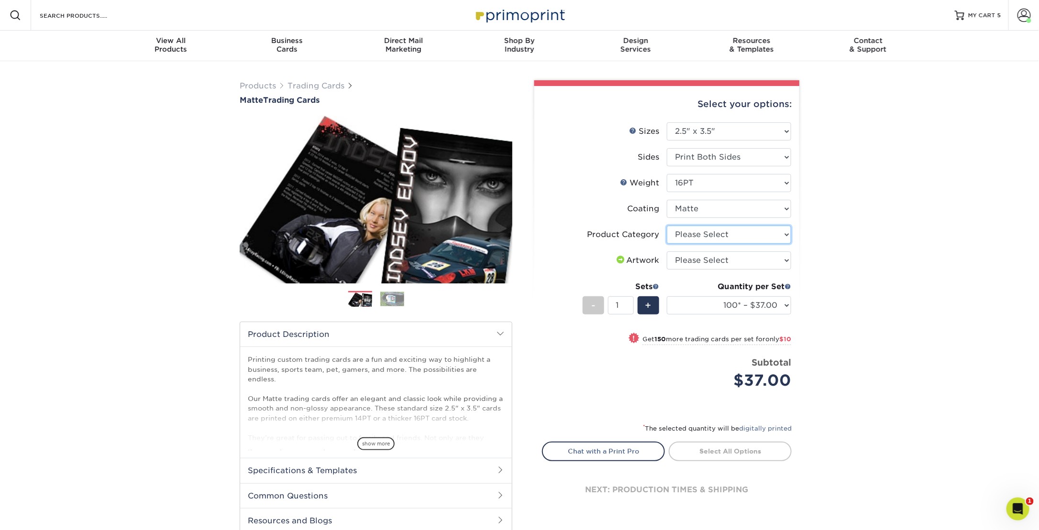
click at [733, 236] on select "Please Select Trading Cards" at bounding box center [729, 235] width 124 height 18
select select "c2f9bce9-36c2-409d-b101-c29d9d031e18"
click at [667, 226] on select "Please Select Trading Cards" at bounding box center [729, 235] width 124 height 18
click at [724, 259] on select "Please Select I will upload files I need a design - $100" at bounding box center [729, 261] width 124 height 18
select select "upload"
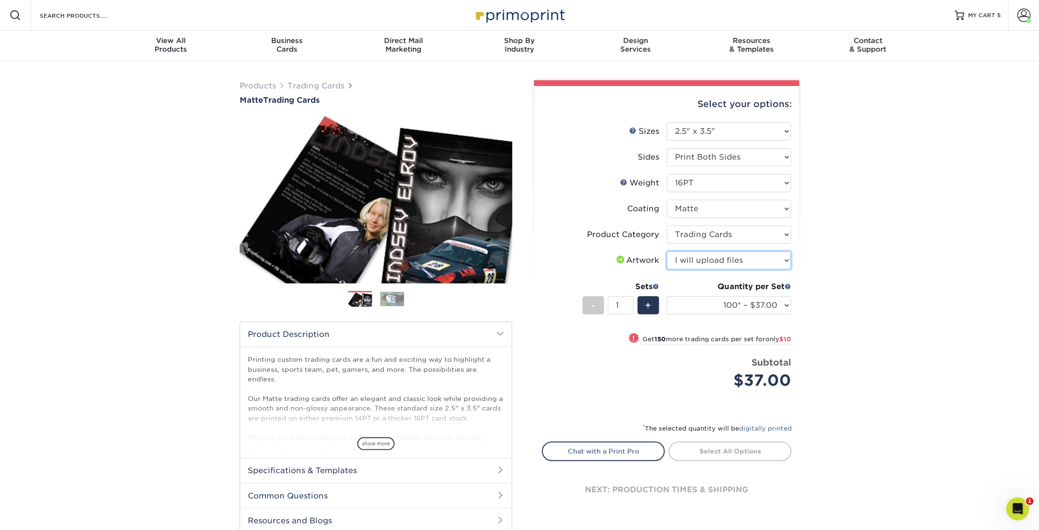
click at [667, 252] on select "Please Select I will upload files I need a design - $100" at bounding box center [729, 261] width 124 height 18
click at [727, 457] on link "Proceed to Shipping" at bounding box center [730, 450] width 123 height 17
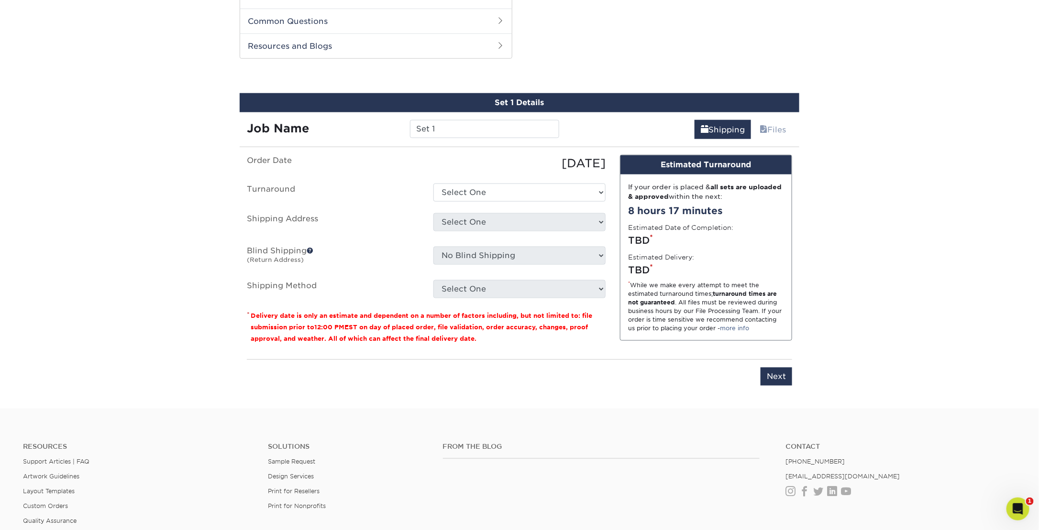
scroll to position [485, 0]
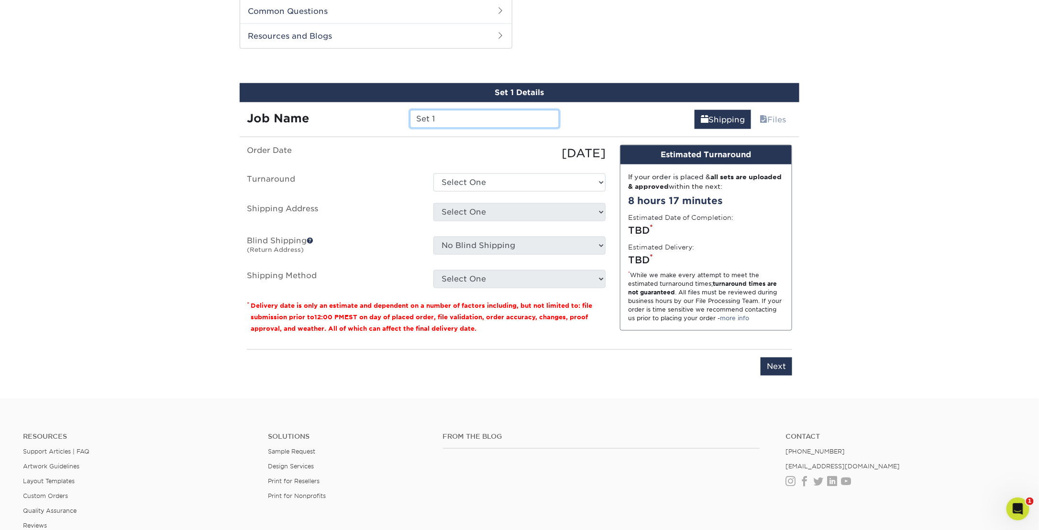
drag, startPoint x: 472, startPoint y: 120, endPoint x: 344, endPoint y: 119, distance: 127.2
click at [344, 119] on div "Job Name Set 1" at bounding box center [403, 119] width 327 height 18
type input "Vix"
click at [514, 182] on select "Select One 2-4 Business Days 2 Day Next Business Day" at bounding box center [519, 183] width 172 height 18
select select "e6fccf19-35d4-418a-ac33-8676f2a93148"
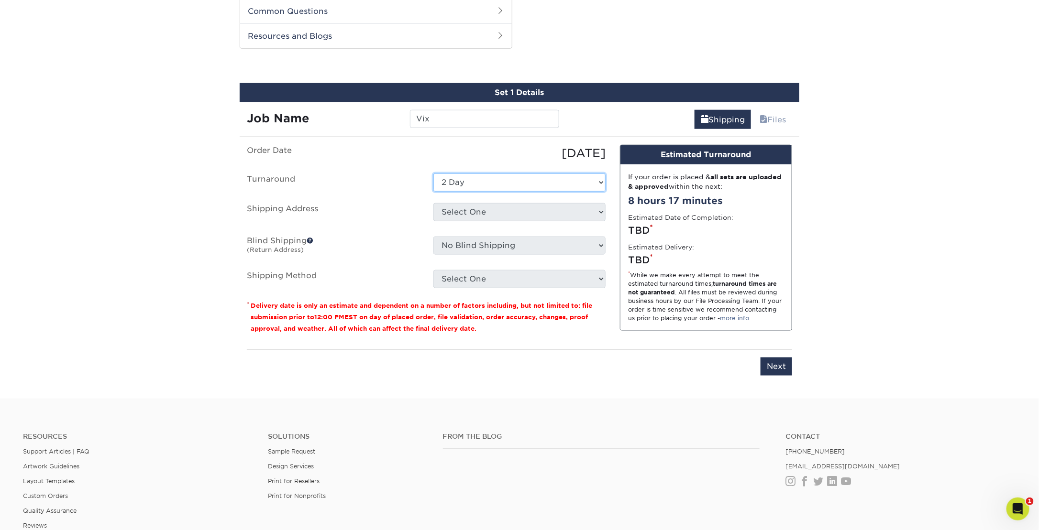
click at [433, 174] on select "Select One 2-4 Business Days 2 Day Next Business Day" at bounding box center [519, 183] width 172 height 18
click at [510, 214] on select "Select One EPRD EPRD Player Cards + Add New Address" at bounding box center [519, 212] width 172 height 18
select select "280928"
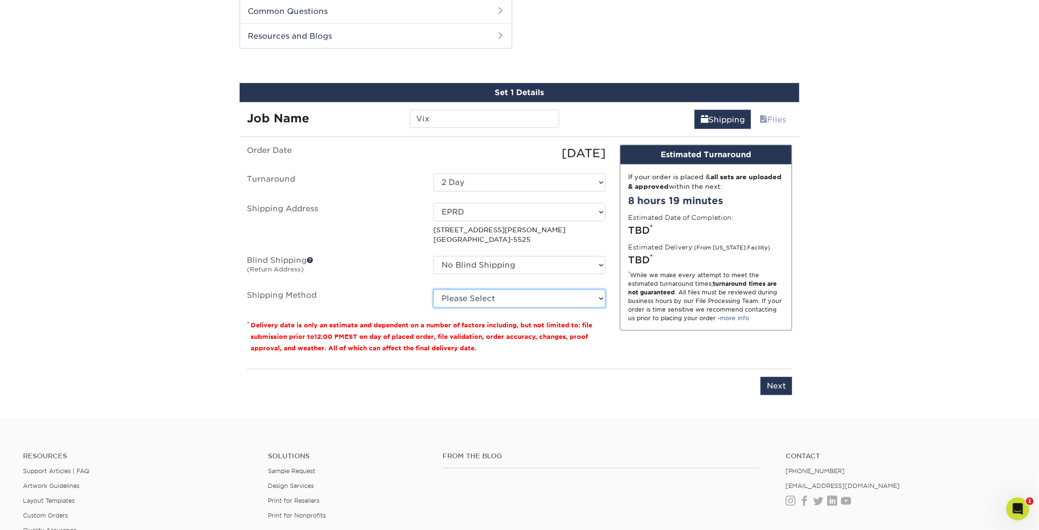
click at [517, 292] on select "Please Select Ground Shipping (+$25.02) 3 Day Shipping Service (+$31.11) 2 Day …" at bounding box center [519, 299] width 172 height 18
select select "02"
click at [433, 290] on select "Please Select Ground Shipping (+$25.02) 3 Day Shipping Service (+$31.11) 2 Day …" at bounding box center [519, 299] width 172 height 18
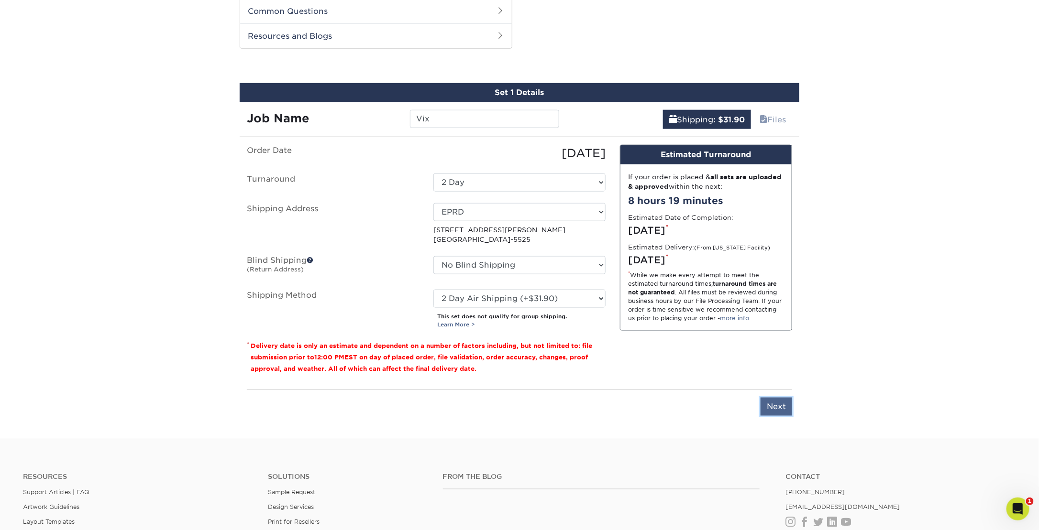
click at [771, 406] on input "Next" at bounding box center [776, 407] width 32 height 18
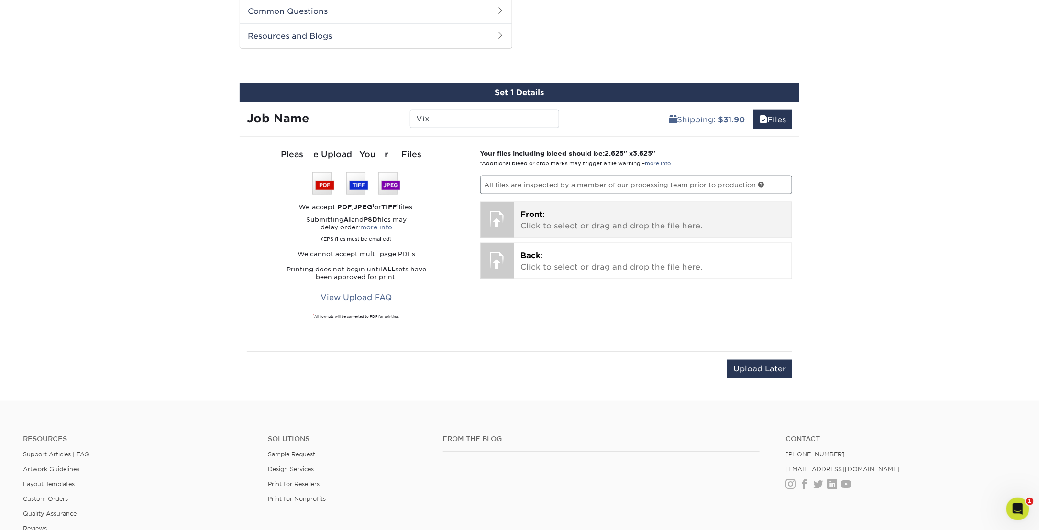
click at [553, 228] on p "Front: Click to select or drag and drop the file here." at bounding box center [653, 220] width 264 height 23
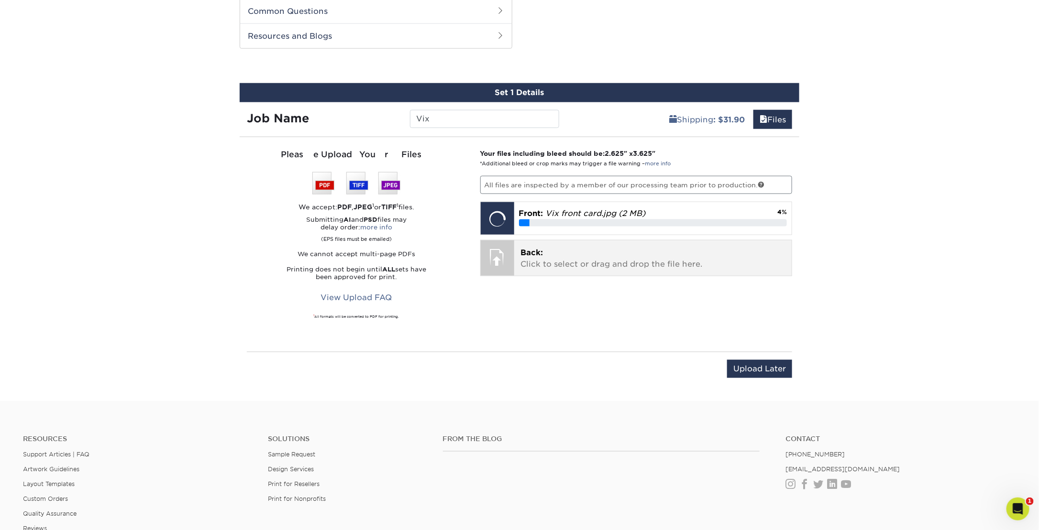
click at [567, 261] on p "Back: Click to select or drag and drop the file here." at bounding box center [653, 258] width 264 height 23
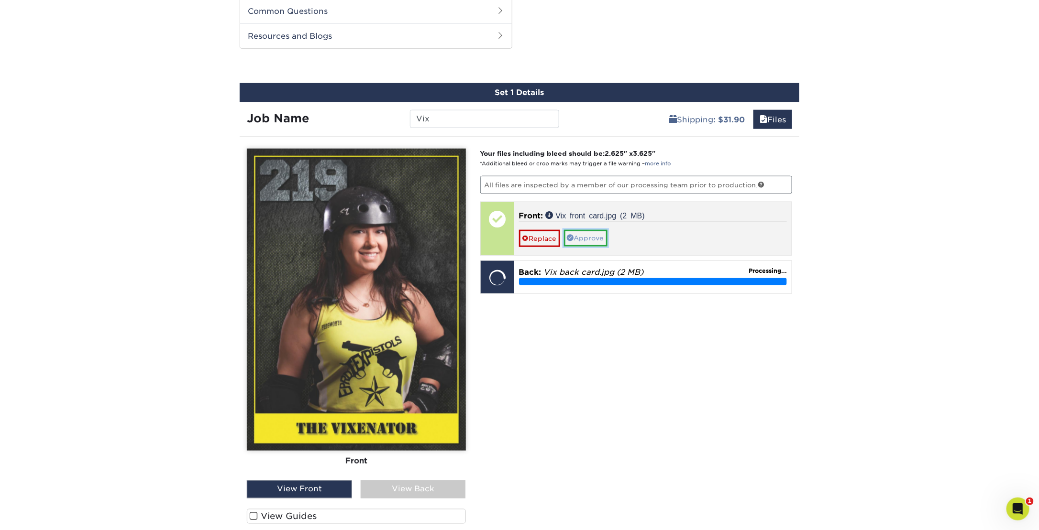
click at [589, 239] on link "Approve" at bounding box center [586, 238] width 44 height 16
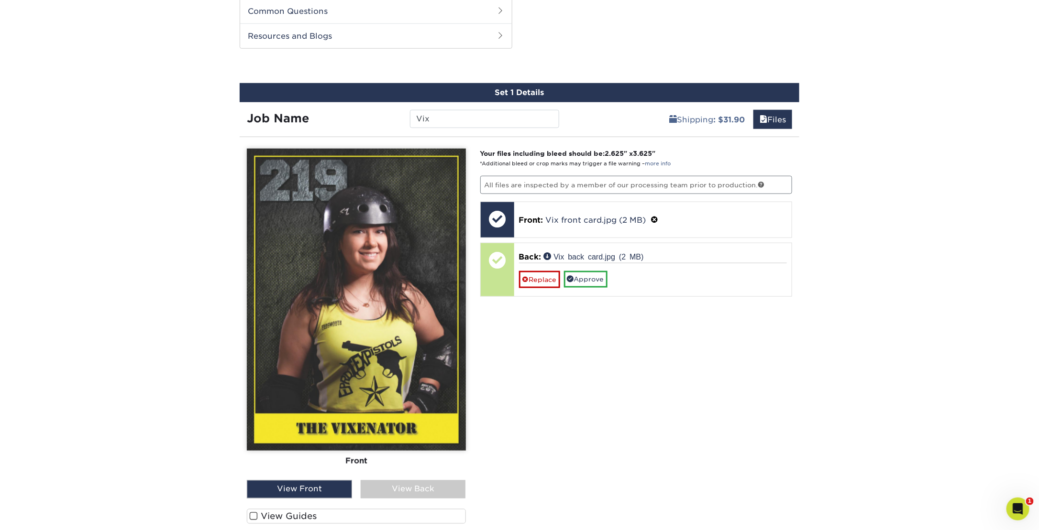
click at [397, 491] on div "View Back" at bounding box center [413, 490] width 105 height 18
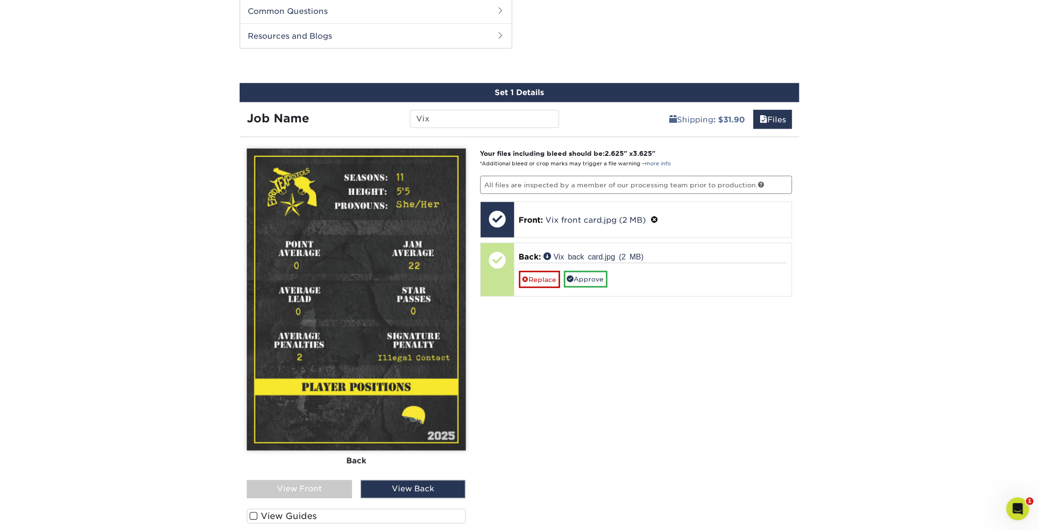
click at [310, 490] on div "View Front" at bounding box center [299, 490] width 105 height 18
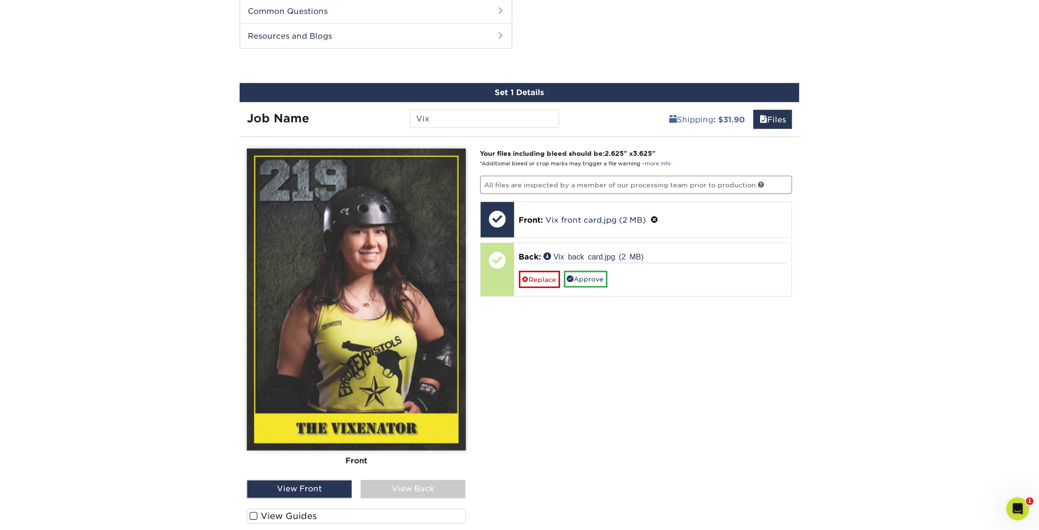
click at [406, 486] on div "View Back" at bounding box center [413, 490] width 105 height 18
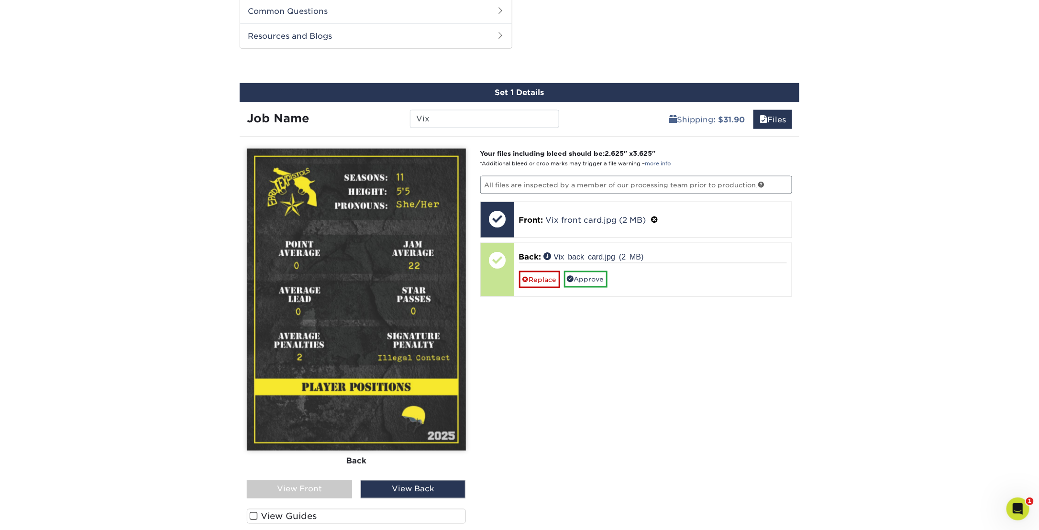
click at [349, 483] on div "View Front" at bounding box center [299, 490] width 105 height 18
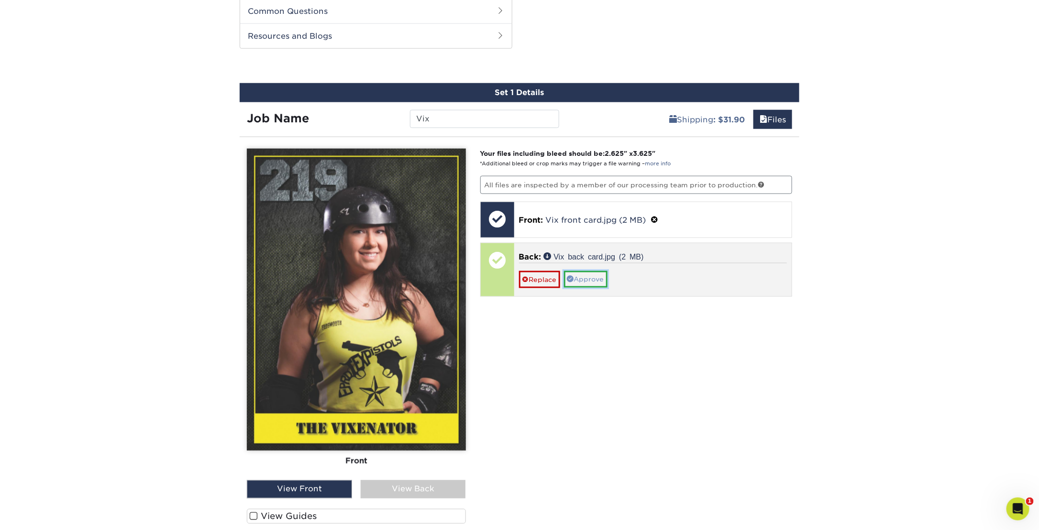
click at [599, 276] on link "Approve" at bounding box center [586, 279] width 44 height 16
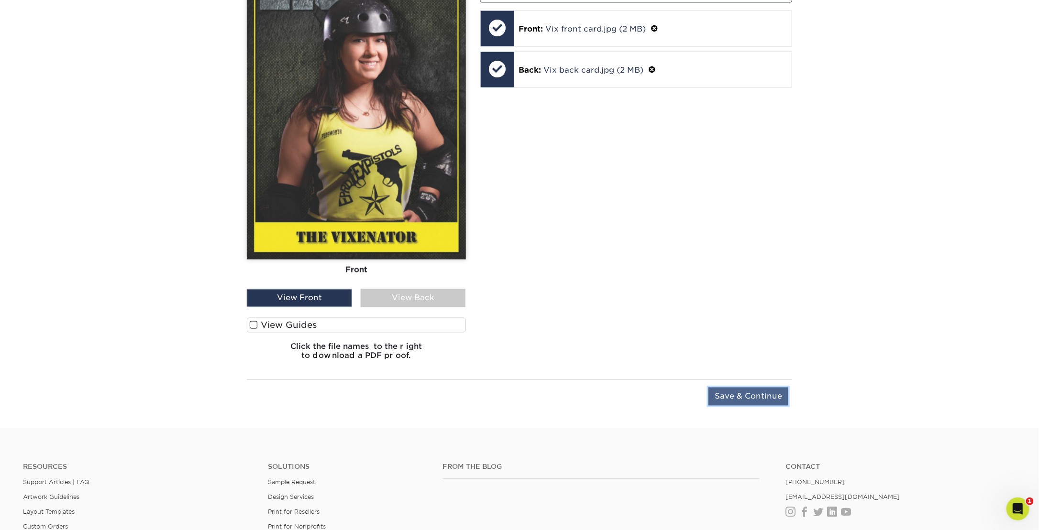
click at [754, 389] on input "Save & Continue" at bounding box center [748, 397] width 80 height 18
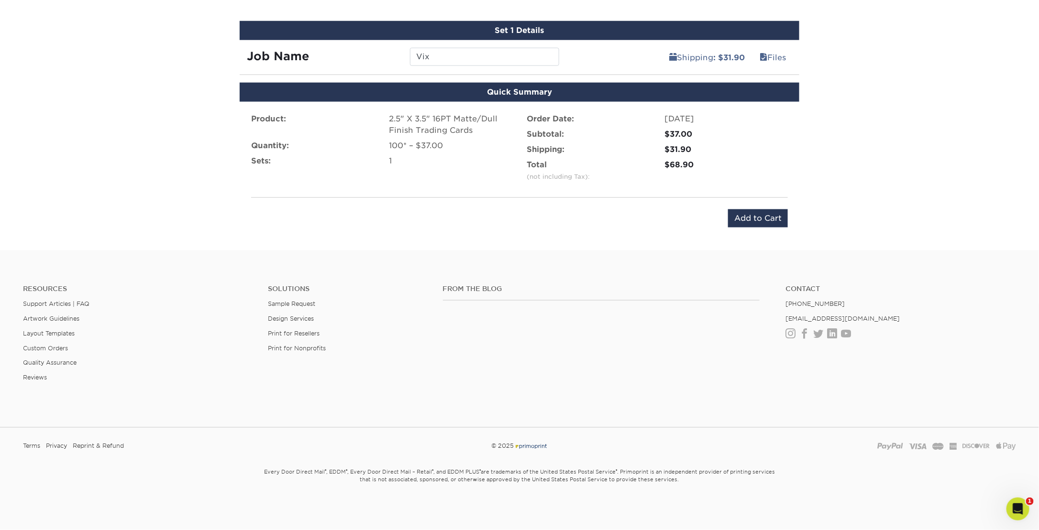
scroll to position [544, 0]
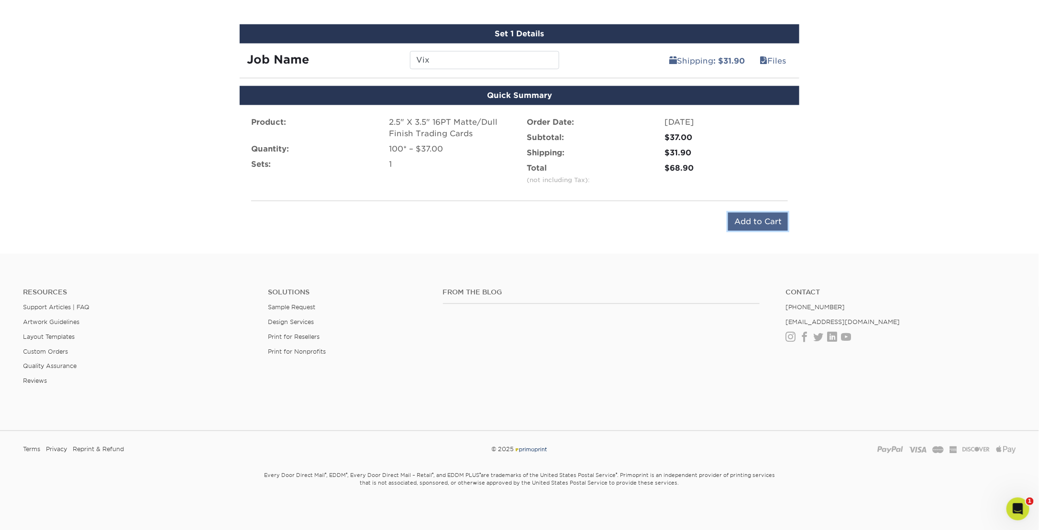
click at [764, 219] on input "Add to Cart" at bounding box center [758, 222] width 60 height 18
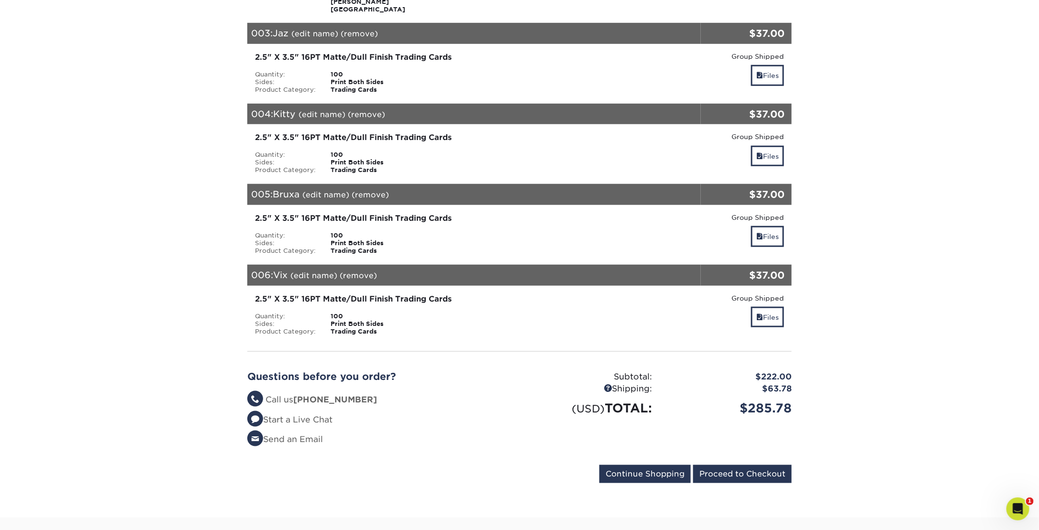
scroll to position [478, 0]
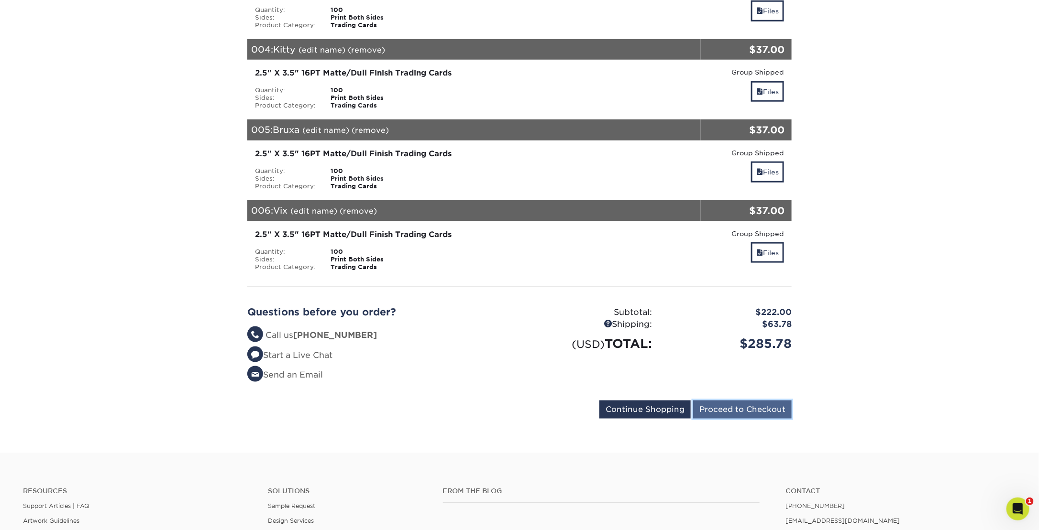
click at [741, 401] on input "Proceed to Checkout" at bounding box center [742, 410] width 99 height 18
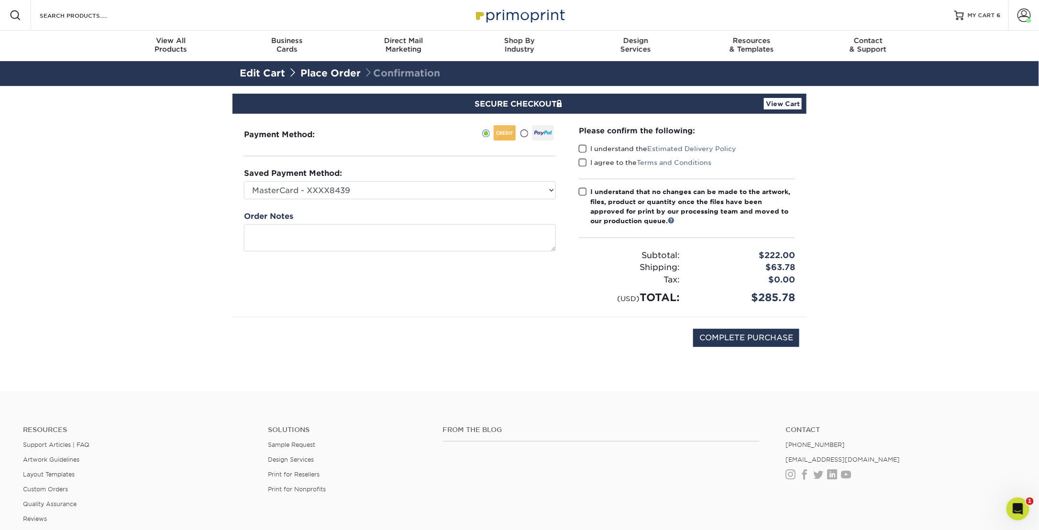
click at [525, 130] on span at bounding box center [524, 133] width 8 height 9
click at [0, 0] on input "radio" at bounding box center [0, 0] width 0 height 0
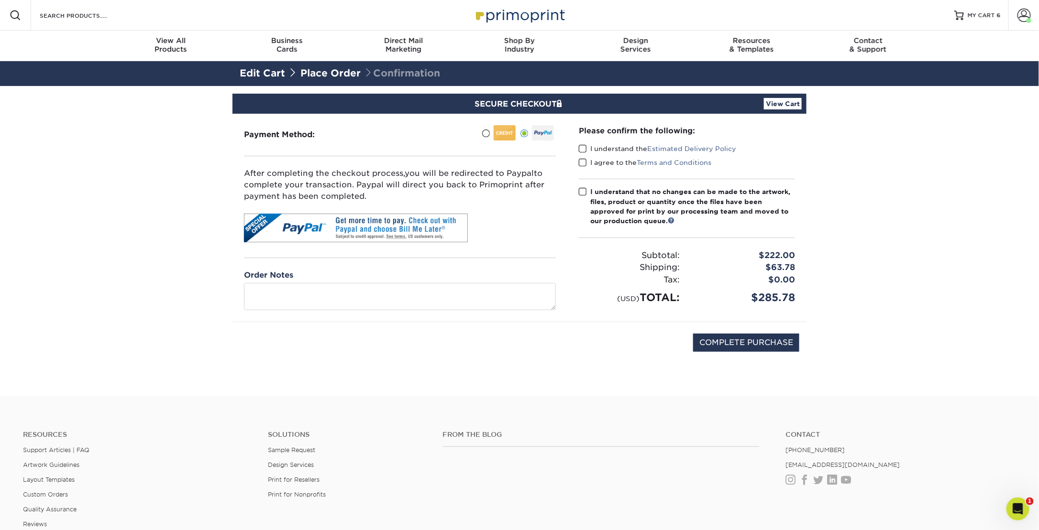
click at [582, 148] on span at bounding box center [583, 148] width 8 height 9
click at [0, 0] on input "I understand the Estimated Delivery Policy" at bounding box center [0, 0] width 0 height 0
click at [580, 163] on span at bounding box center [583, 162] width 8 height 9
click at [0, 0] on input "I agree to the Terms and Conditions" at bounding box center [0, 0] width 0 height 0
click at [582, 193] on span at bounding box center [583, 191] width 8 height 9
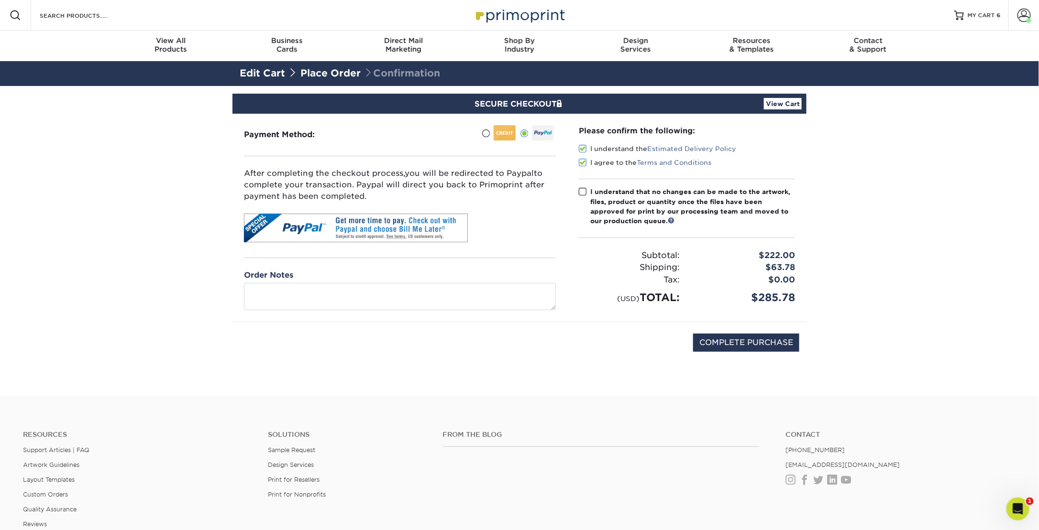
click at [0, 0] on input "I understand that no changes can be made to the artwork, files, product or quan…" at bounding box center [0, 0] width 0 height 0
drag, startPoint x: 795, startPoint y: 296, endPoint x: 760, endPoint y: 296, distance: 34.4
click at [760, 296] on div "$285.78" at bounding box center [744, 298] width 115 height 16
drag, startPoint x: 750, startPoint y: 296, endPoint x: 790, endPoint y: 294, distance: 40.2
click at [790, 294] on div "$285.78" at bounding box center [744, 298] width 115 height 16
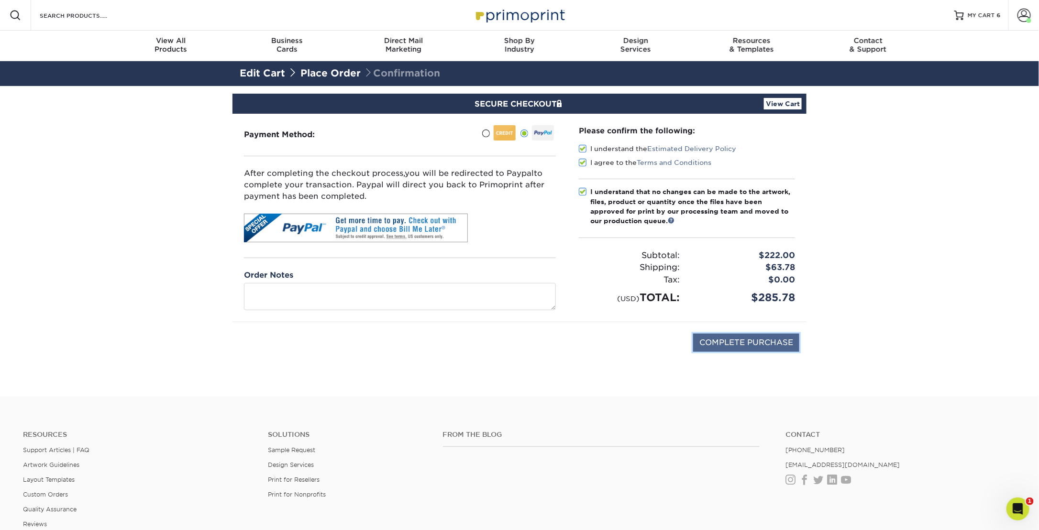
click at [756, 340] on input "COMPLETE PURCHASE" at bounding box center [746, 343] width 106 height 18
type input "PROCESSING, PLEASE WAIT..."
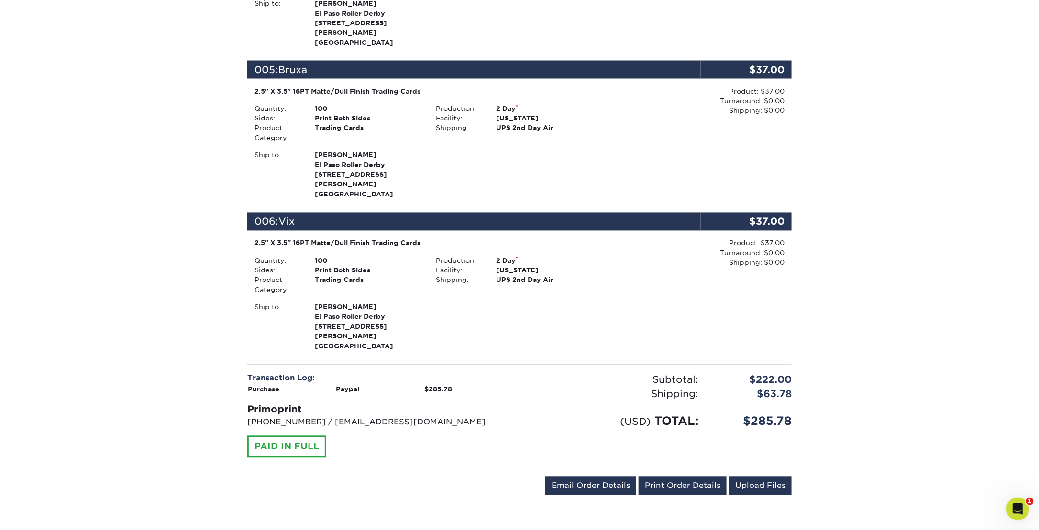
scroll to position [1004, 0]
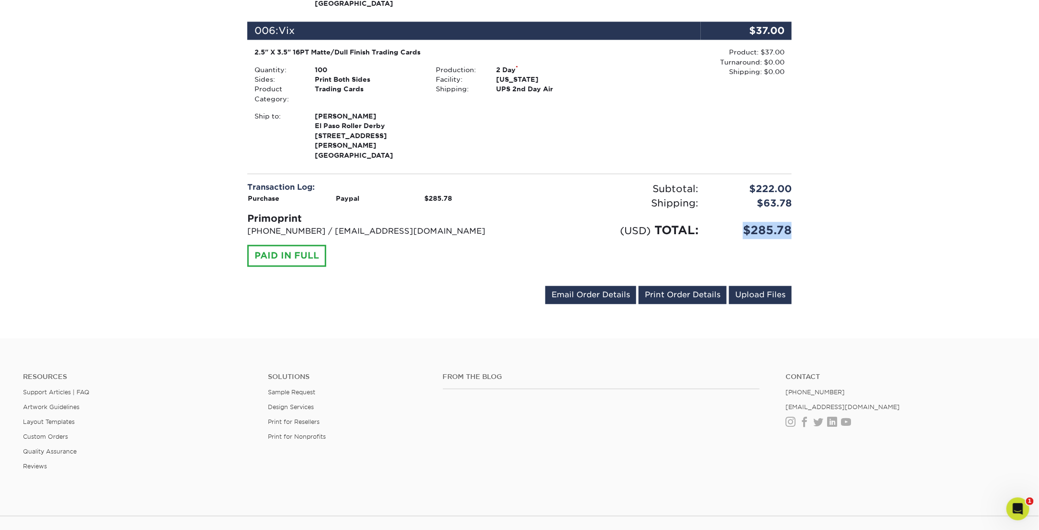
drag, startPoint x: 790, startPoint y: 172, endPoint x: 744, endPoint y: 174, distance: 45.5
click at [744, 222] on div "$285.78" at bounding box center [751, 230] width 93 height 17
copy div "$285.78"
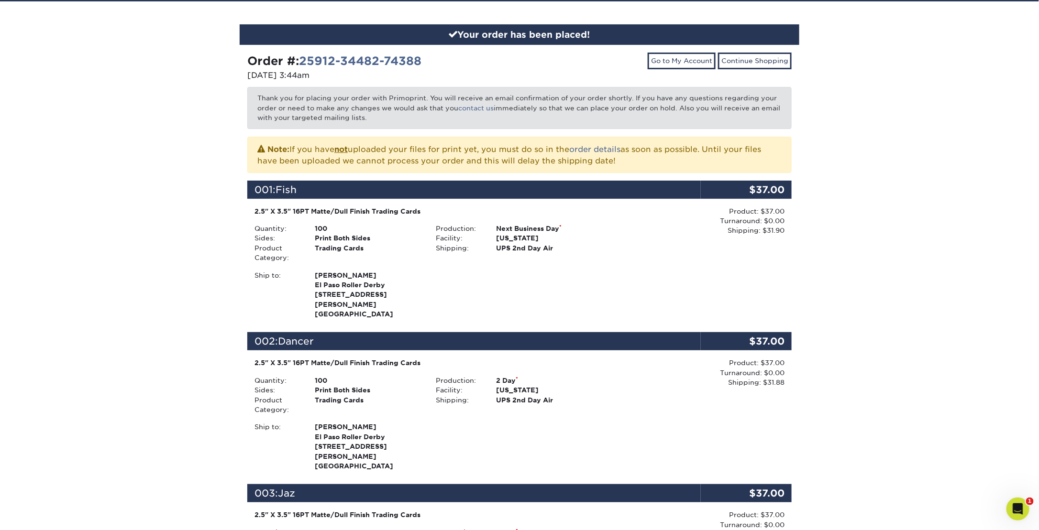
scroll to position [0, 0]
